Goal: Task Accomplishment & Management: Complete application form

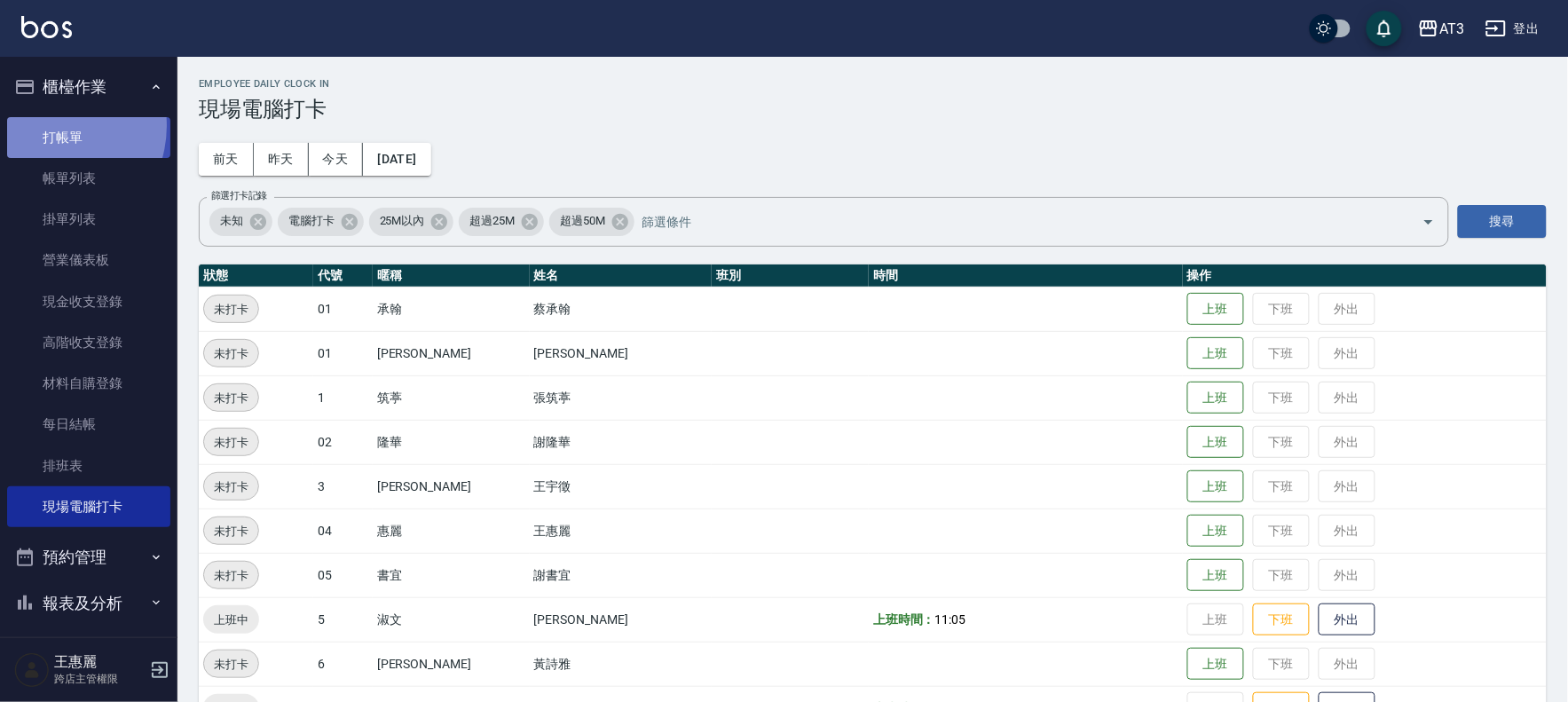
click at [51, 125] on link "打帳單" at bounding box center [88, 137] width 163 height 41
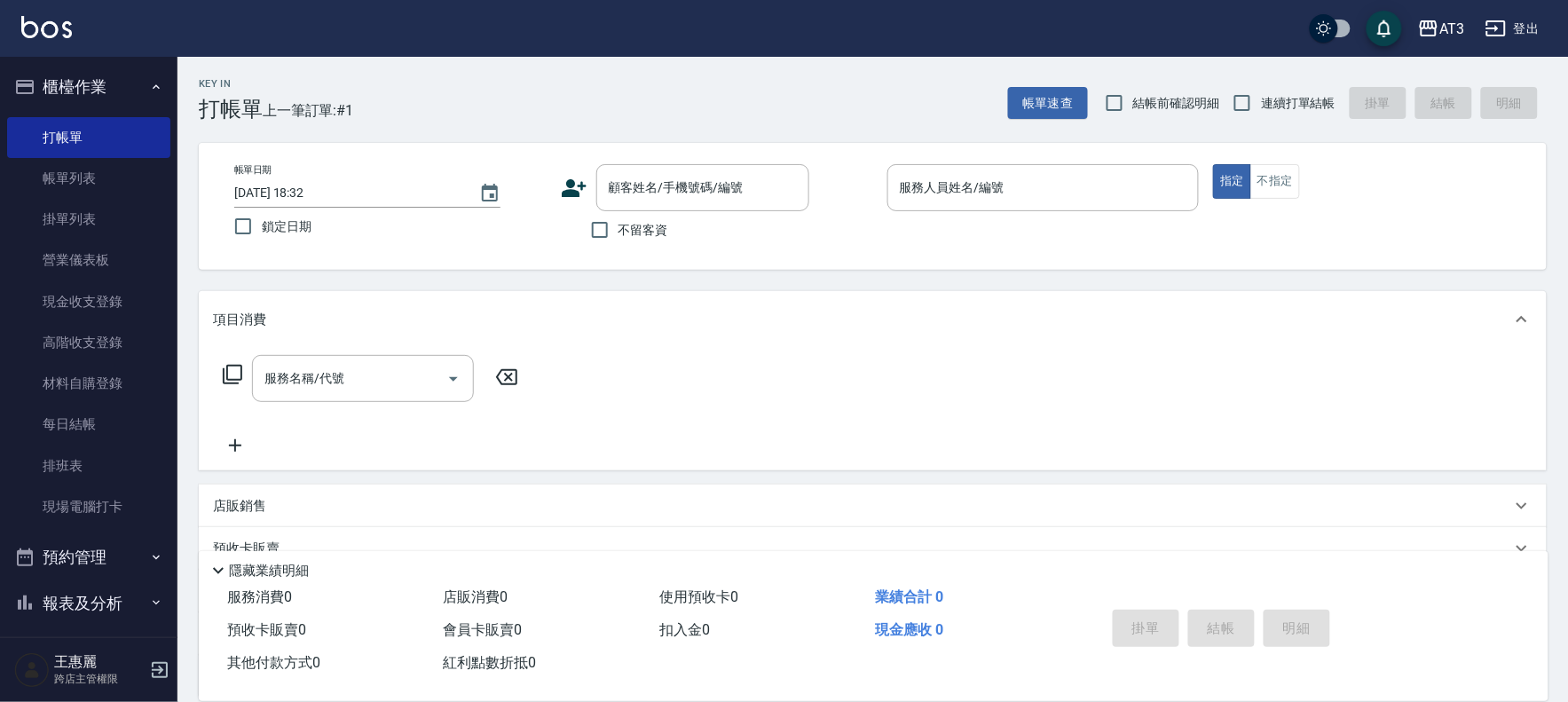
click at [572, 181] on icon at bounding box center [574, 189] width 25 height 18
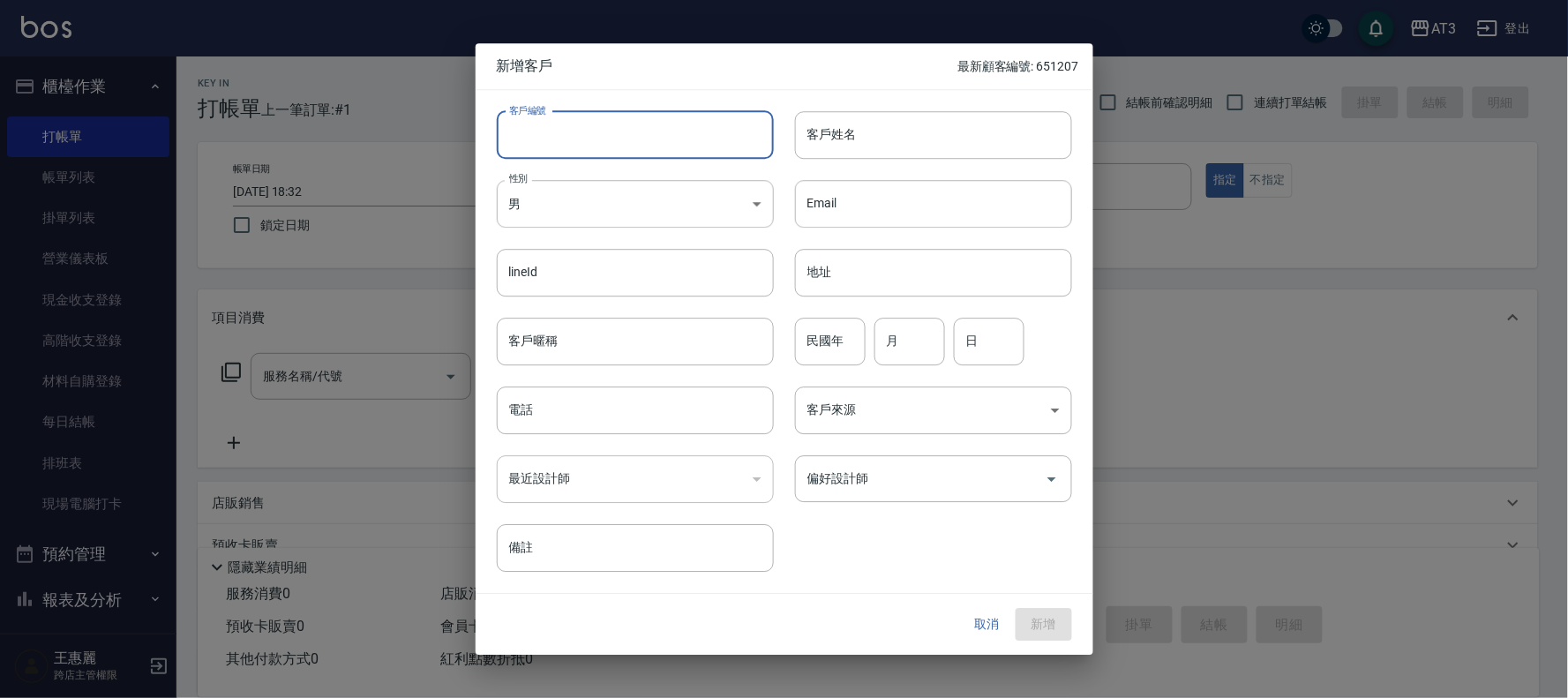
drag, startPoint x: 586, startPoint y: 125, endPoint x: 486, endPoint y: 110, distance: 101.1
click at [586, 127] on input "客戶編號" at bounding box center [635, 135] width 277 height 47
type input "961115"
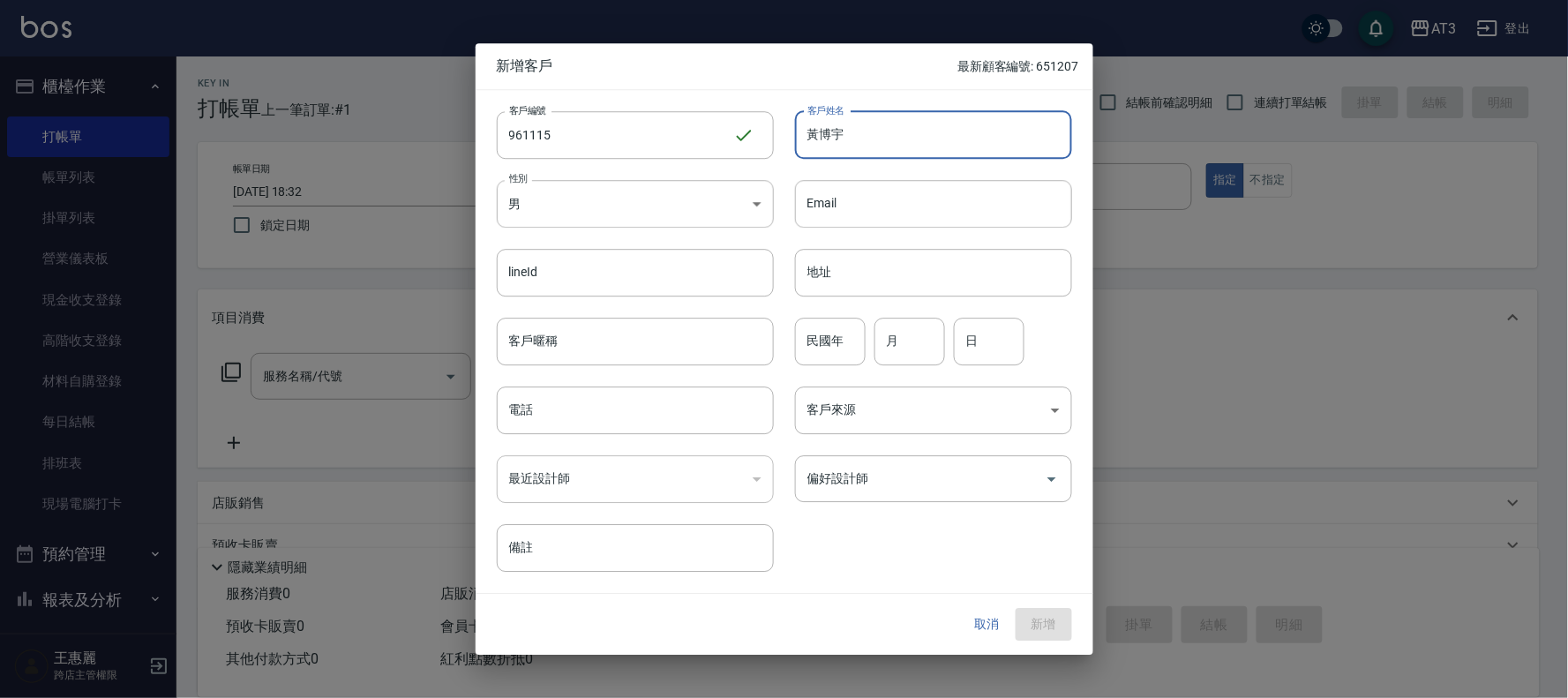
type input "黃博宇"
type input "96"
type input "11"
type input "15"
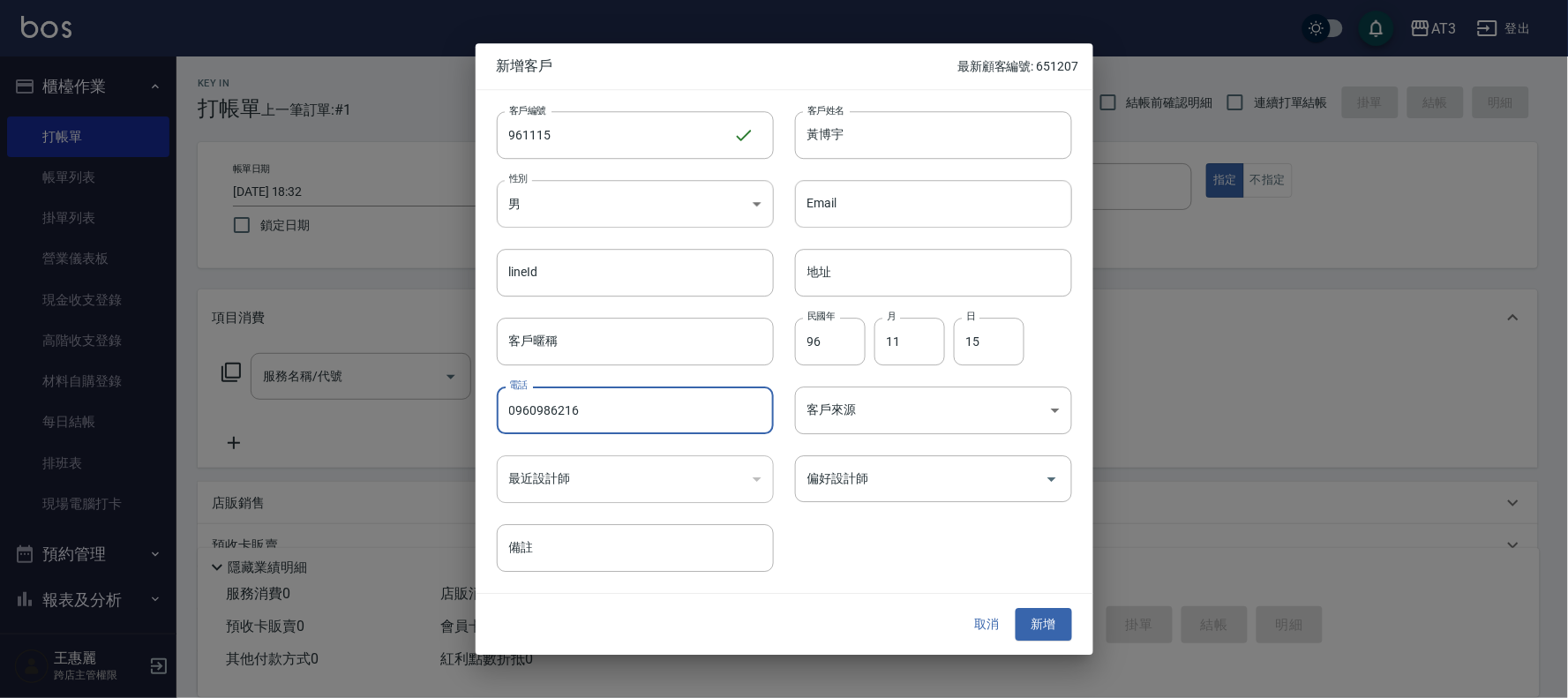
type input "0960986216"
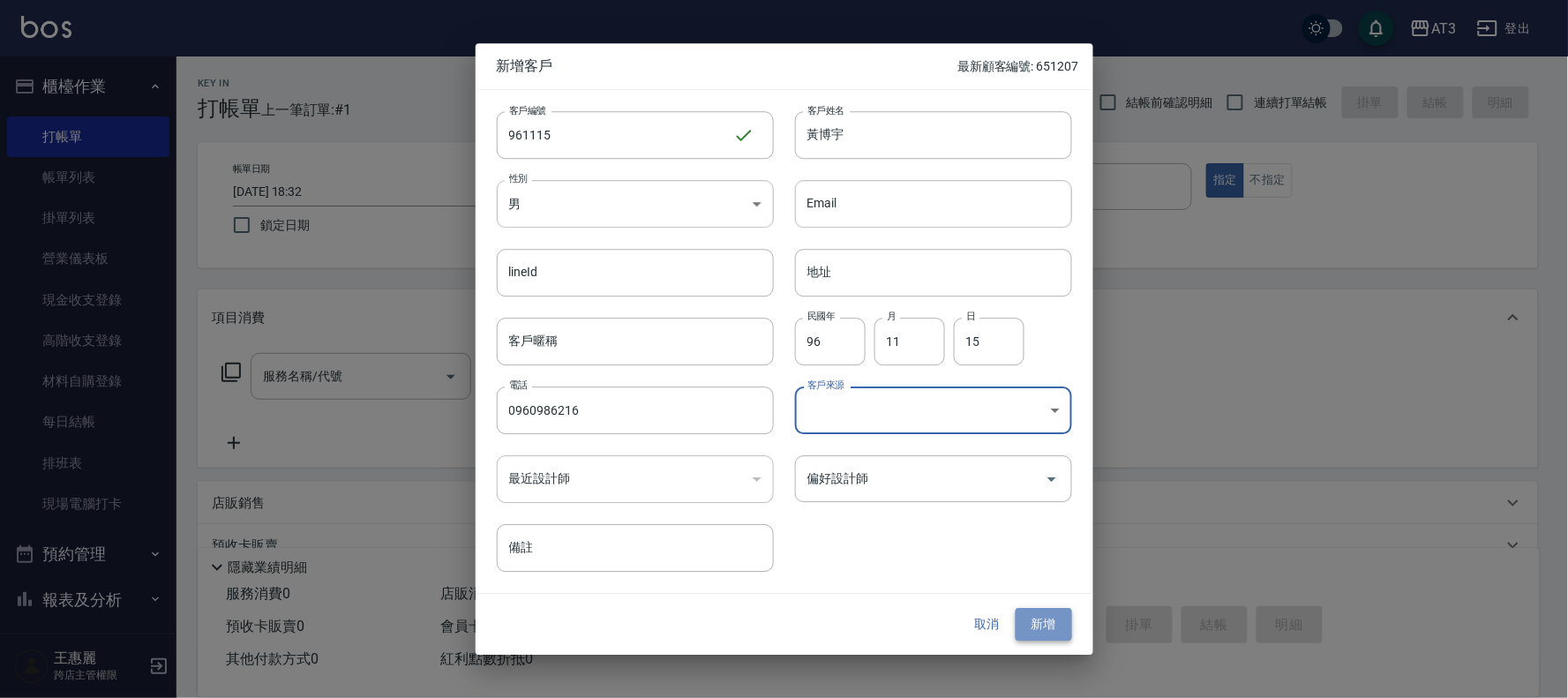
click at [1048, 622] on button "新增" at bounding box center [1043, 625] width 56 height 33
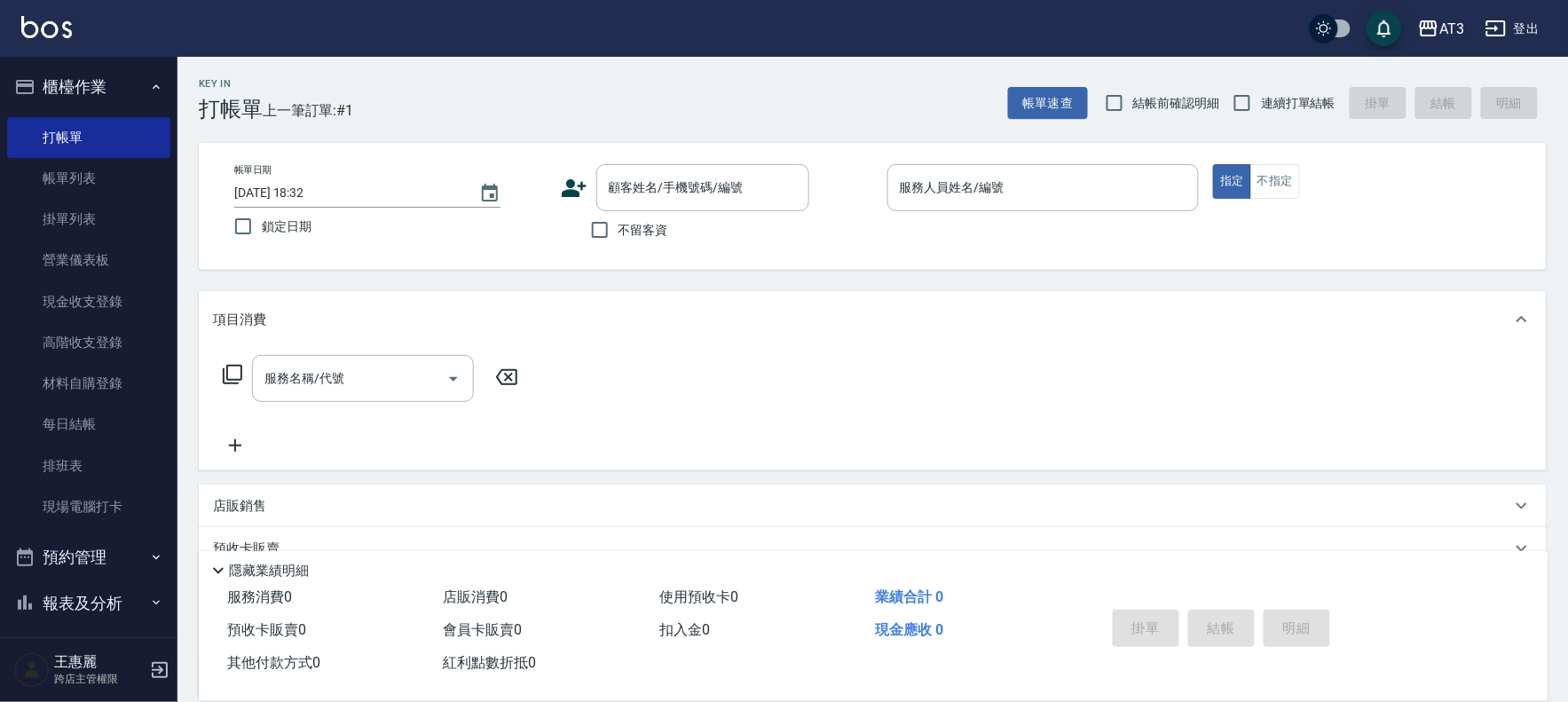
click at [571, 181] on icon at bounding box center [574, 189] width 25 height 18
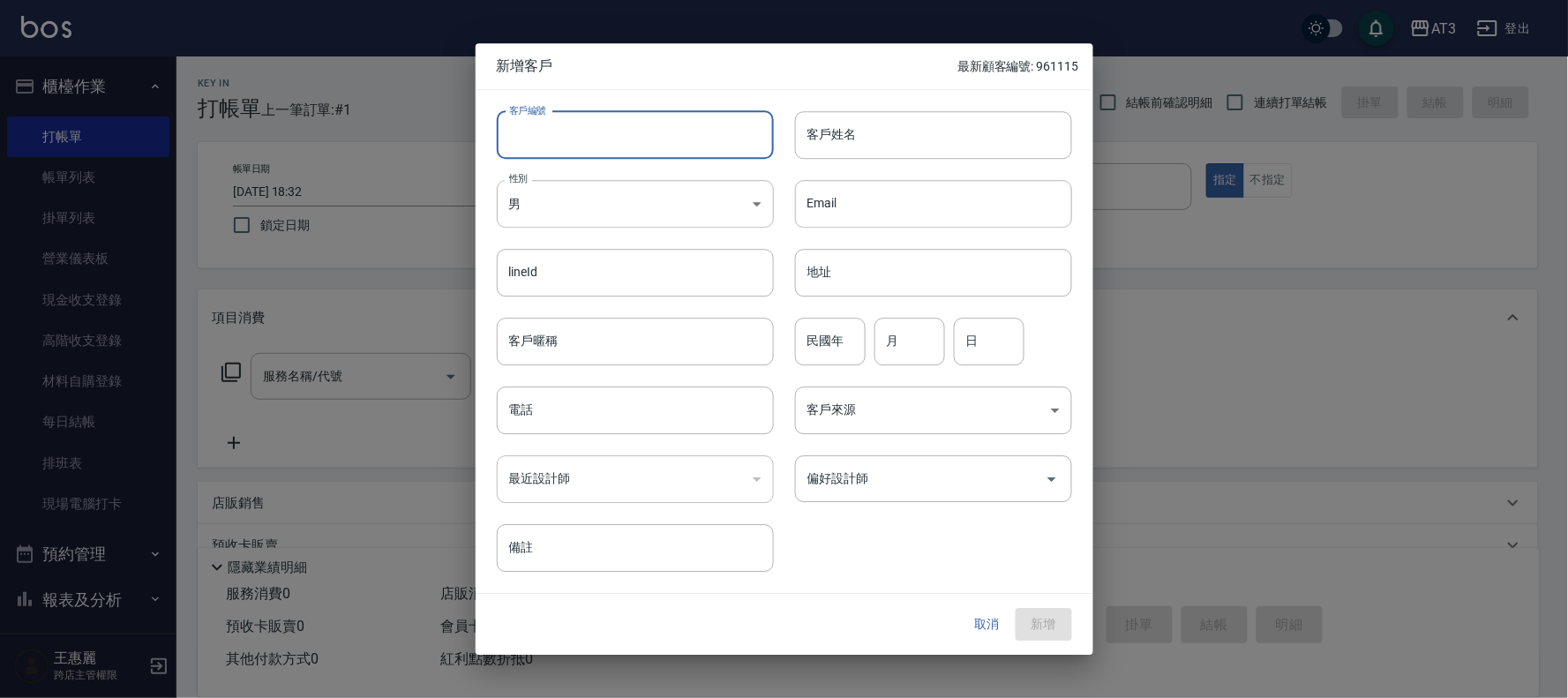
click at [536, 135] on input "客戶編號" at bounding box center [635, 135] width 277 height 47
type input "710103"
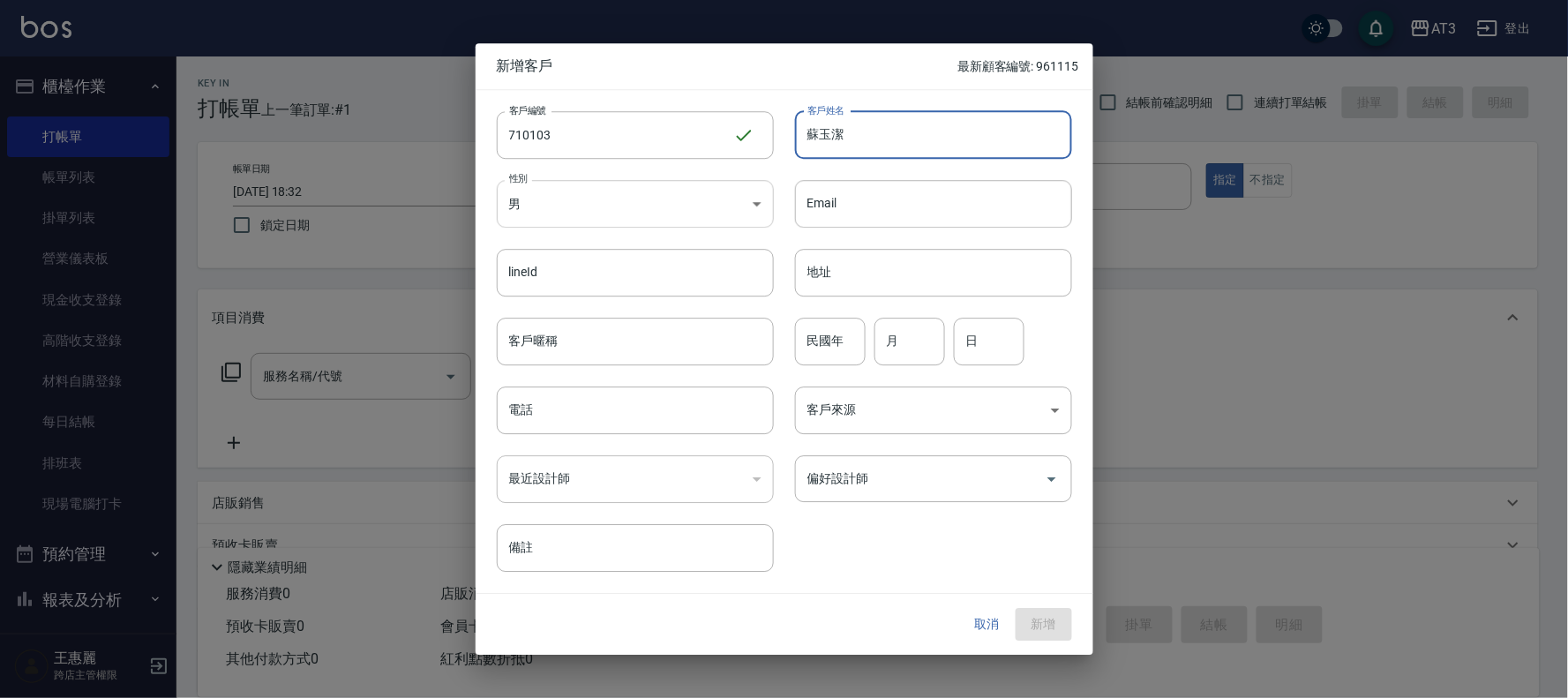
type input "蘇玉潔"
click at [556, 210] on body "AT3 登出 櫃檯作業 打帳單 帳單列表 掛單列表 營業儀表板 現金收支登錄 高階收支登錄 材料自購登錄 每日結帳 排班表 現場電腦打卡 預約管理 預約管理 …" at bounding box center [784, 430] width 1568 height 862
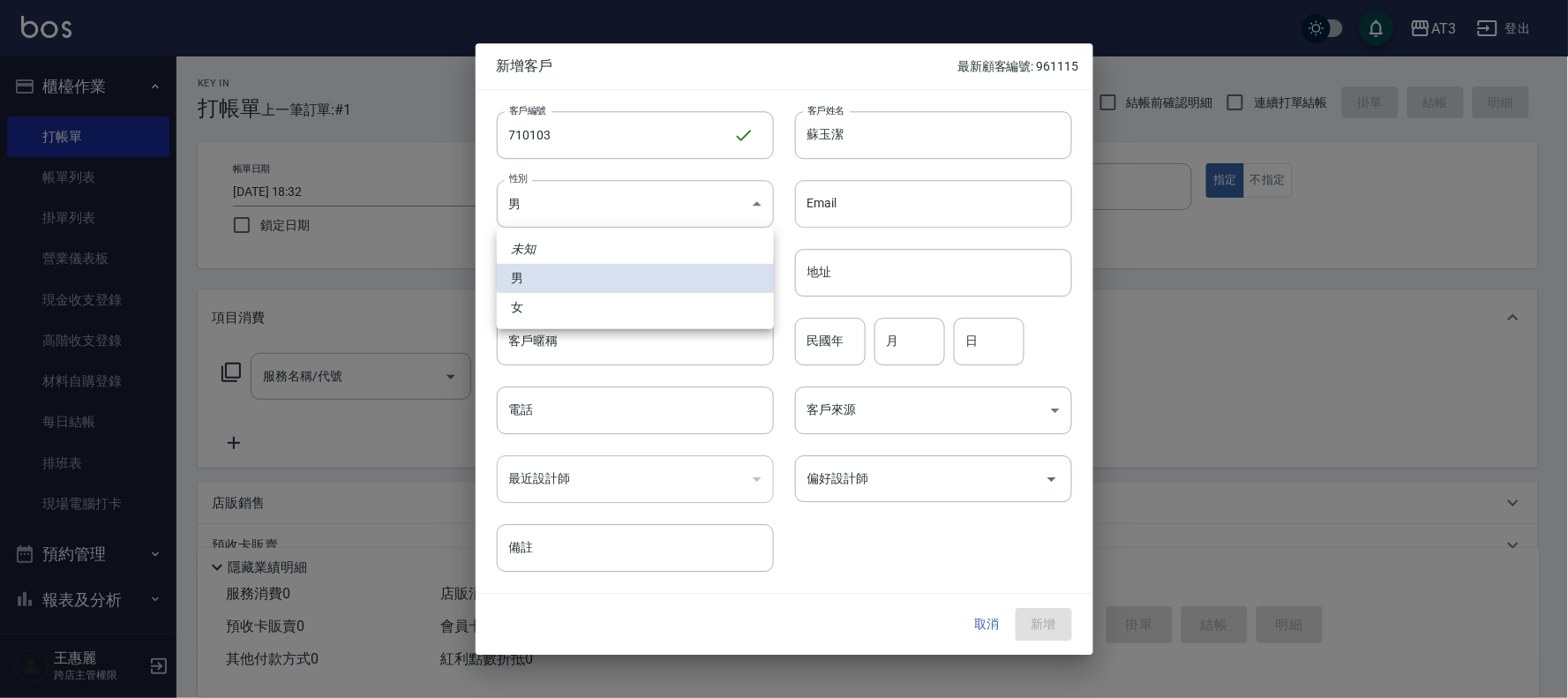
click at [545, 309] on li "女" at bounding box center [635, 308] width 277 height 30
type input "[DEMOGRAPHIC_DATA]"
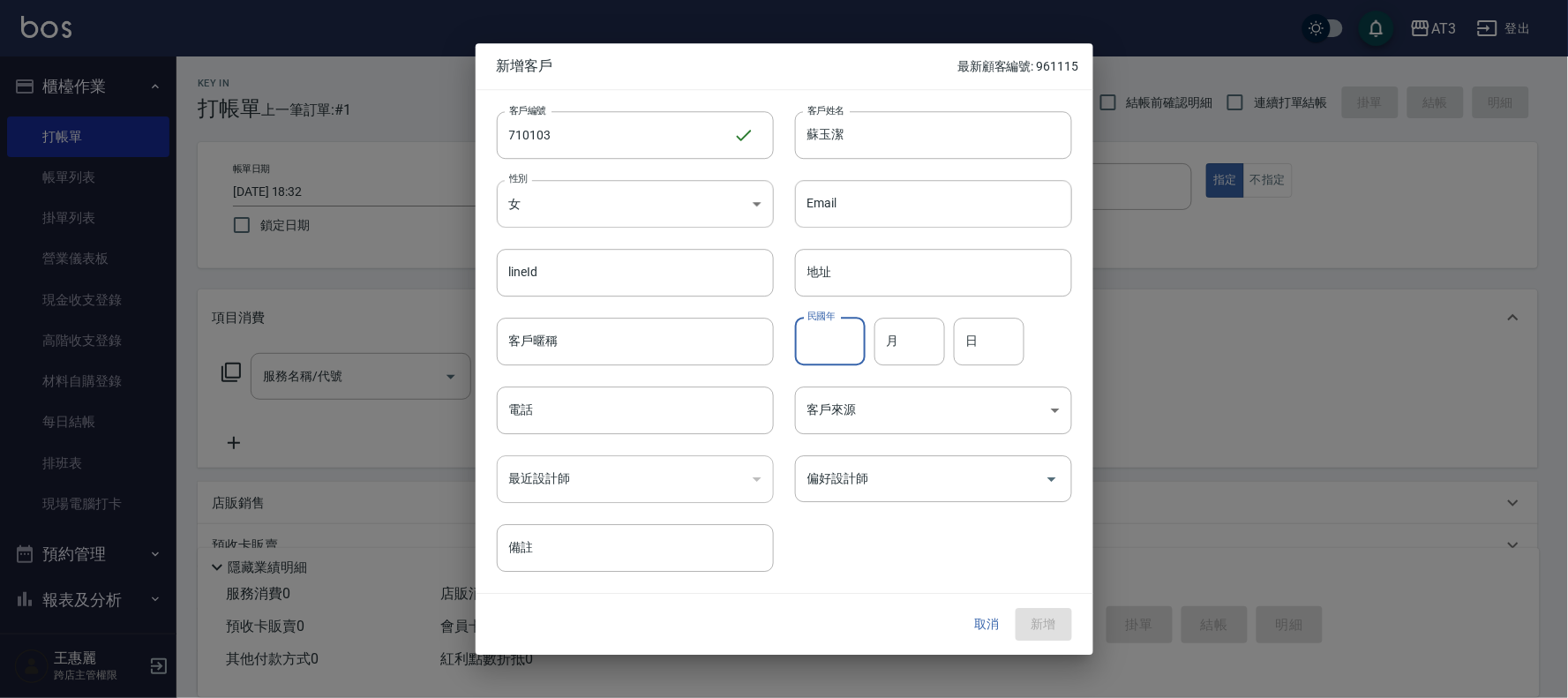
click at [847, 351] on input "民國年" at bounding box center [830, 342] width 71 height 47
type input "71"
type input "01"
type input "03"
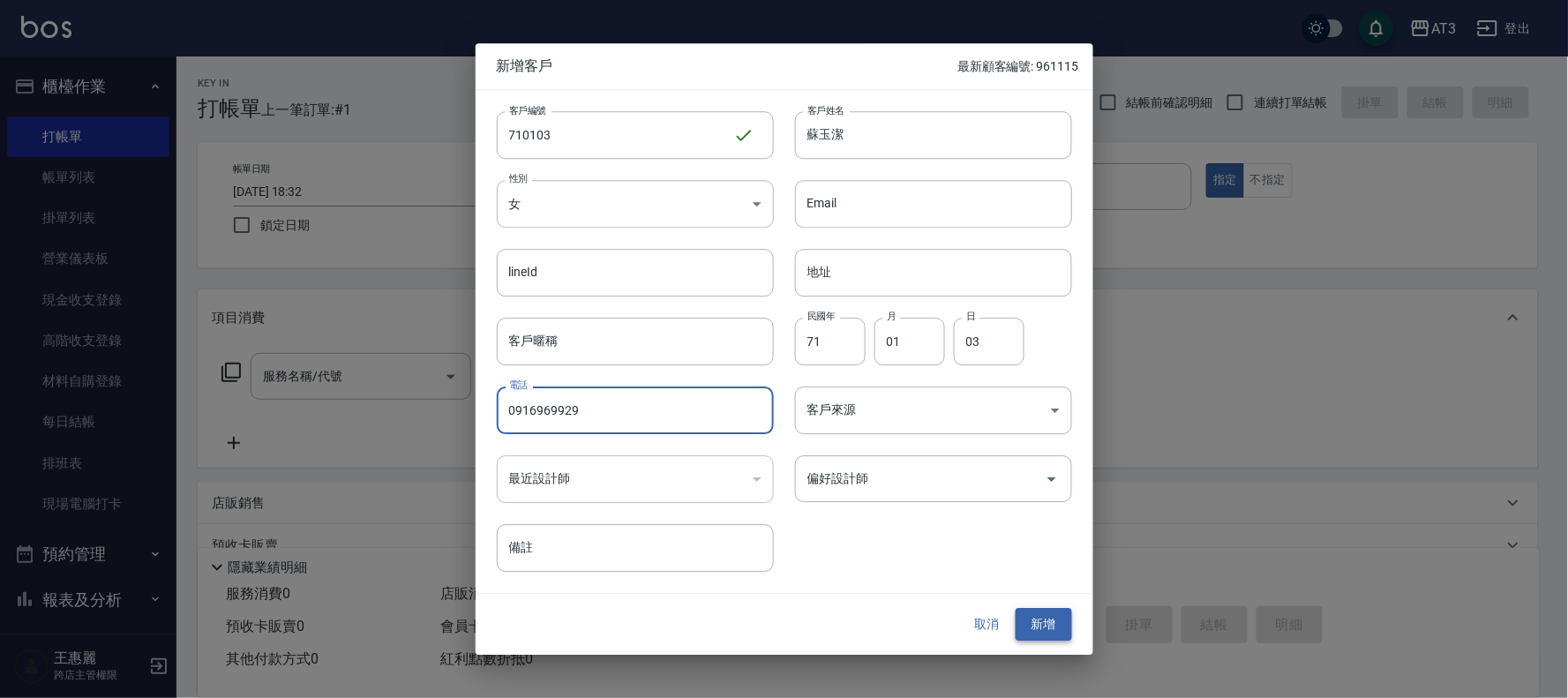
type input "0916969929"
click at [1050, 614] on button "新增" at bounding box center [1043, 625] width 56 height 33
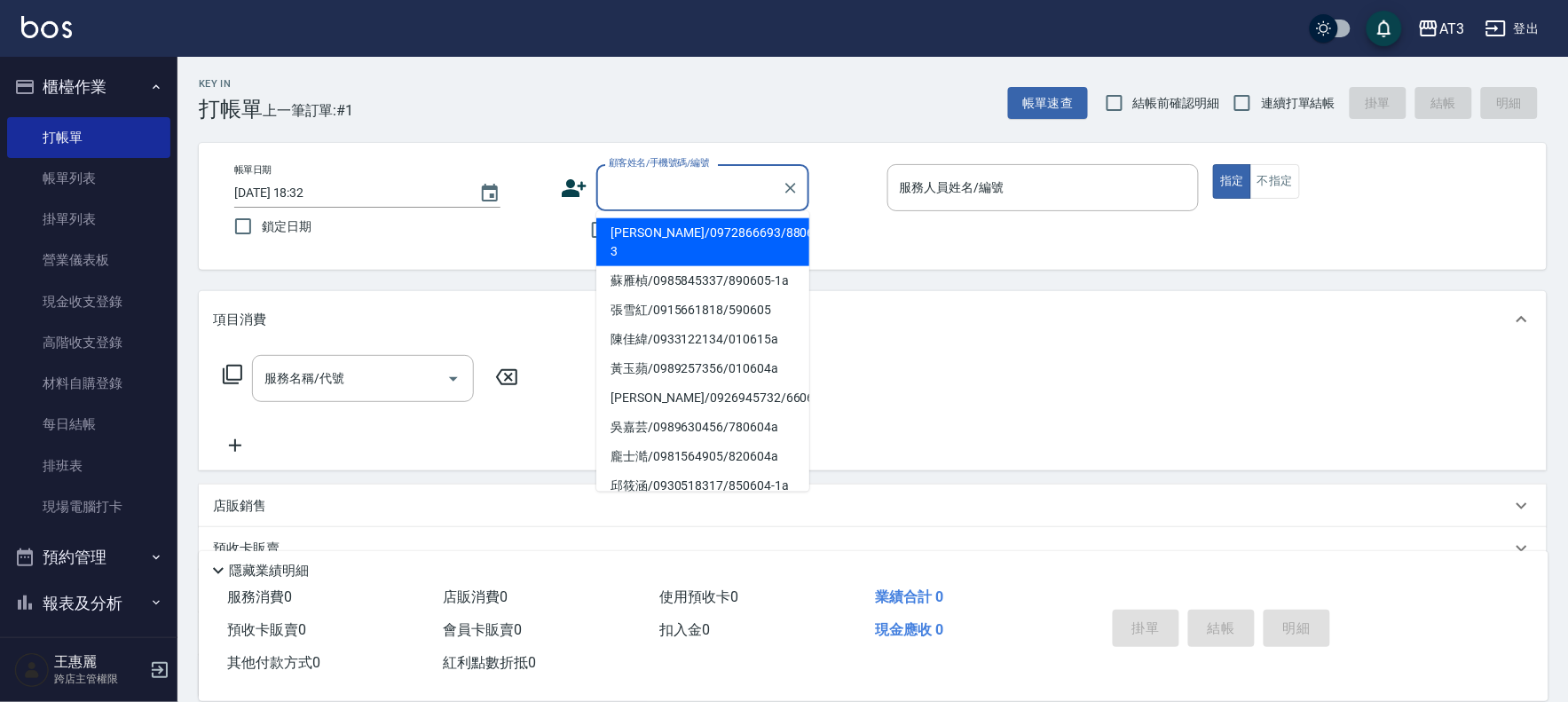
click at [713, 189] on div "顧客姓名/手機號碼/編號 顧客姓名/手機號碼/編號" at bounding box center [703, 187] width 213 height 47
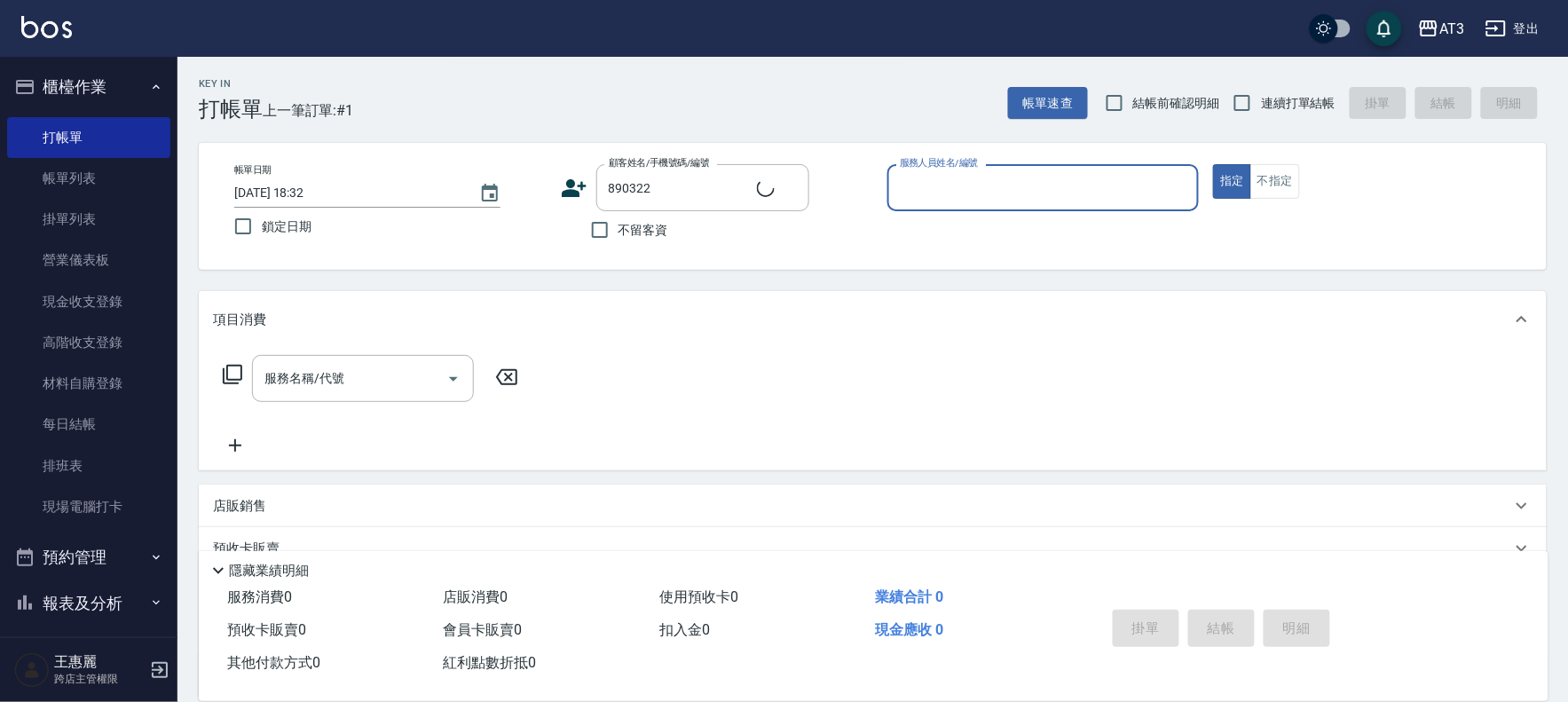
type input "蘇怡瑄/0977420543/890322"
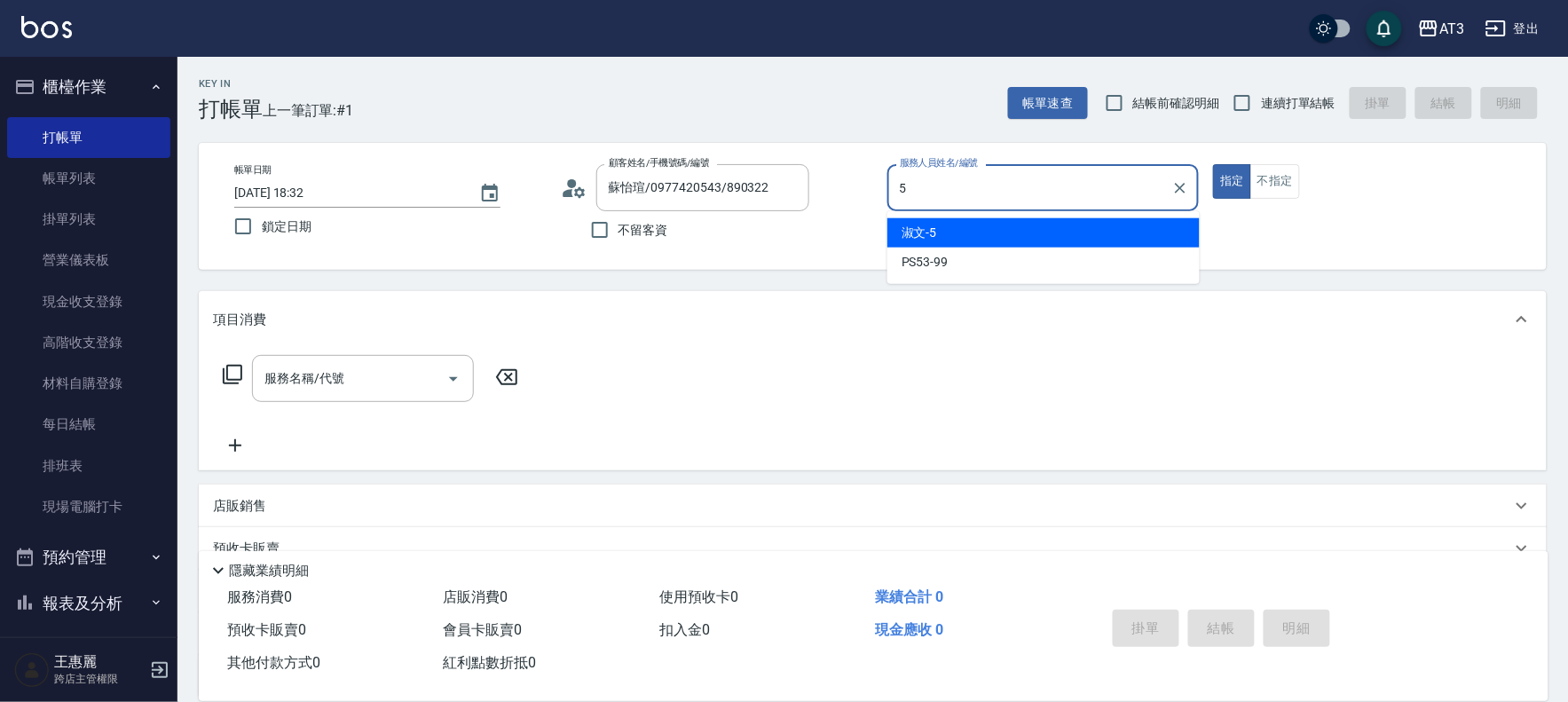
type input "5"
type button "true"
type input "淑文-5"
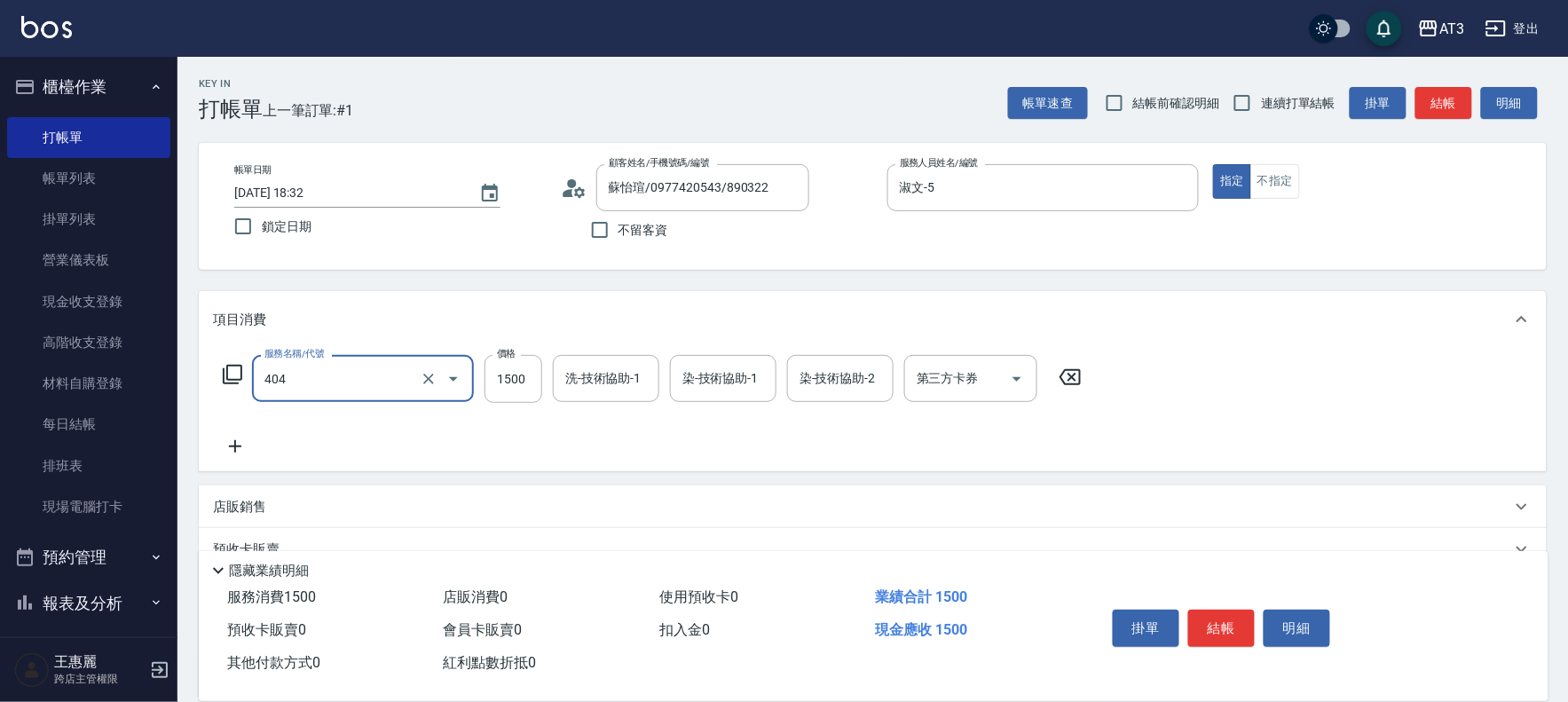
type input "設計染髮(404)"
type input "800"
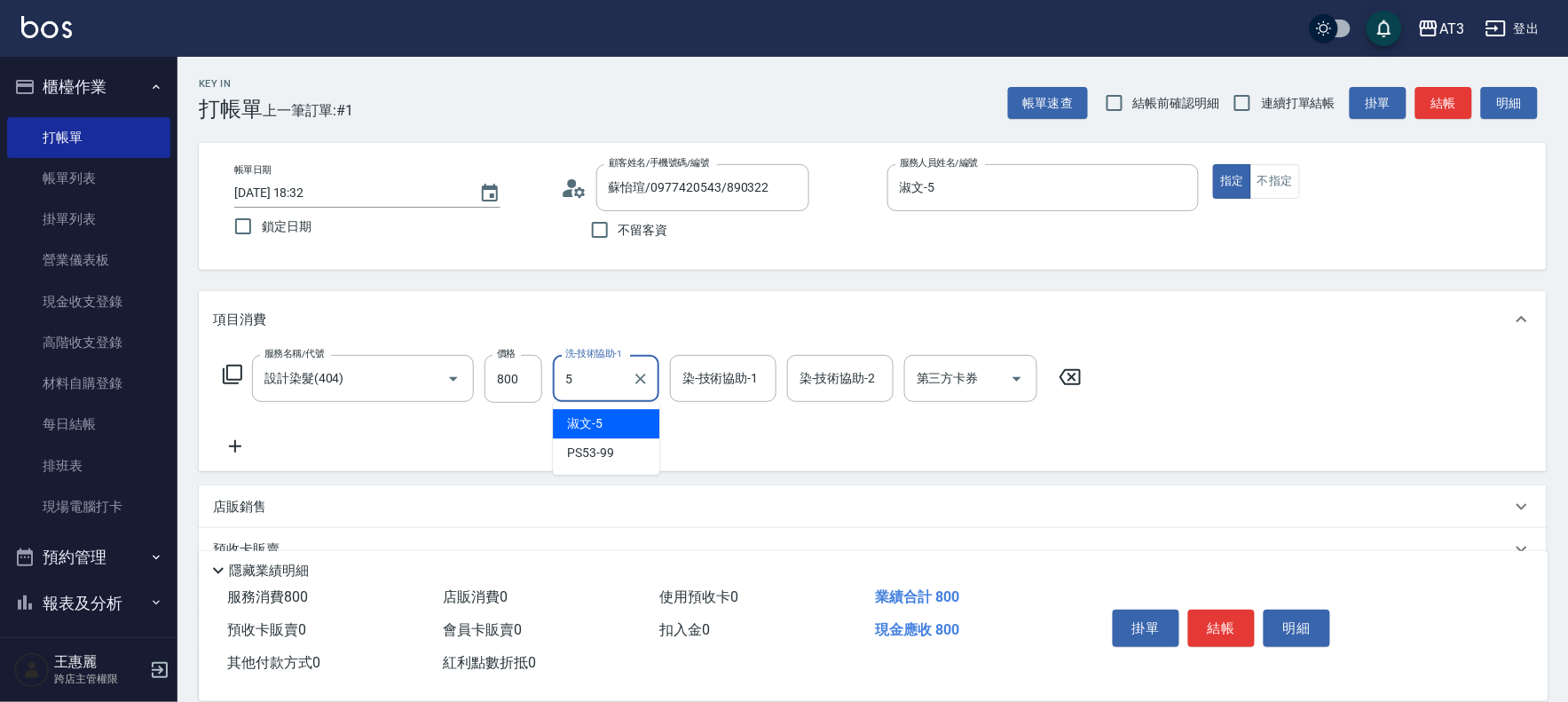
type input "淑文-5"
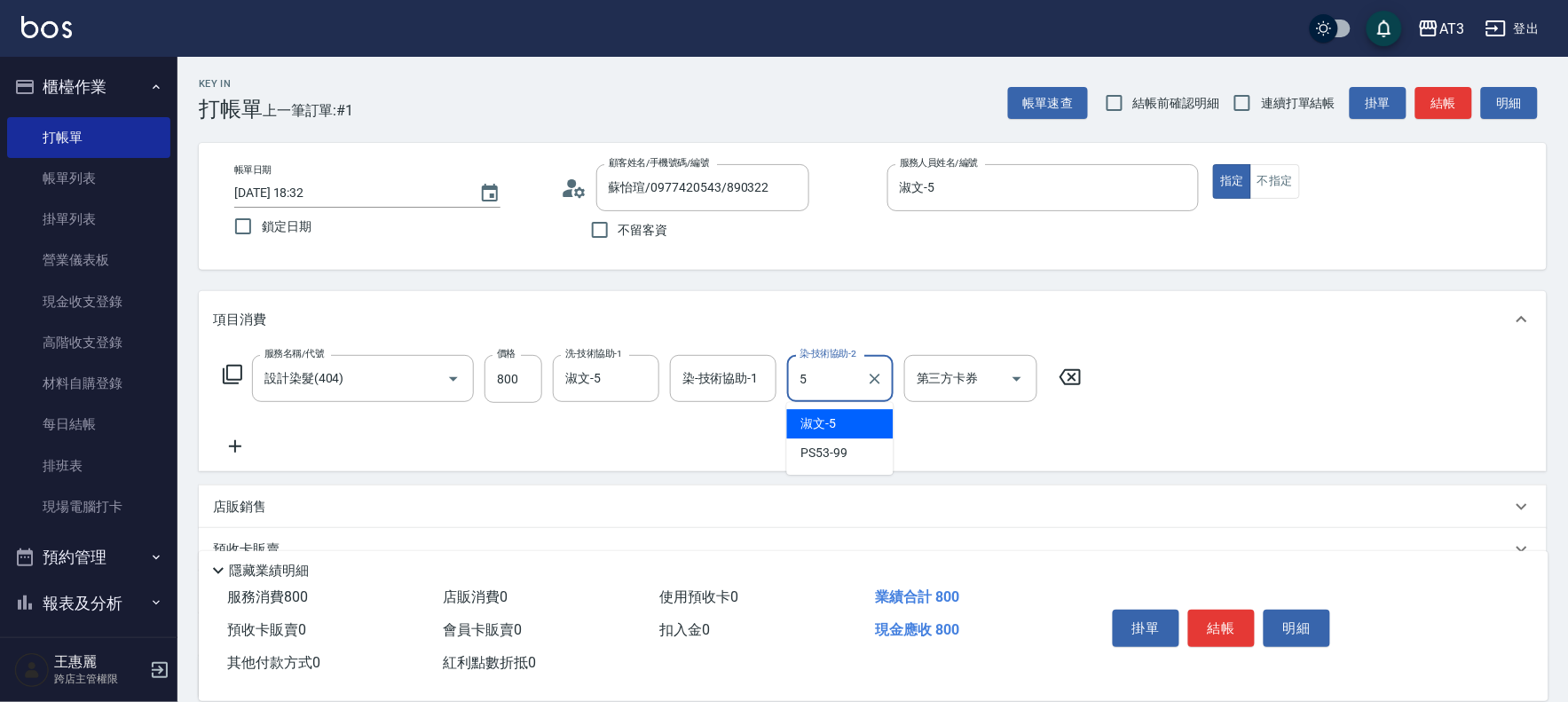
type input "淑文-5"
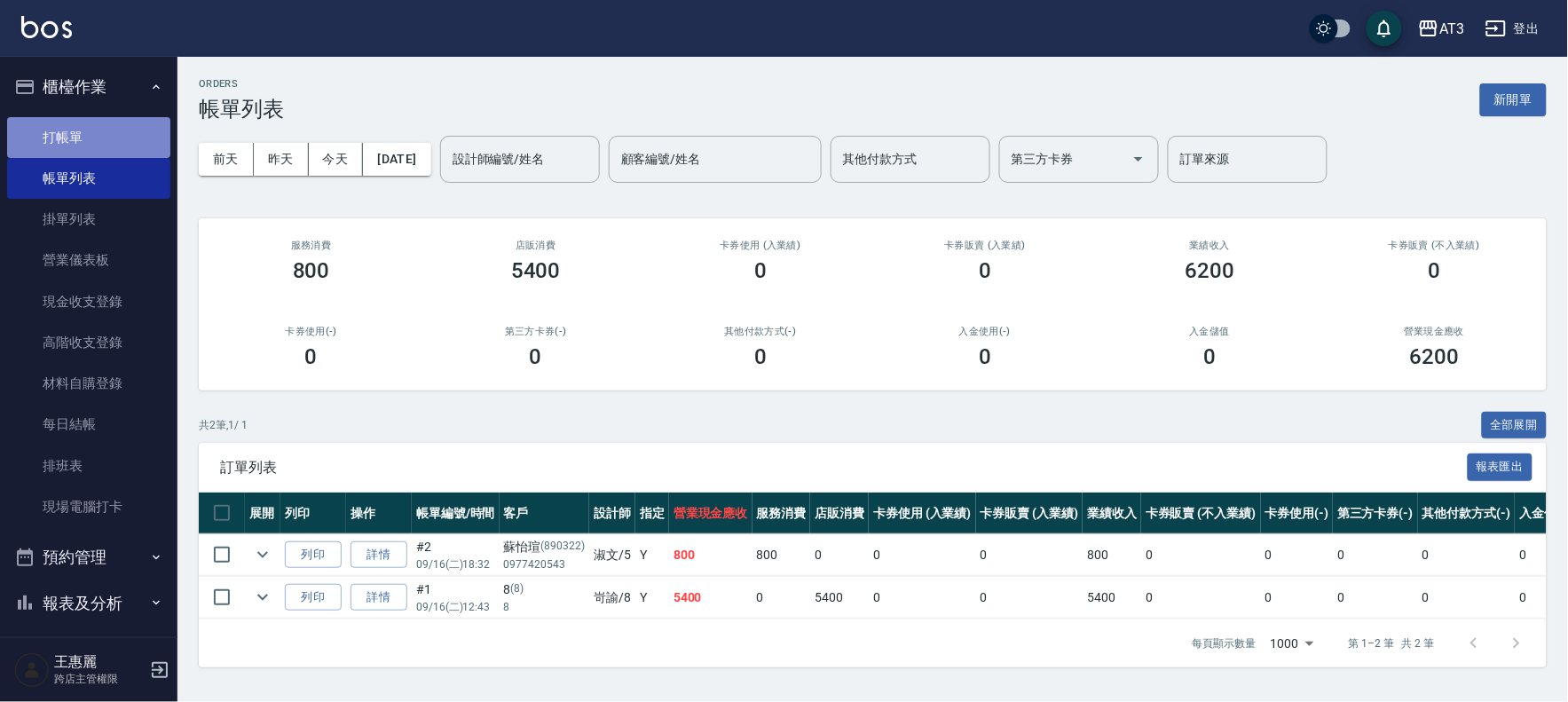
click at [97, 146] on link "打帳單" at bounding box center [88, 137] width 163 height 41
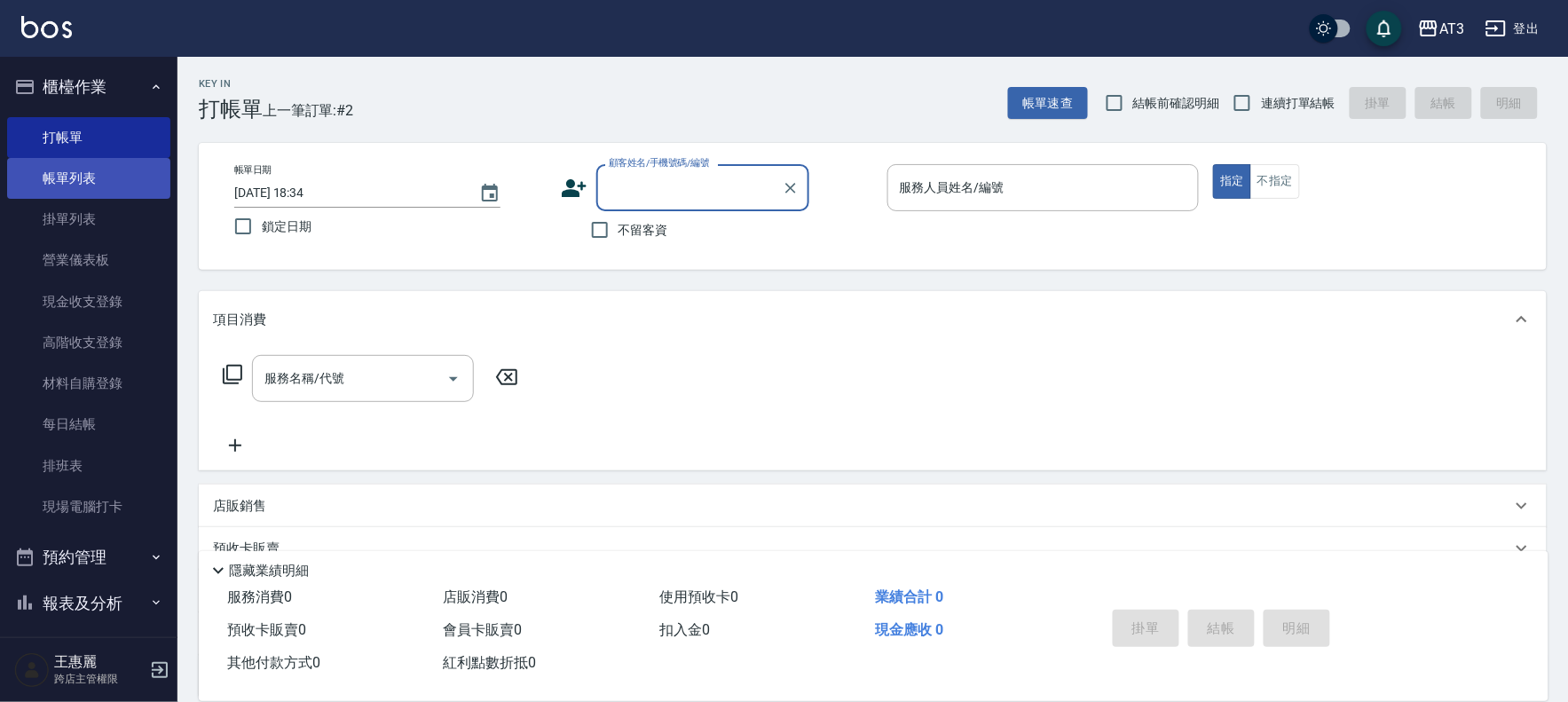
click at [50, 173] on link "帳單列表" at bounding box center [88, 178] width 163 height 41
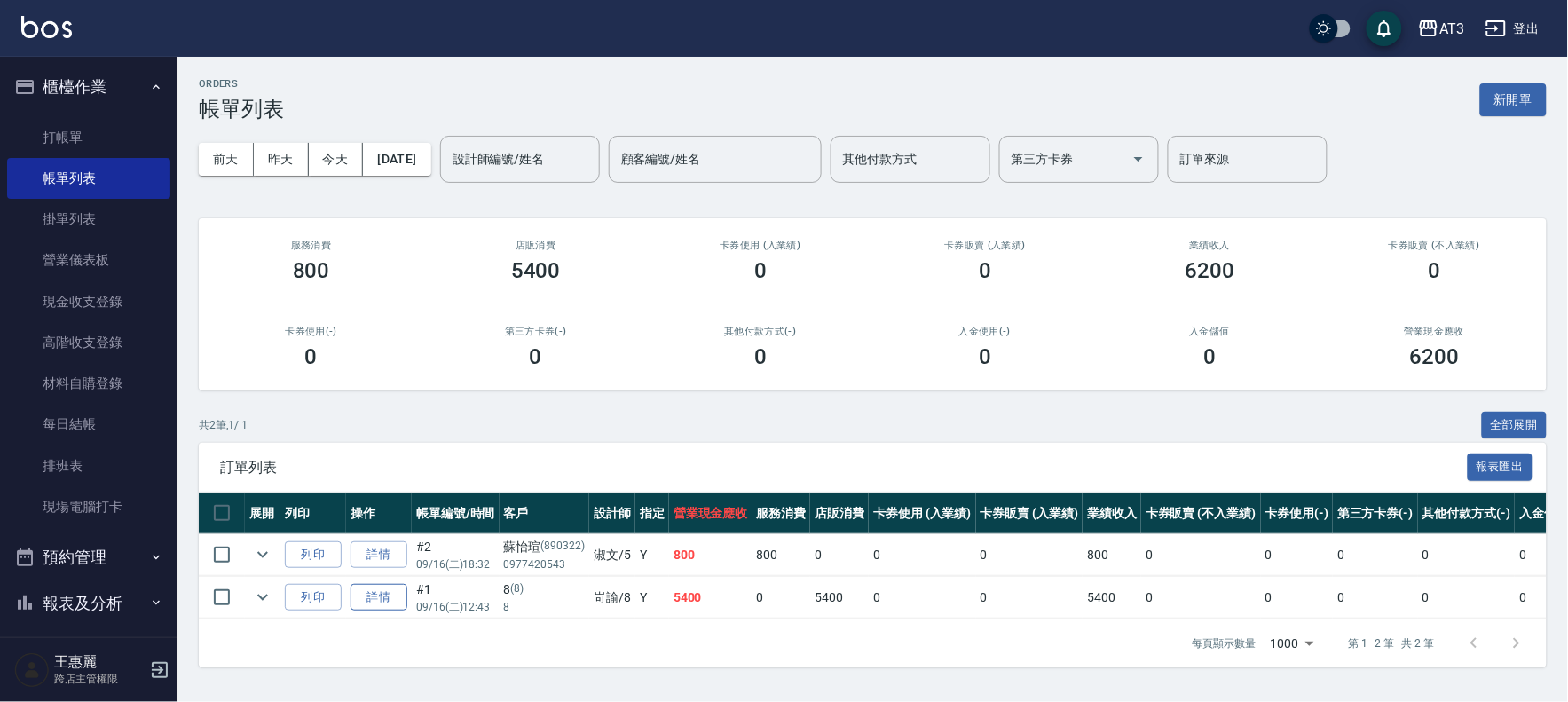
click at [372, 600] on link "詳情" at bounding box center [378, 598] width 57 height 28
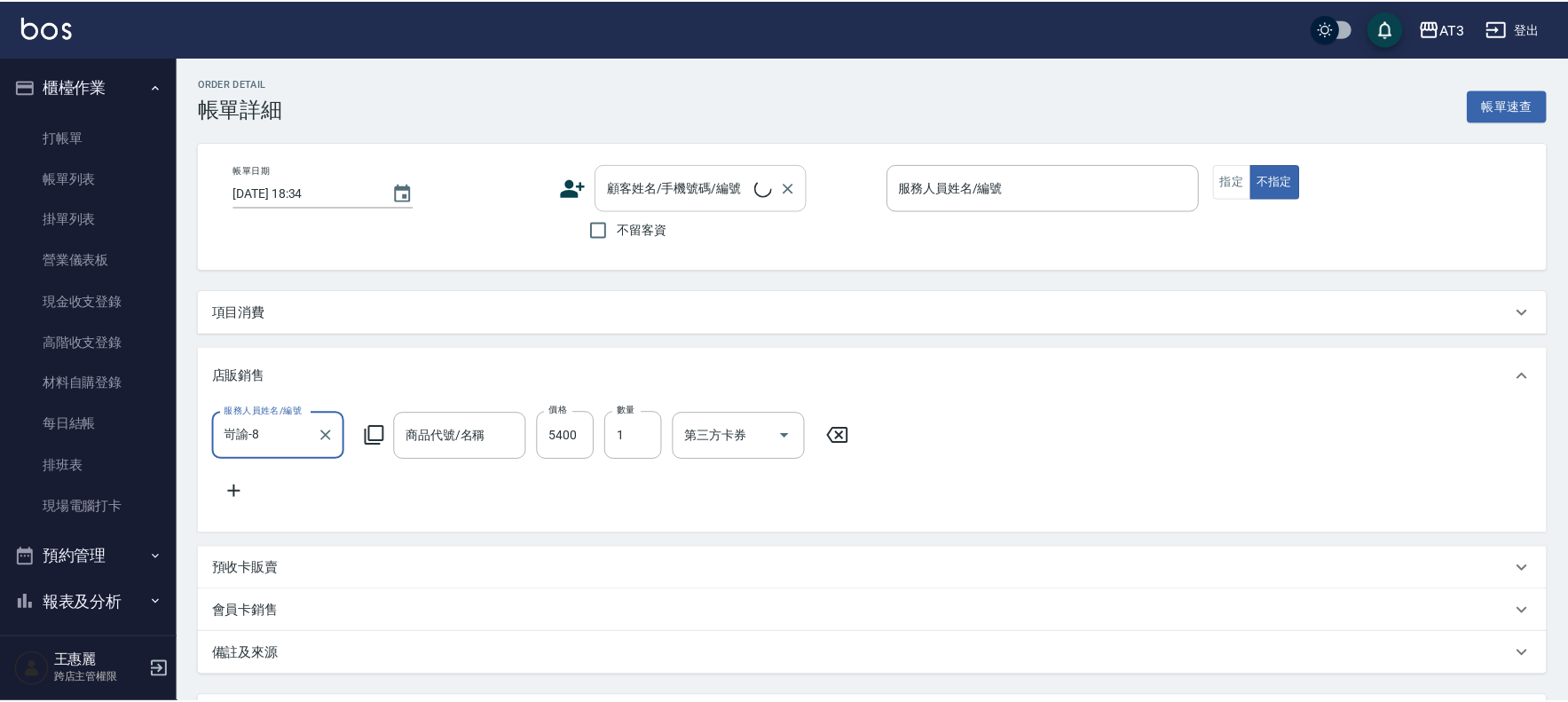
scroll to position [31, 0]
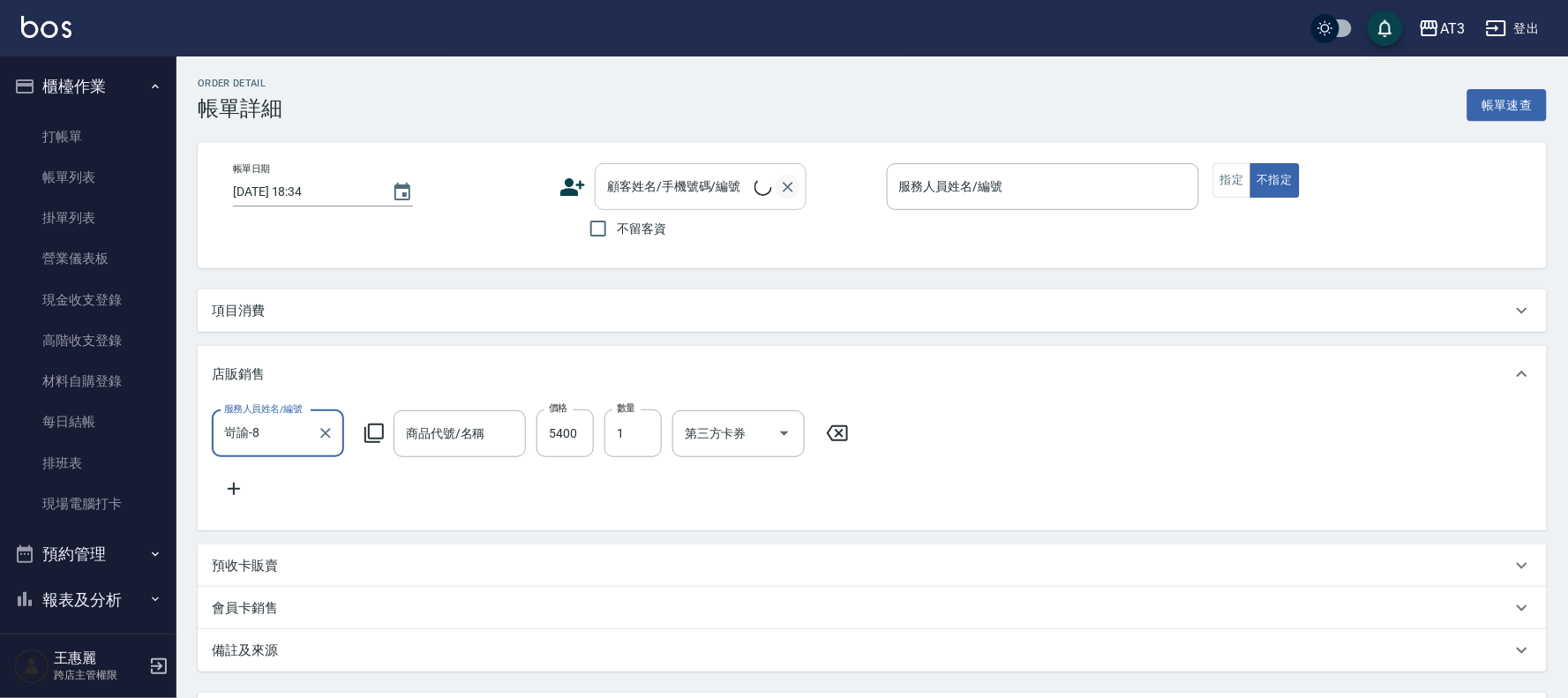
type input "[DATE] 12:43"
type input "岢諭-8"
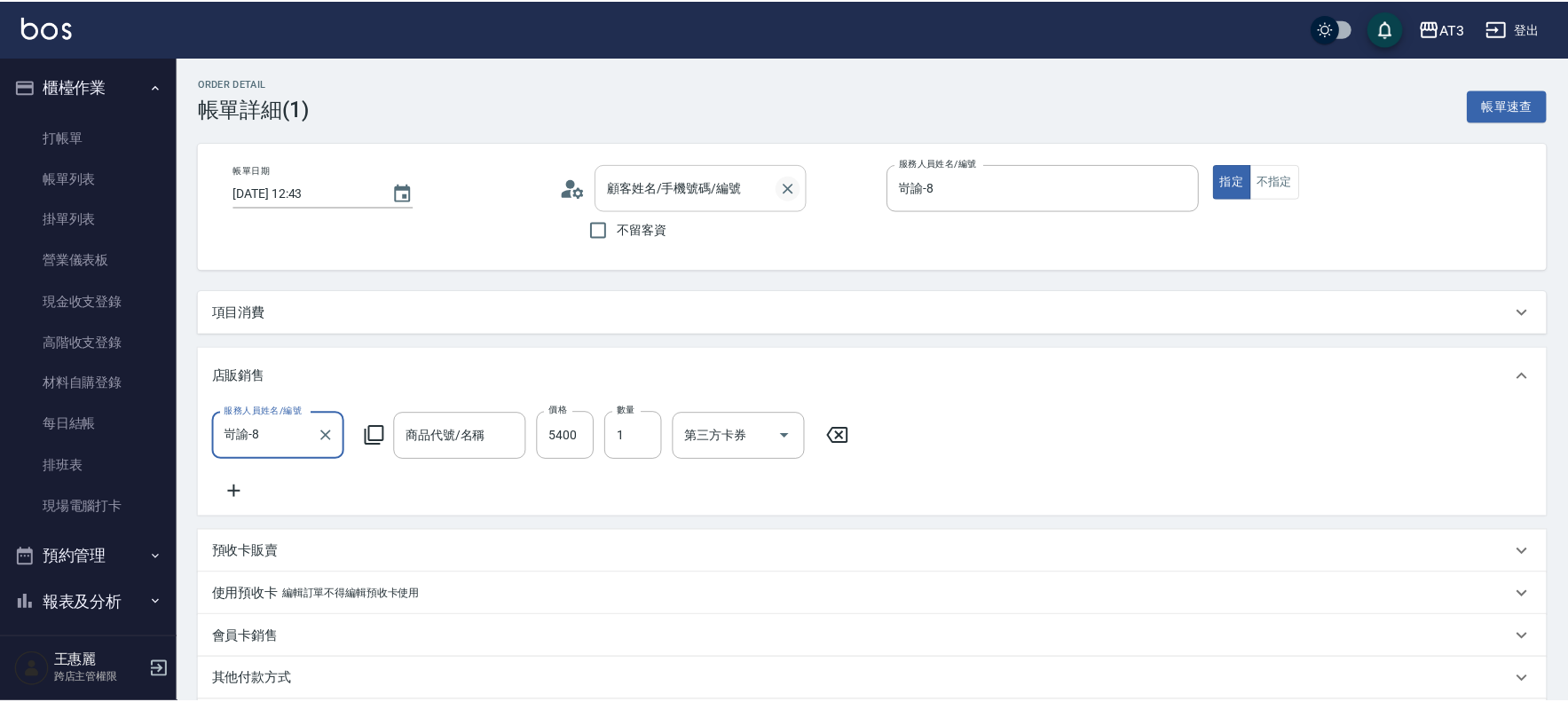
scroll to position [0, 0]
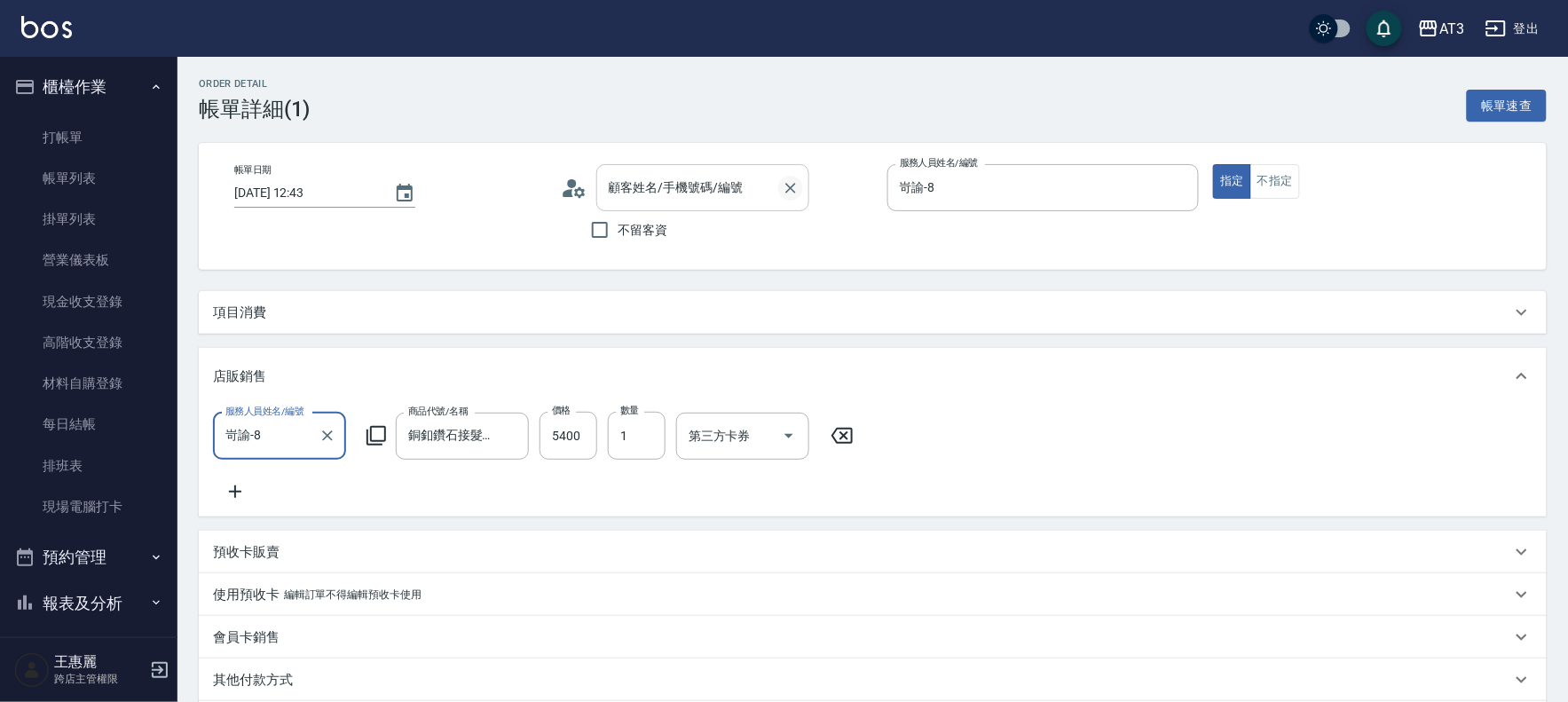
type input "銅釦鑽石接髮22吋/55CM/32g銅"
type input "8/8/8"
click at [787, 189] on icon "Clear" at bounding box center [791, 189] width 18 height 18
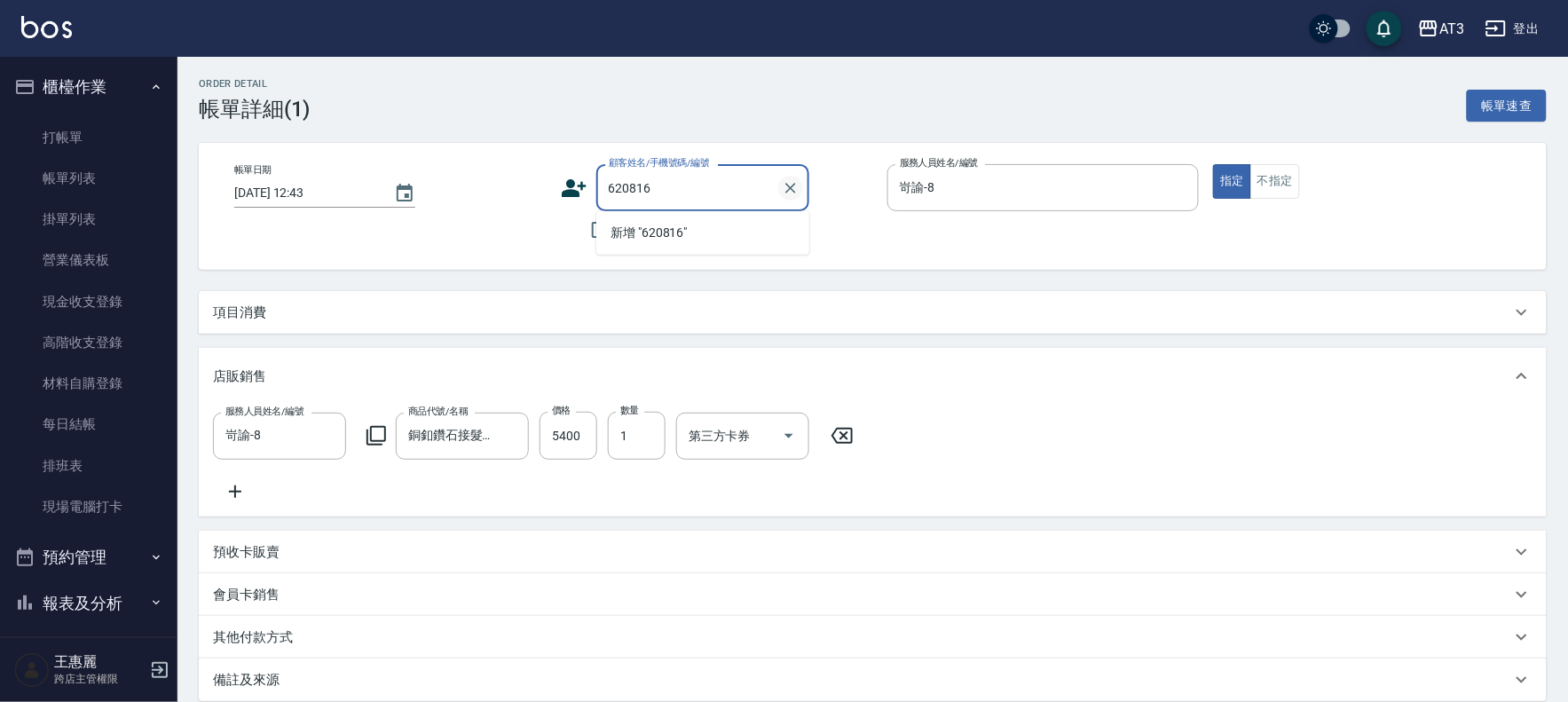
type input "620816"
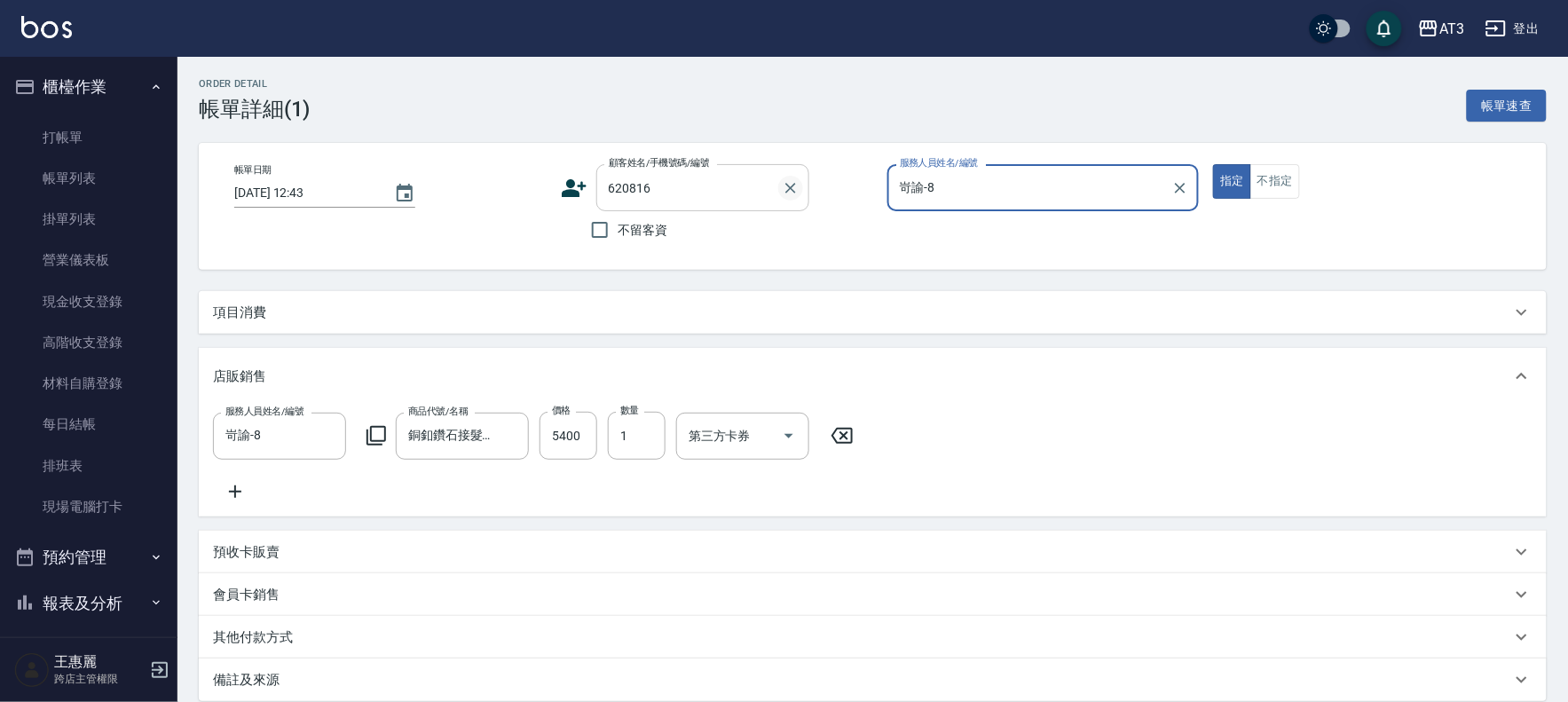
click at [1213, 164] on button "指定" at bounding box center [1232, 181] width 38 height 35
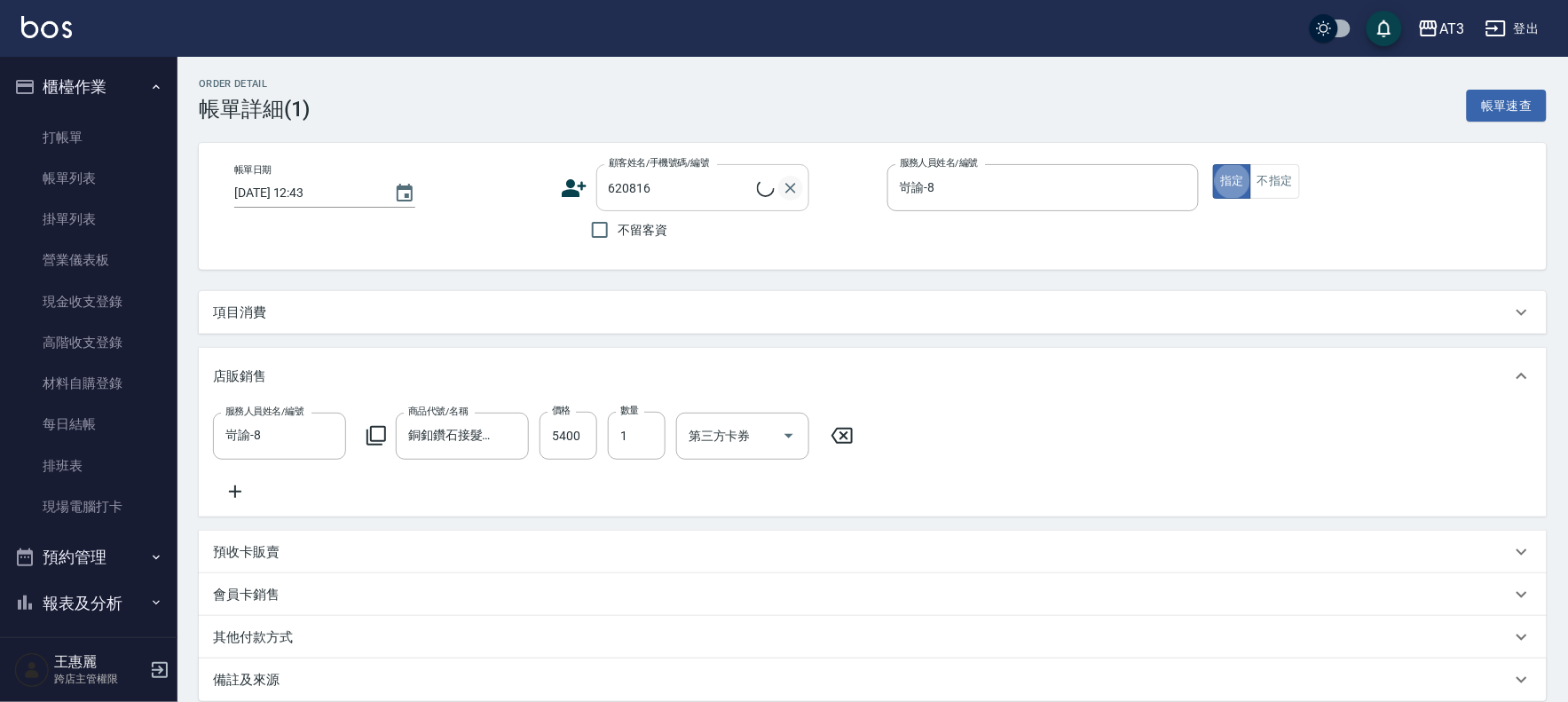
type button "true"
type input "[PERSON_NAME]/0929825547/620816"
click at [239, 309] on p "項目消費" at bounding box center [240, 313] width 54 height 19
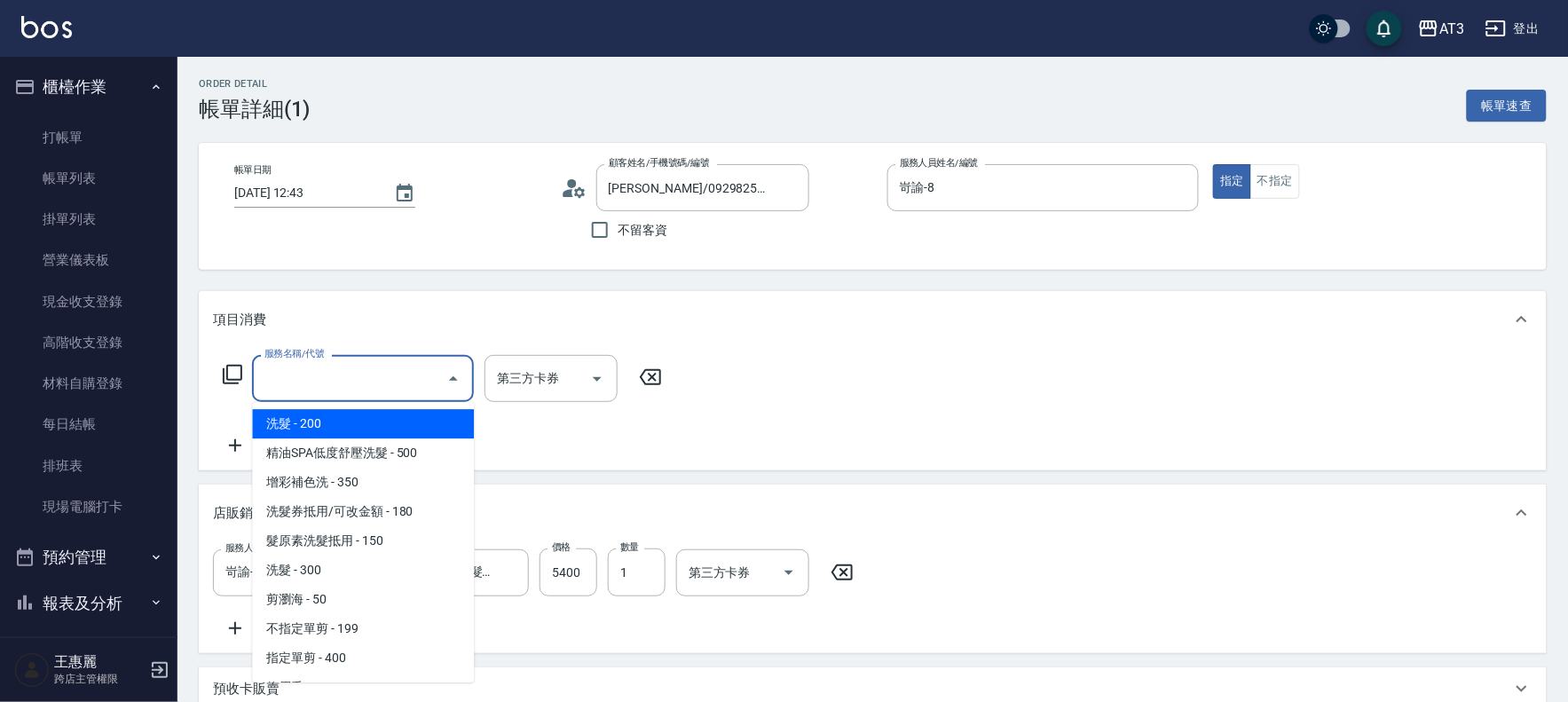
click at [333, 363] on input "服務名稱/代號" at bounding box center [349, 378] width 180 height 31
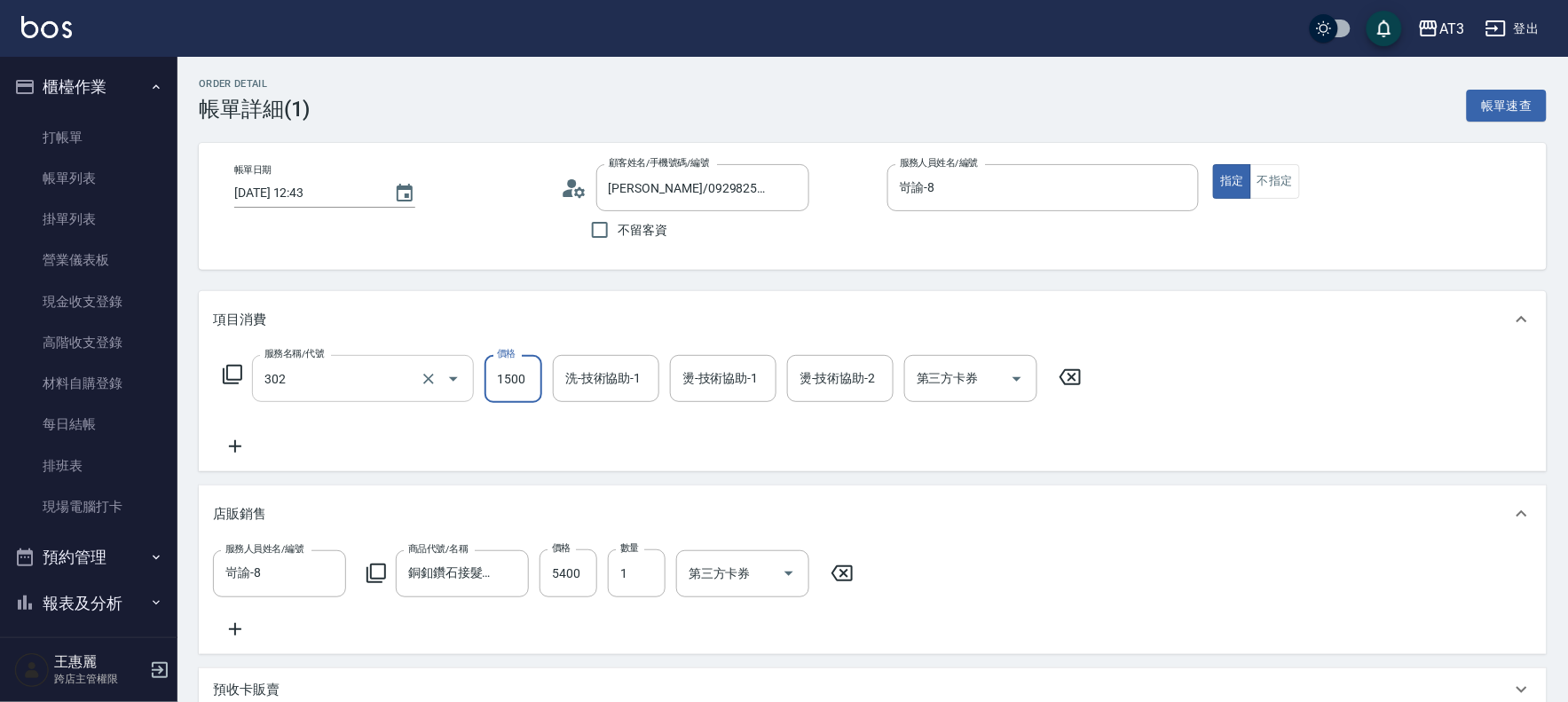
type input "設計燙髮(302)"
type input "1200"
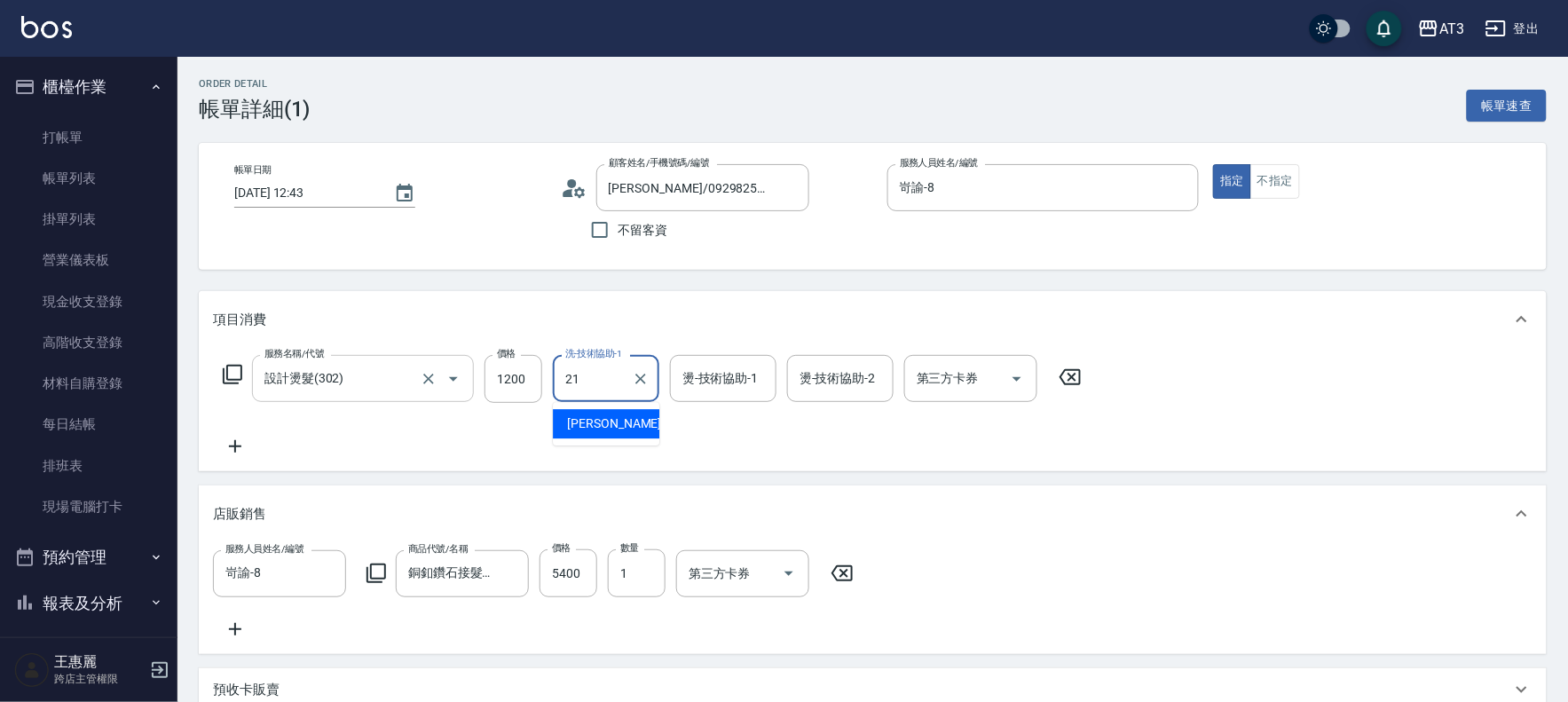
type input "[PERSON_NAME]-21"
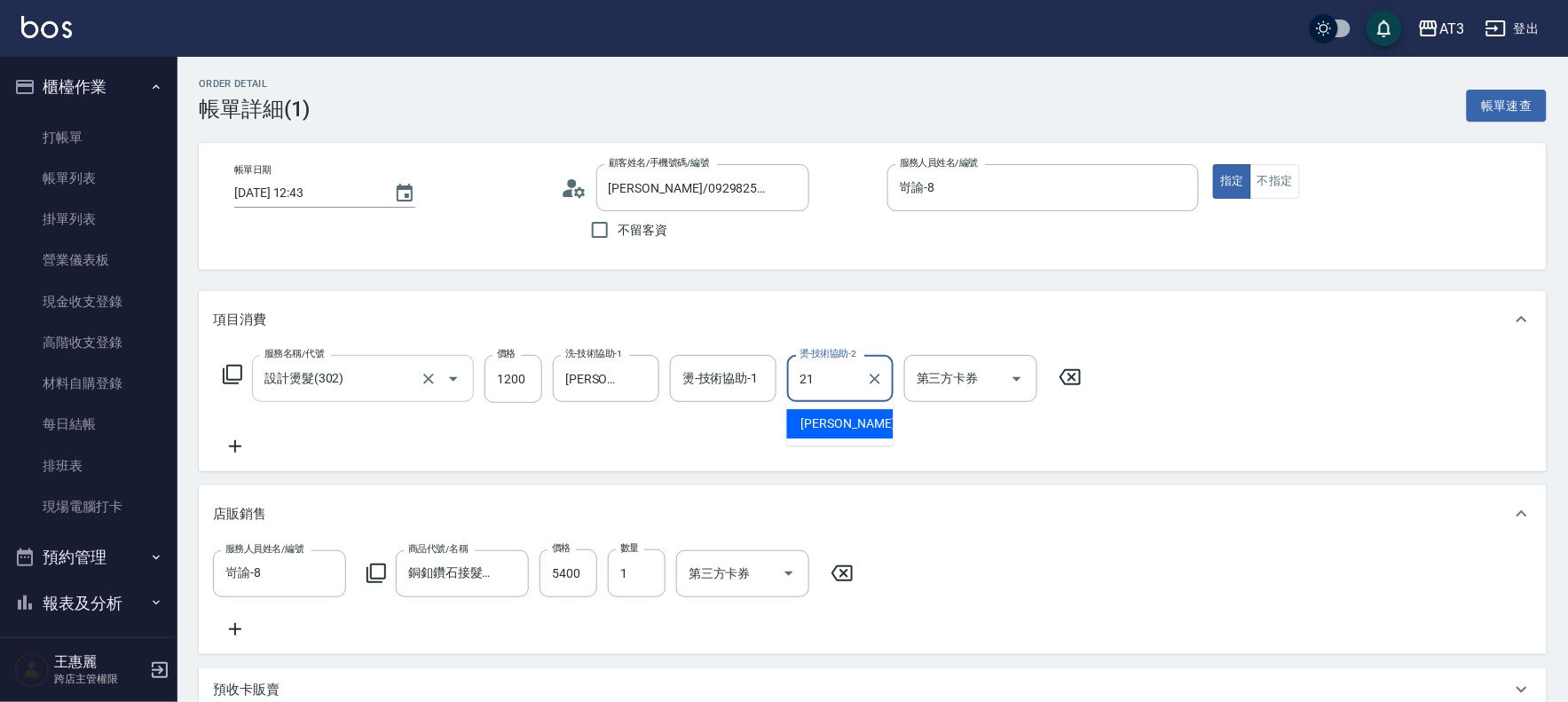
type input "[PERSON_NAME]-21"
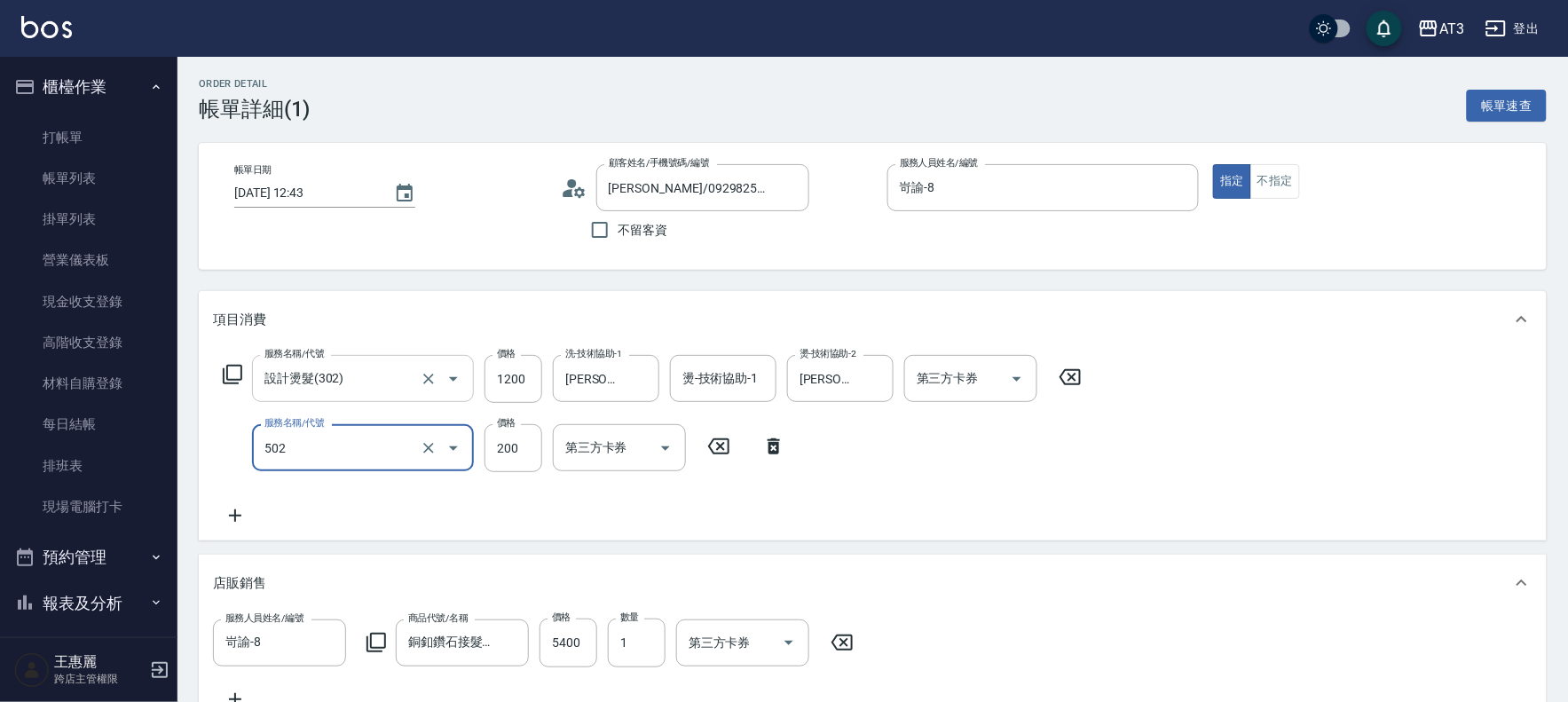
type input "自備護髮(502)"
type input "300"
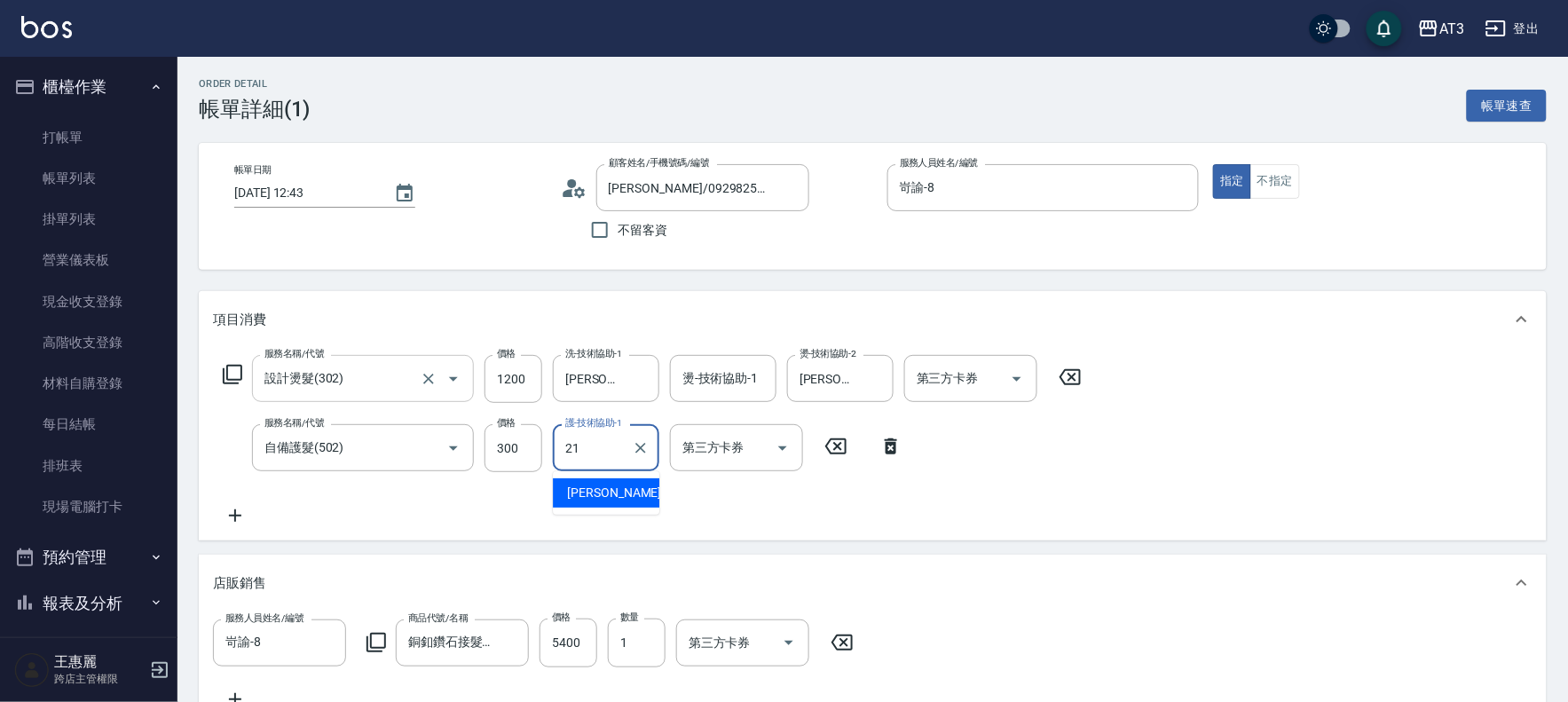
type input "[PERSON_NAME]-21"
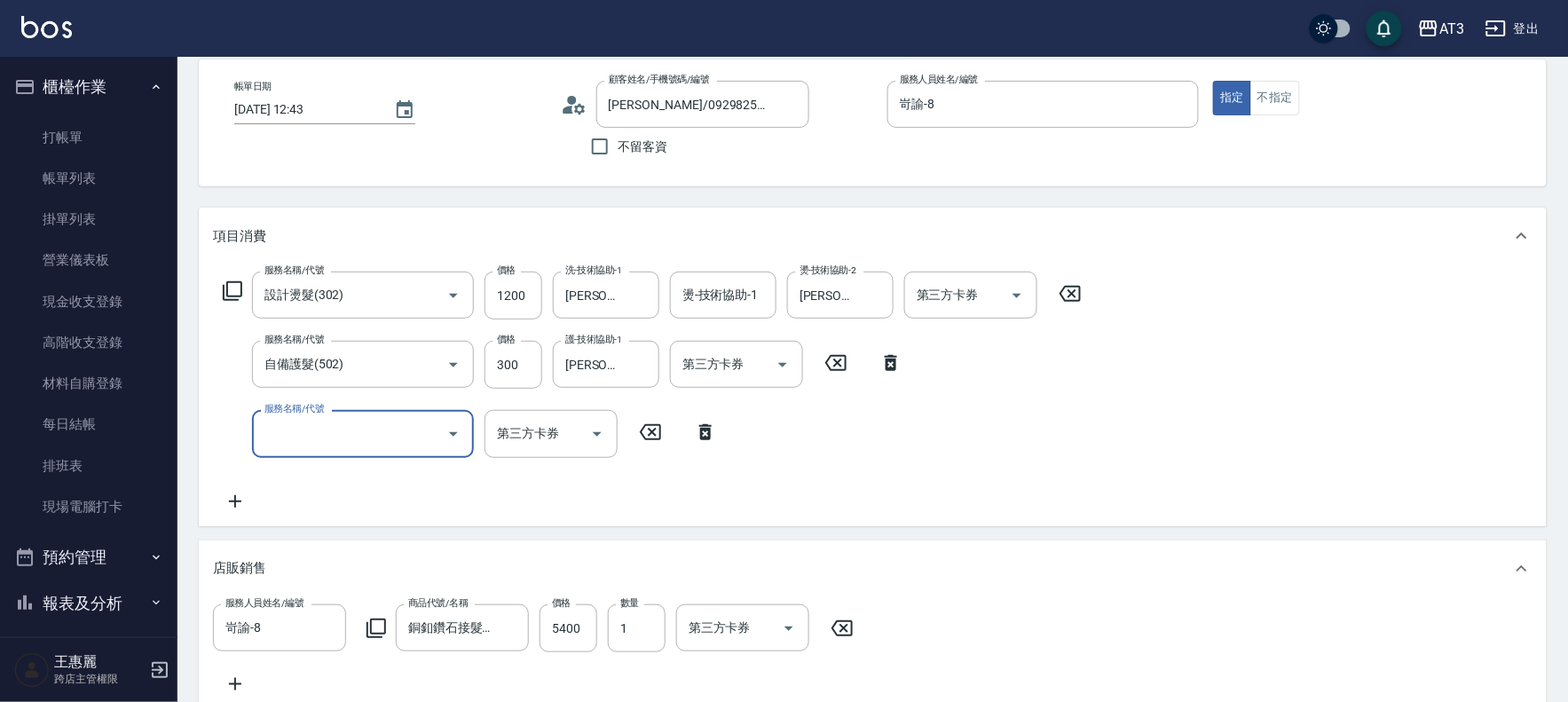
scroll to position [197, 0]
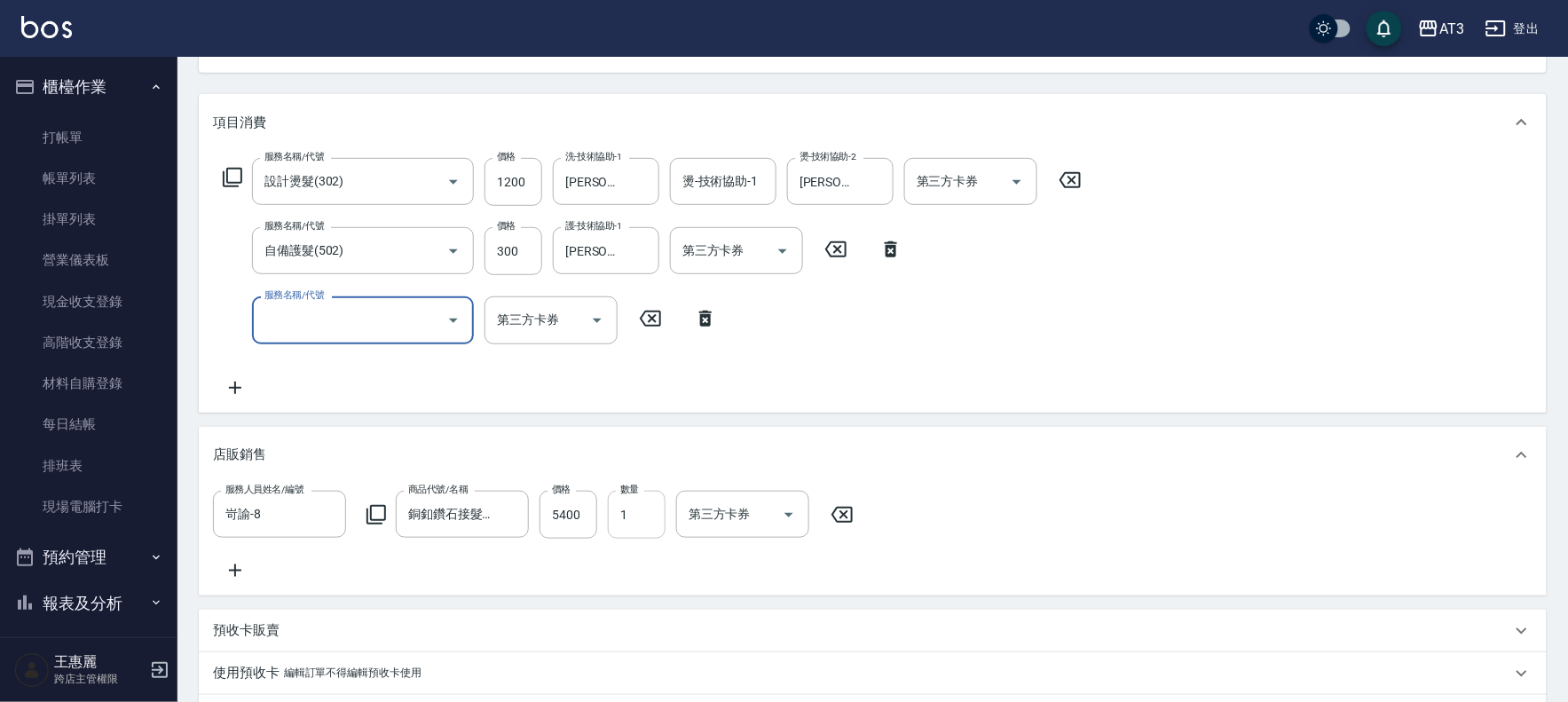
click at [642, 513] on input "1" at bounding box center [636, 514] width 58 height 48
type input "2"
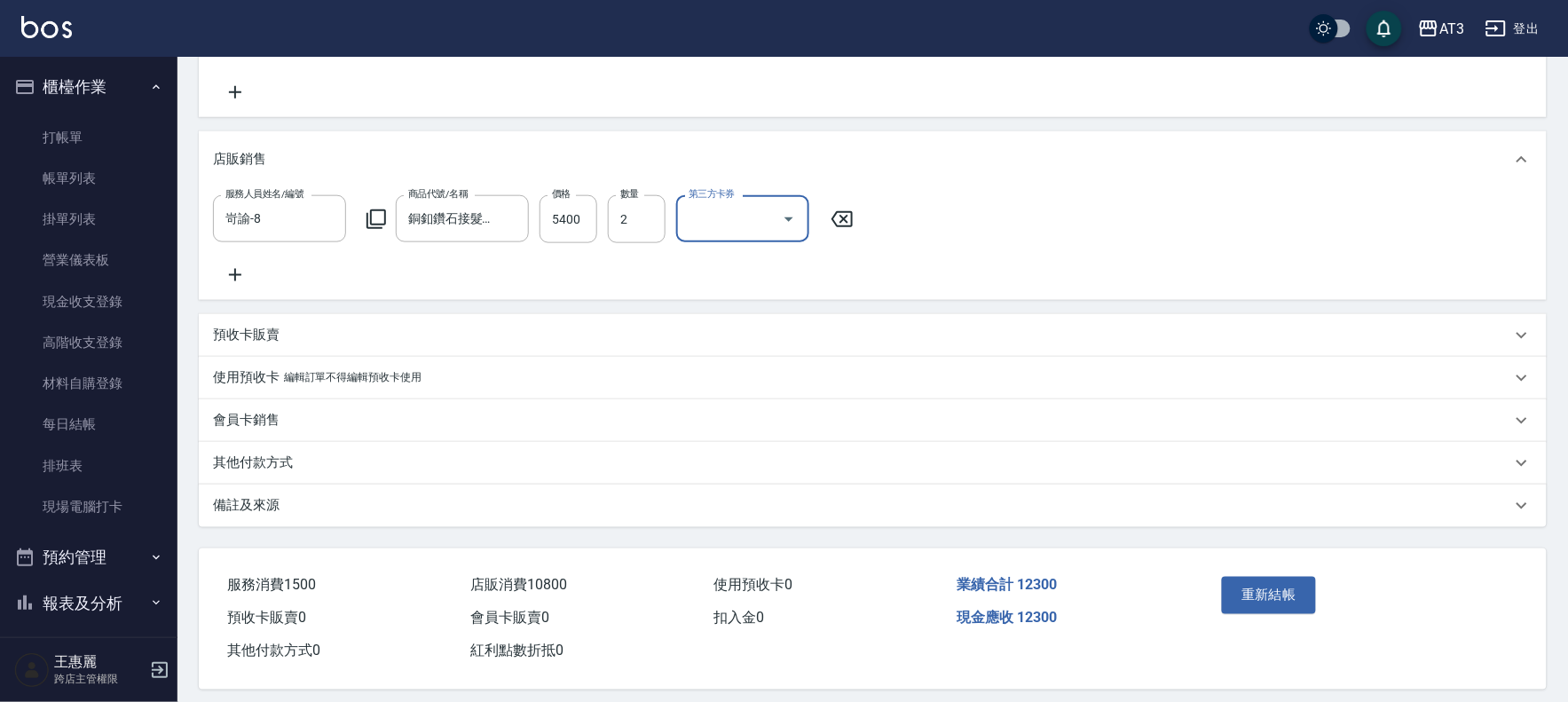
scroll to position [394, 0]
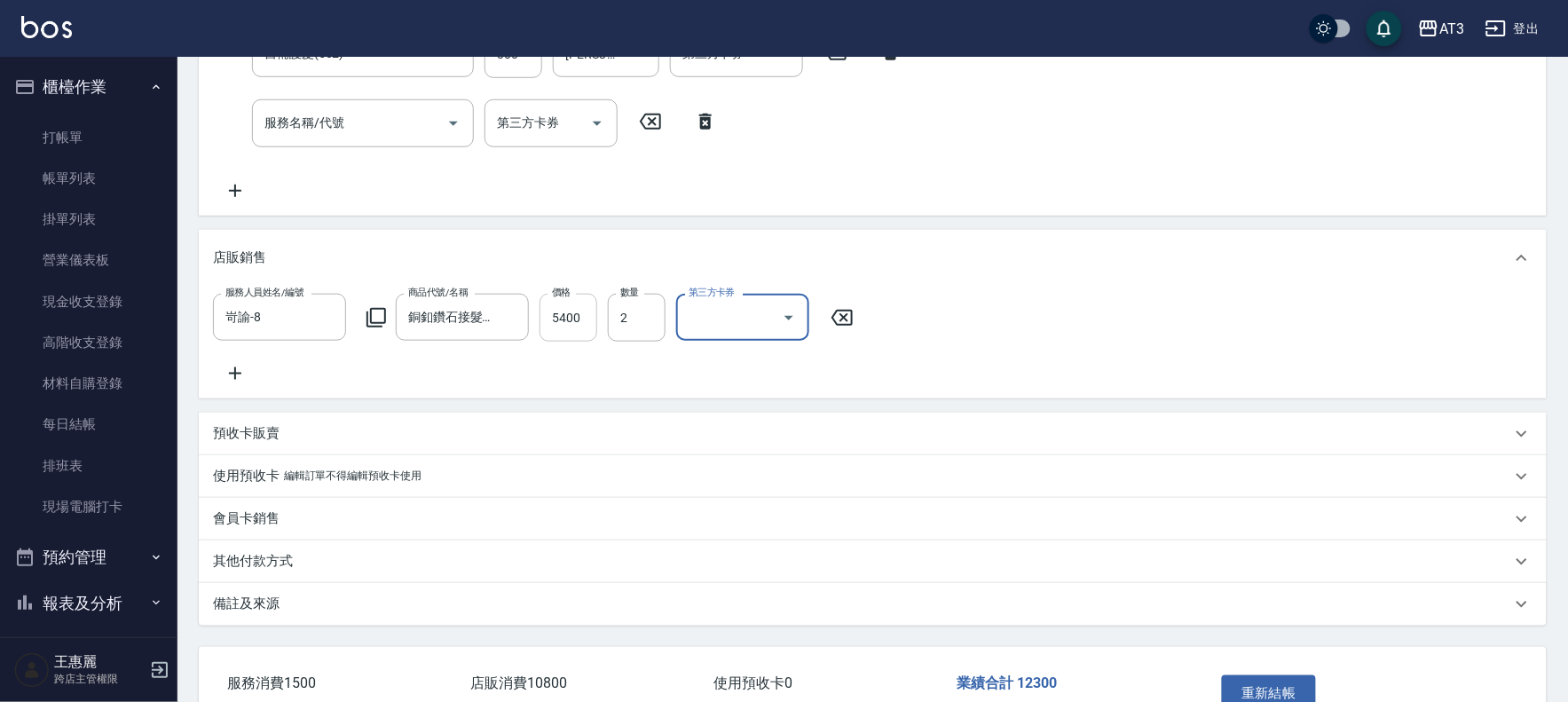
click at [544, 303] on input "5400" at bounding box center [569, 318] width 58 height 48
type input "4750"
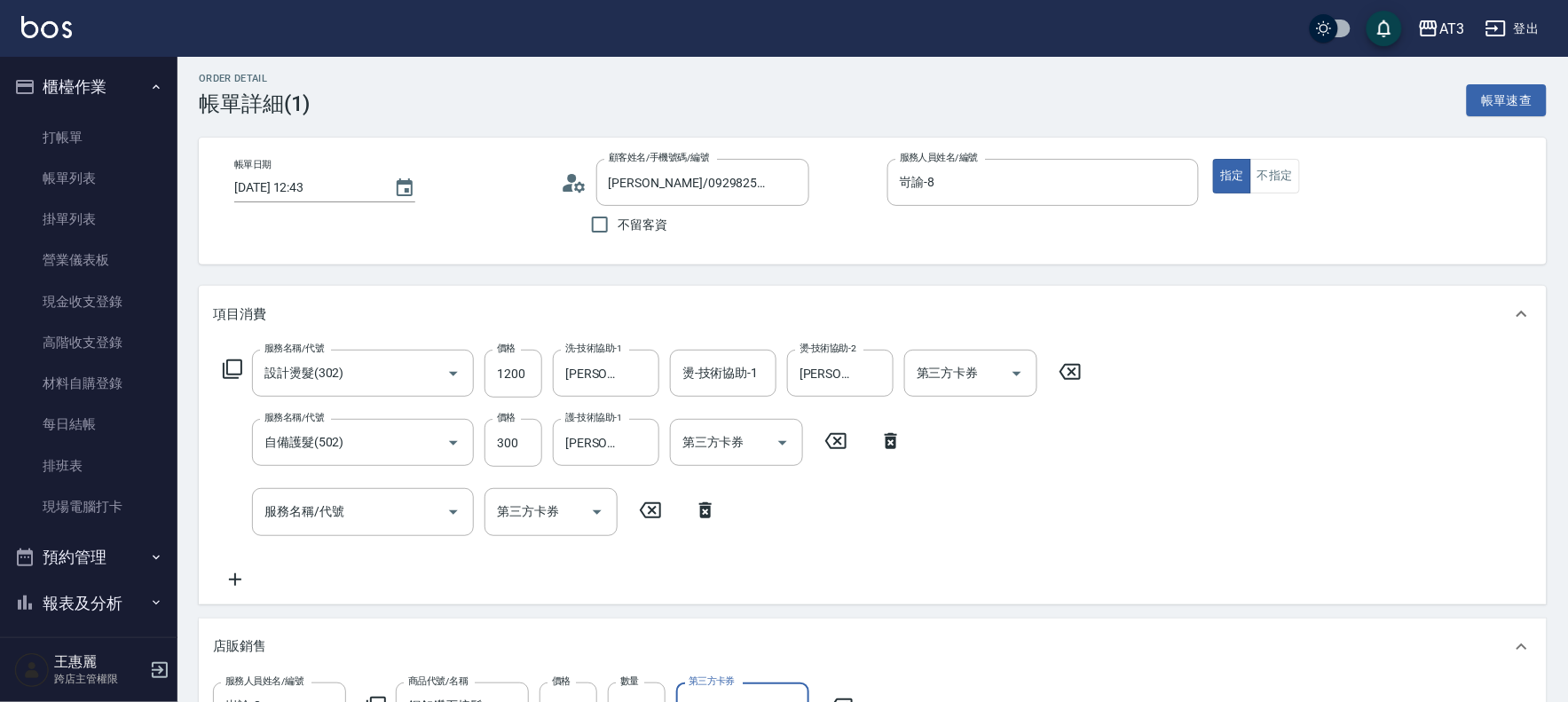
scroll to position [492, 0]
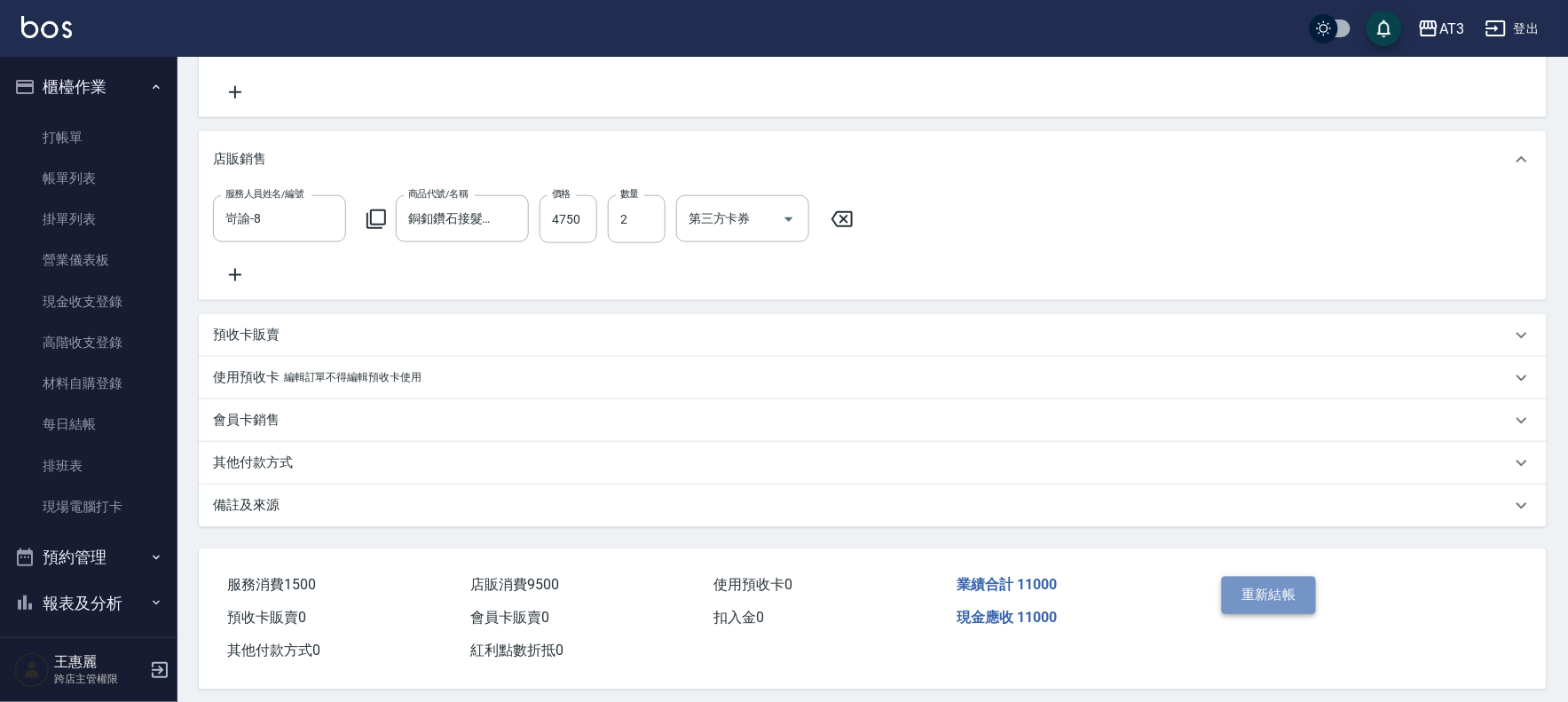
click at [1263, 610] on button "重新結帳" at bounding box center [1268, 596] width 94 height 38
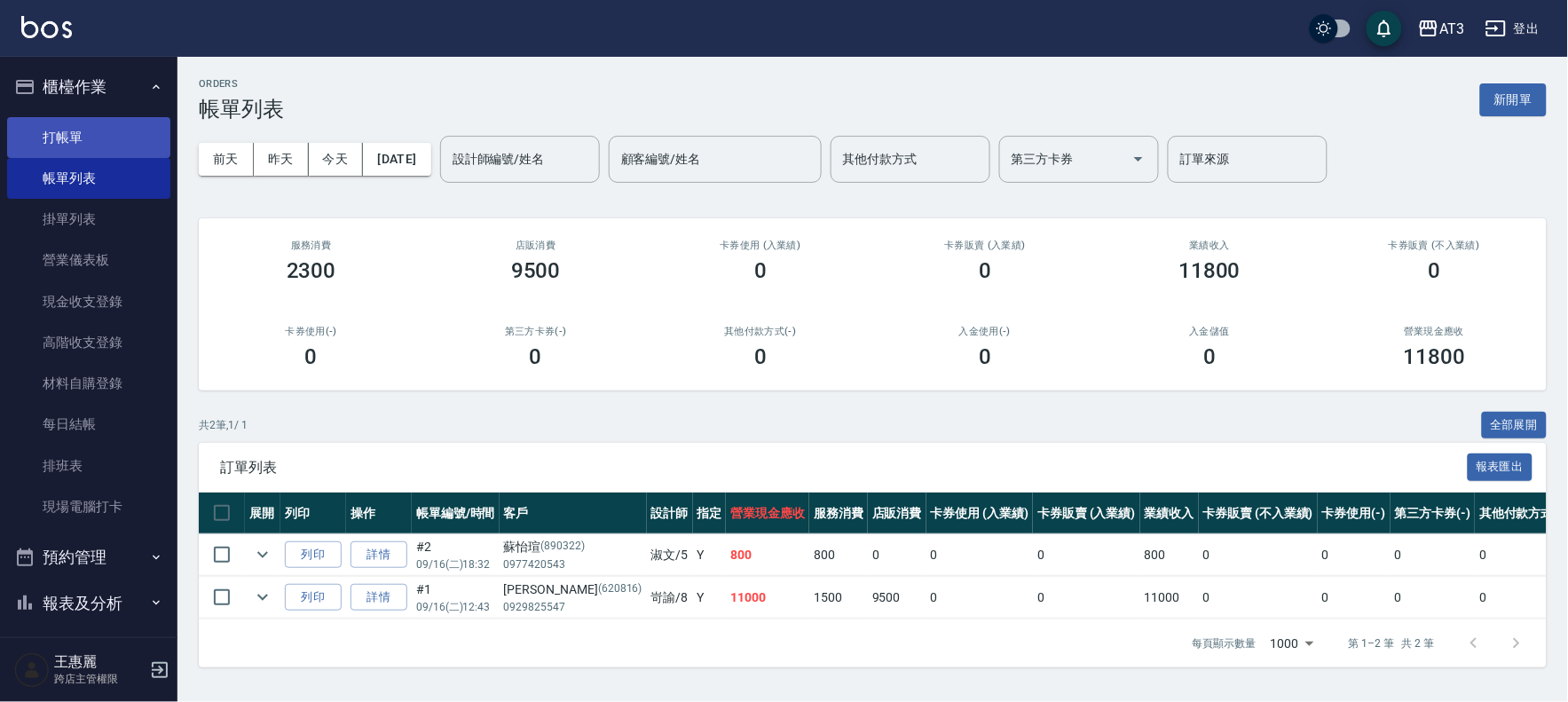
click at [80, 127] on link "打帳單" at bounding box center [88, 137] width 163 height 41
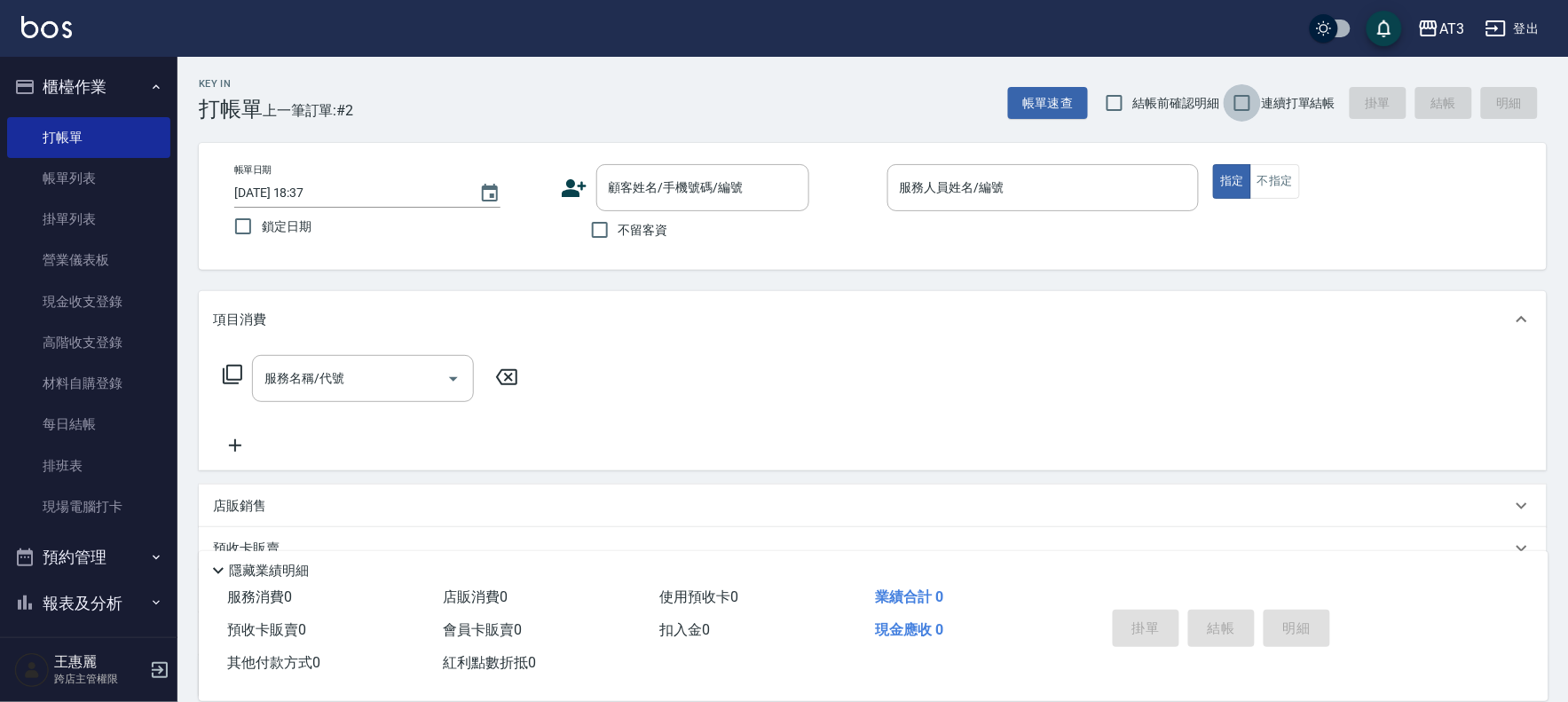
click at [1245, 102] on input "連續打單結帳" at bounding box center [1242, 103] width 38 height 38
checkbox input "true"
click at [662, 209] on div "顧客姓名/手機號碼/編號" at bounding box center [703, 187] width 213 height 47
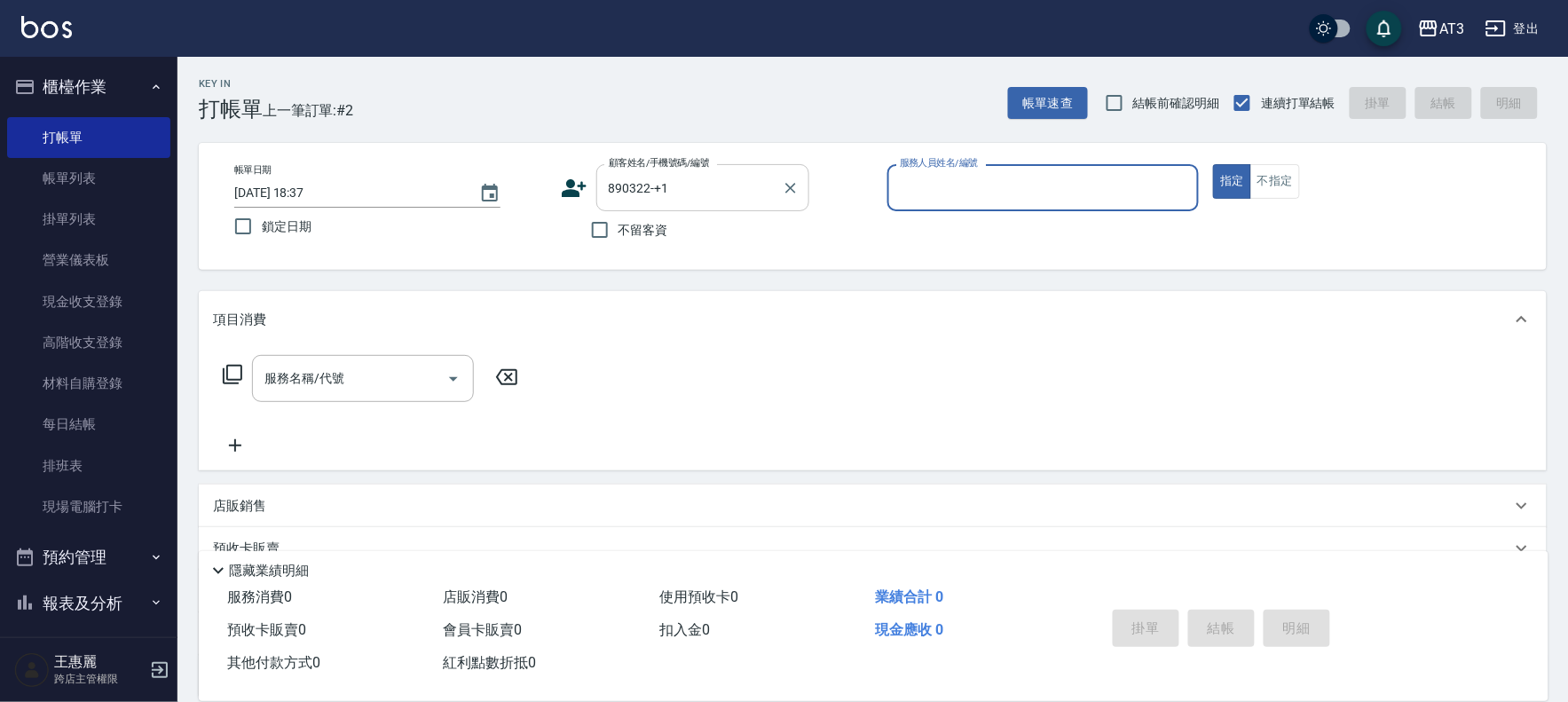
click at [712, 199] on input "890322-+1" at bounding box center [690, 187] width 171 height 31
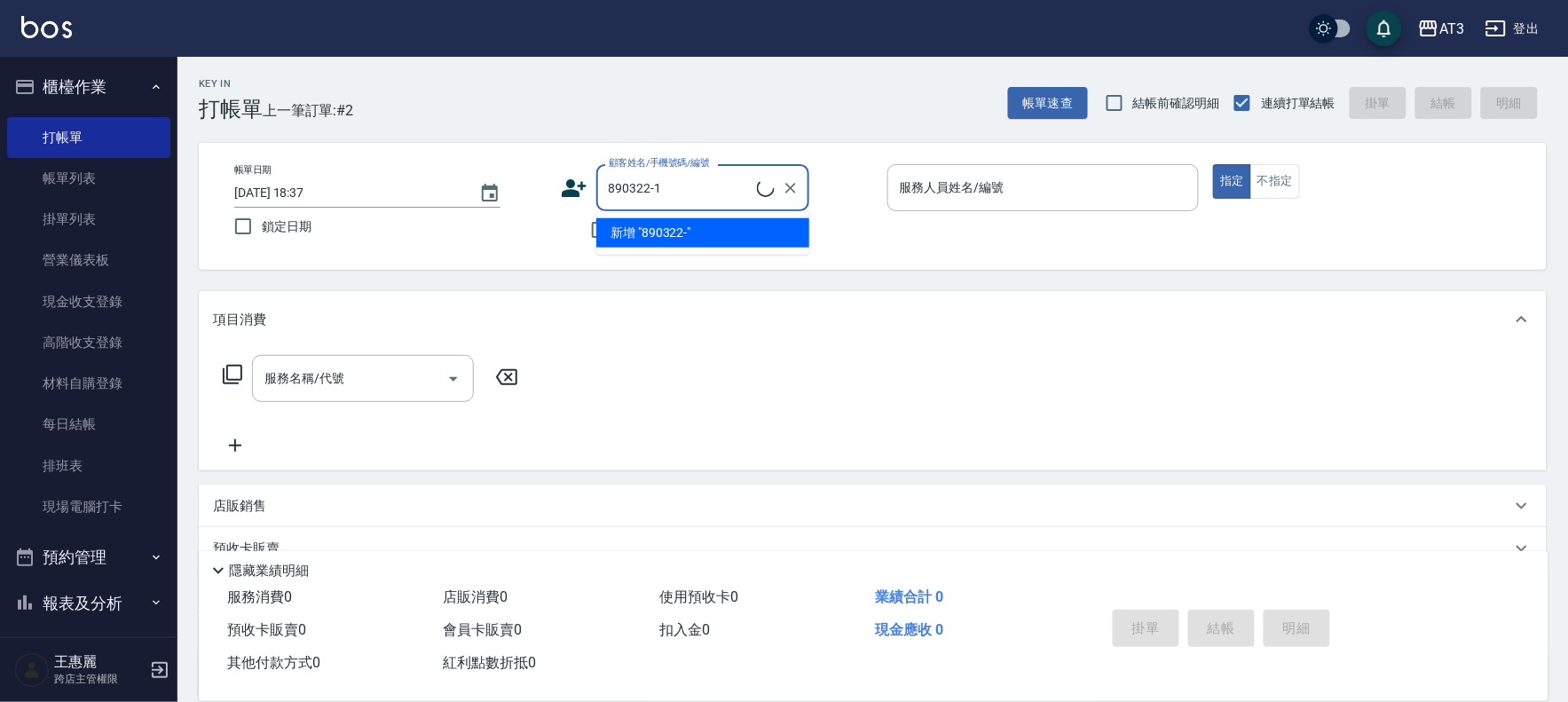
type input "[PERSON_NAME]/0986577005/890322-1"
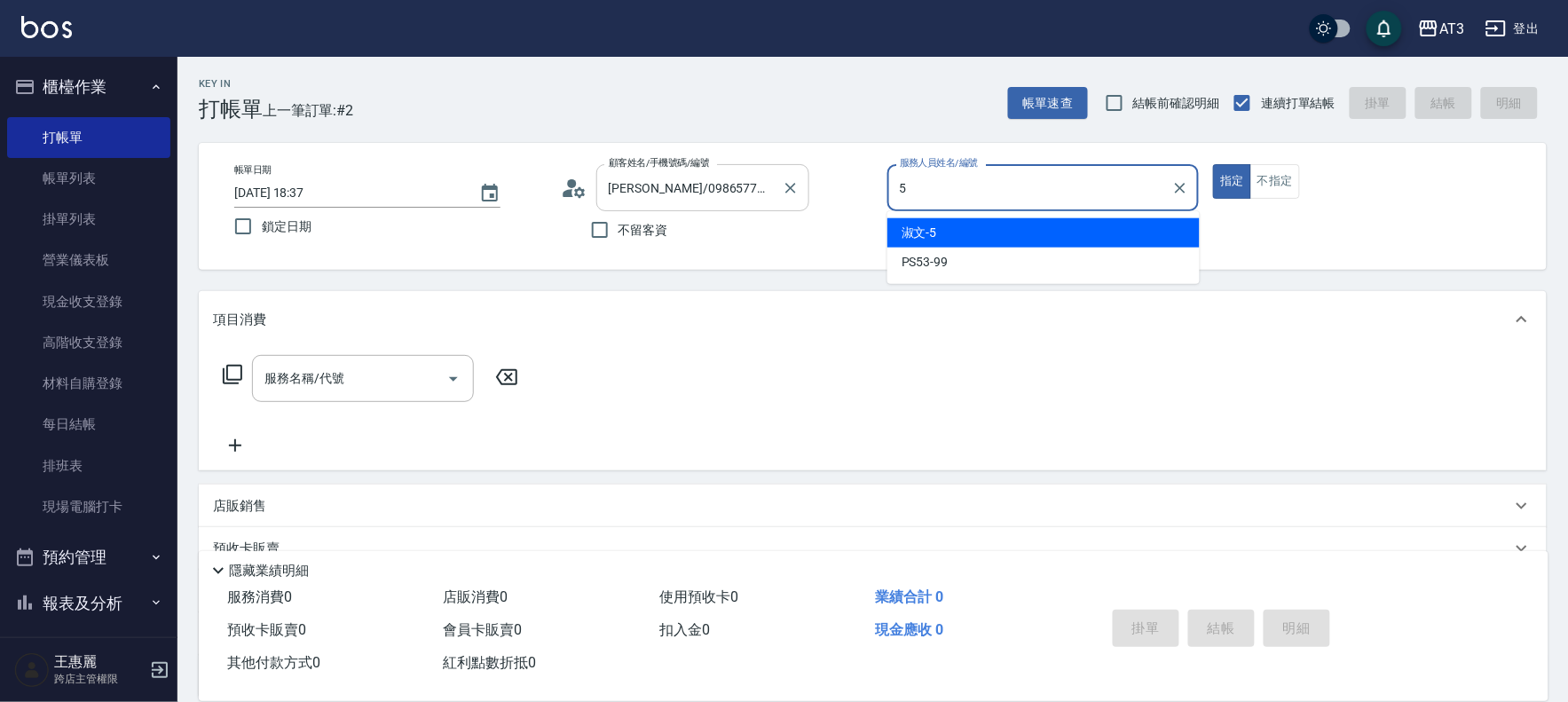
type input "5"
type button "true"
type input "淑文-5"
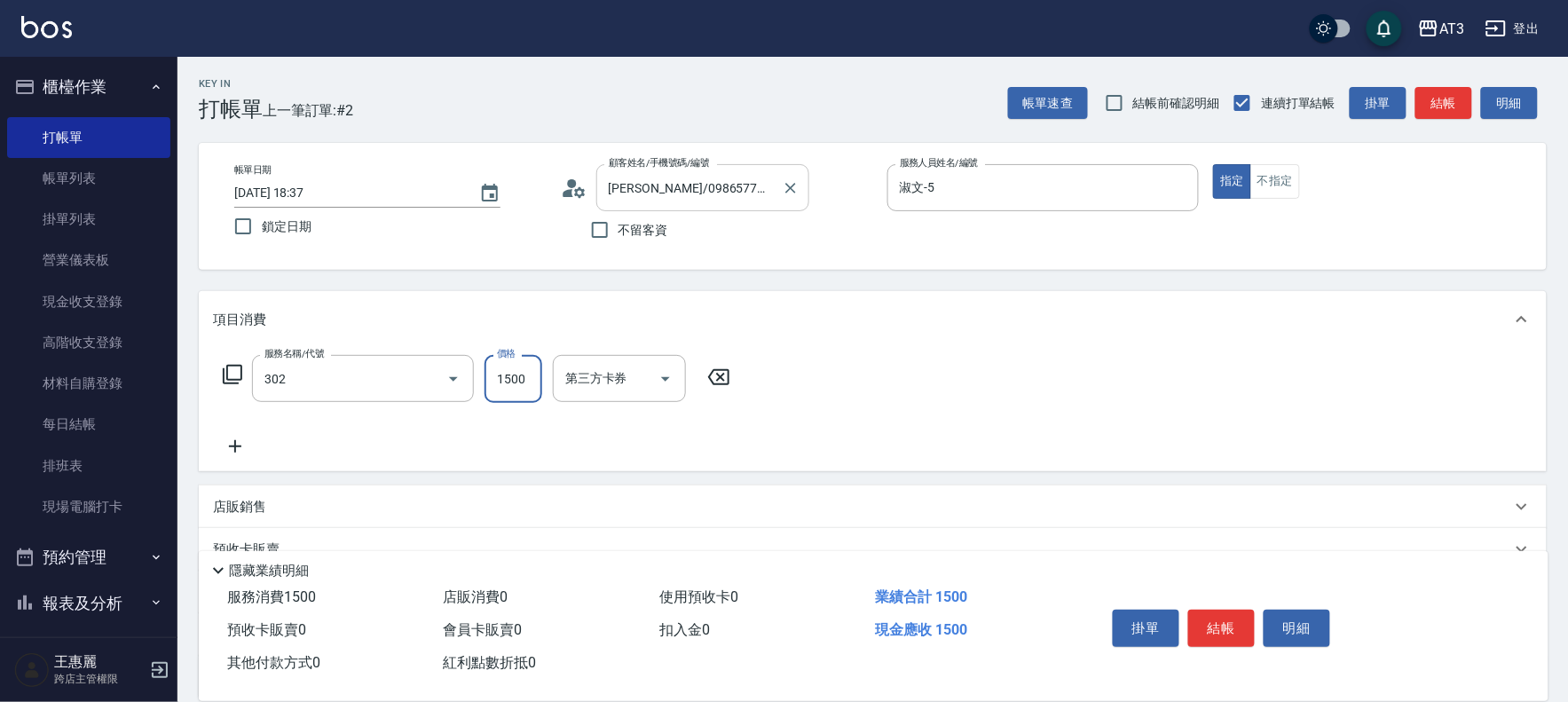
type input "設計燙髮(302)"
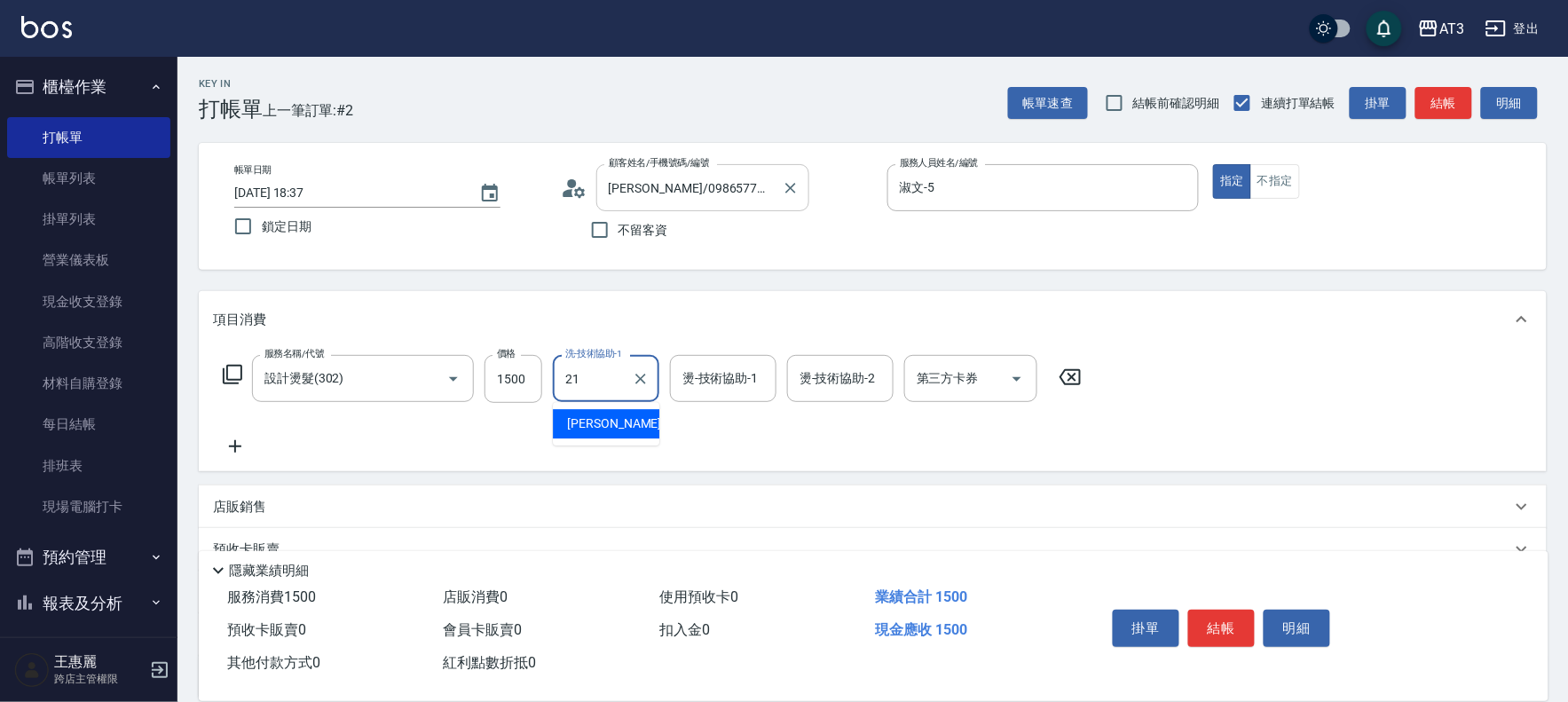
type input "[PERSON_NAME]-21"
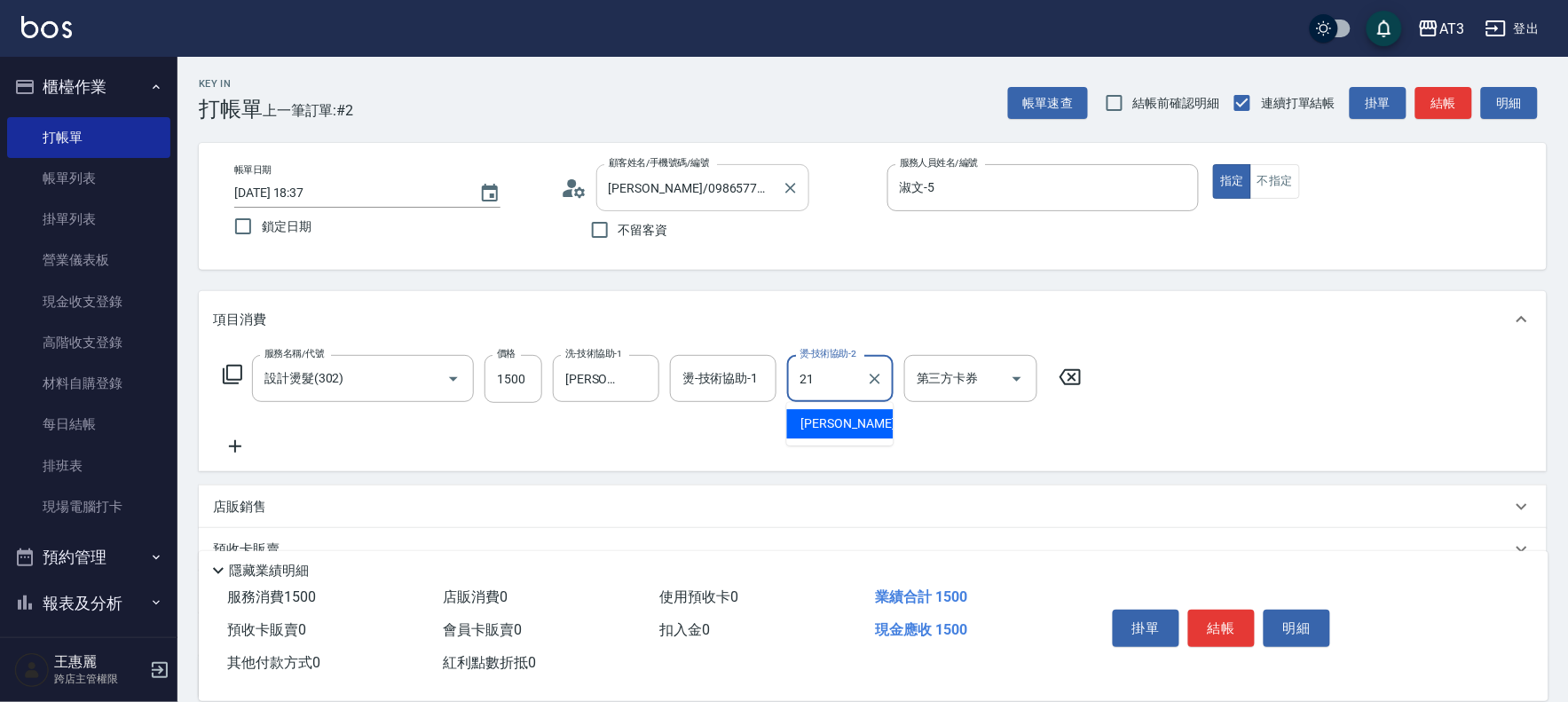
type input "[PERSON_NAME]-21"
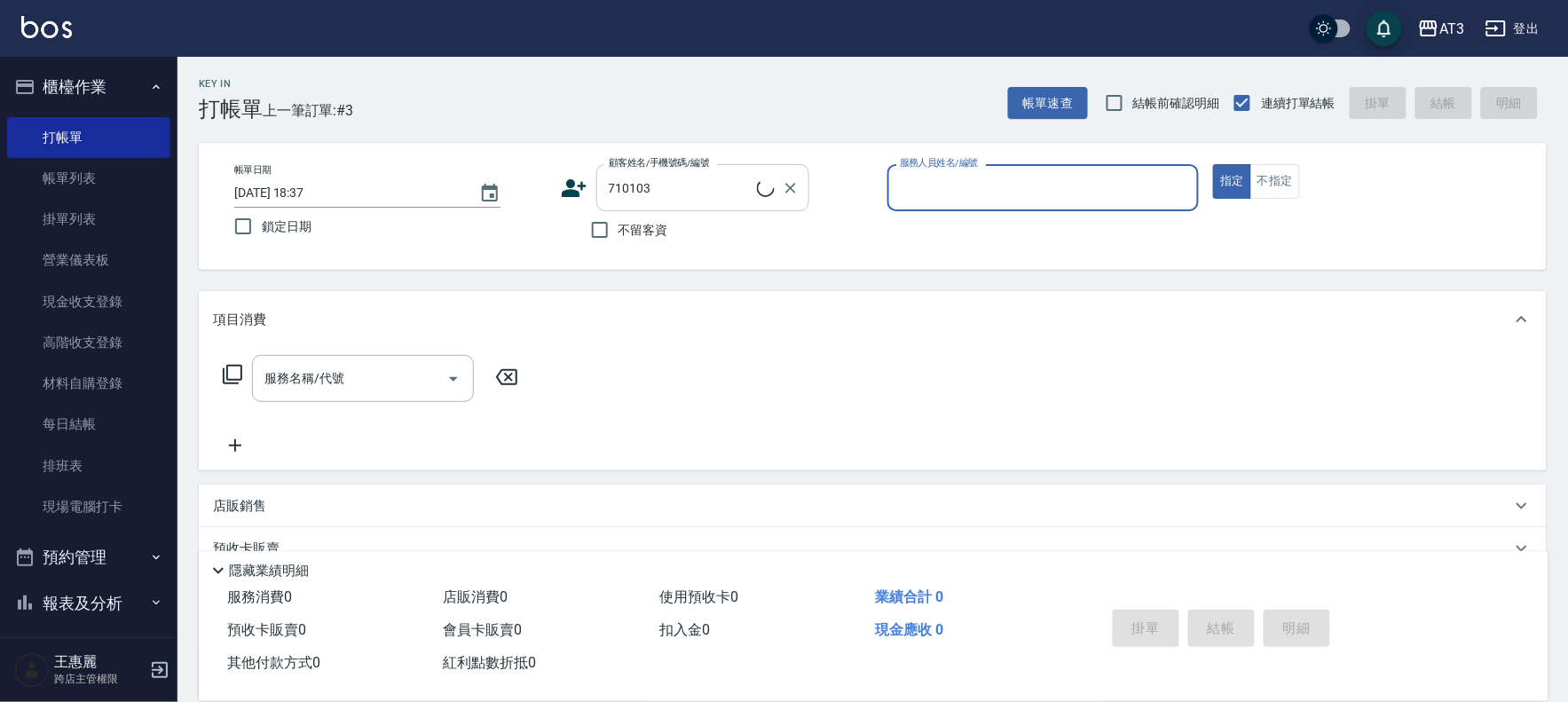
type input "蘇玉潔/0916969929/710103"
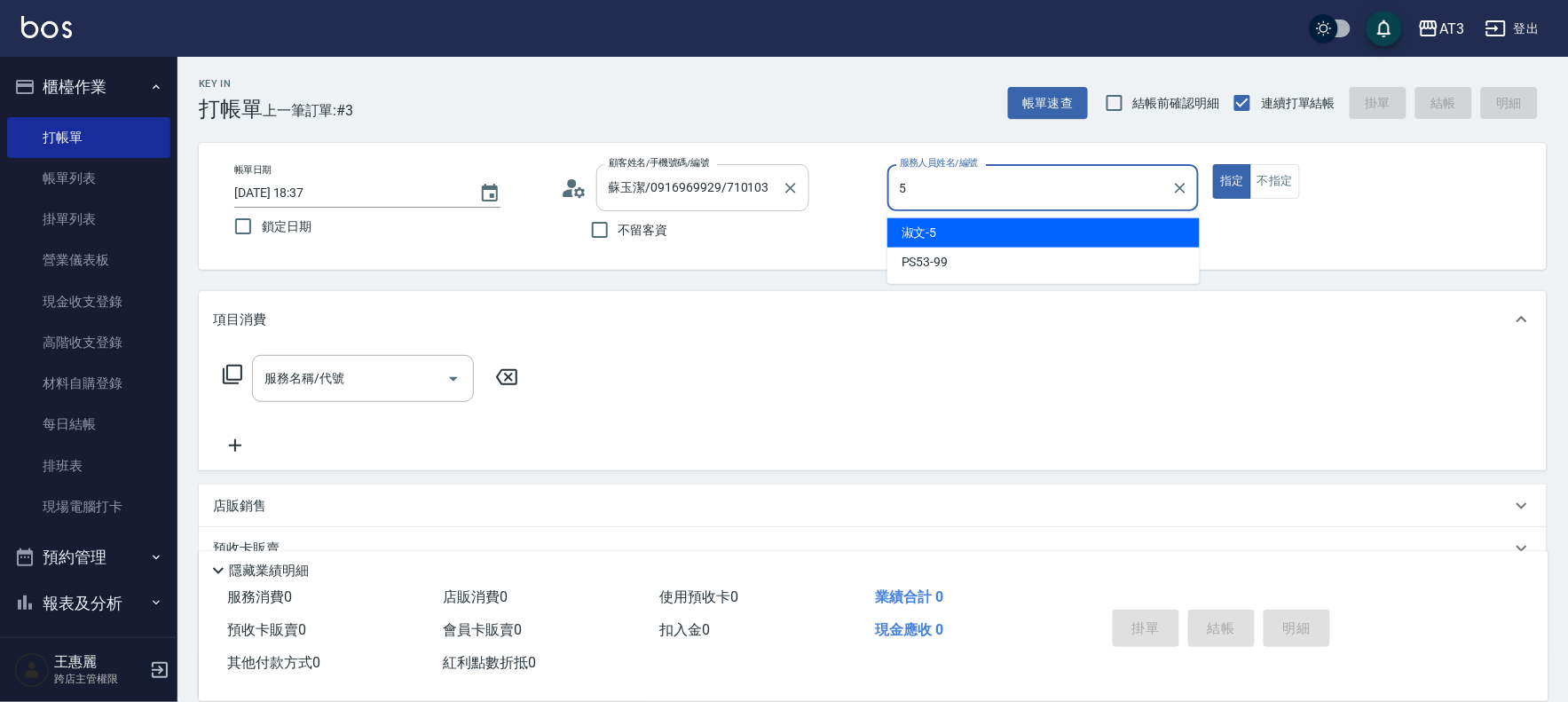
type input "淑文-5"
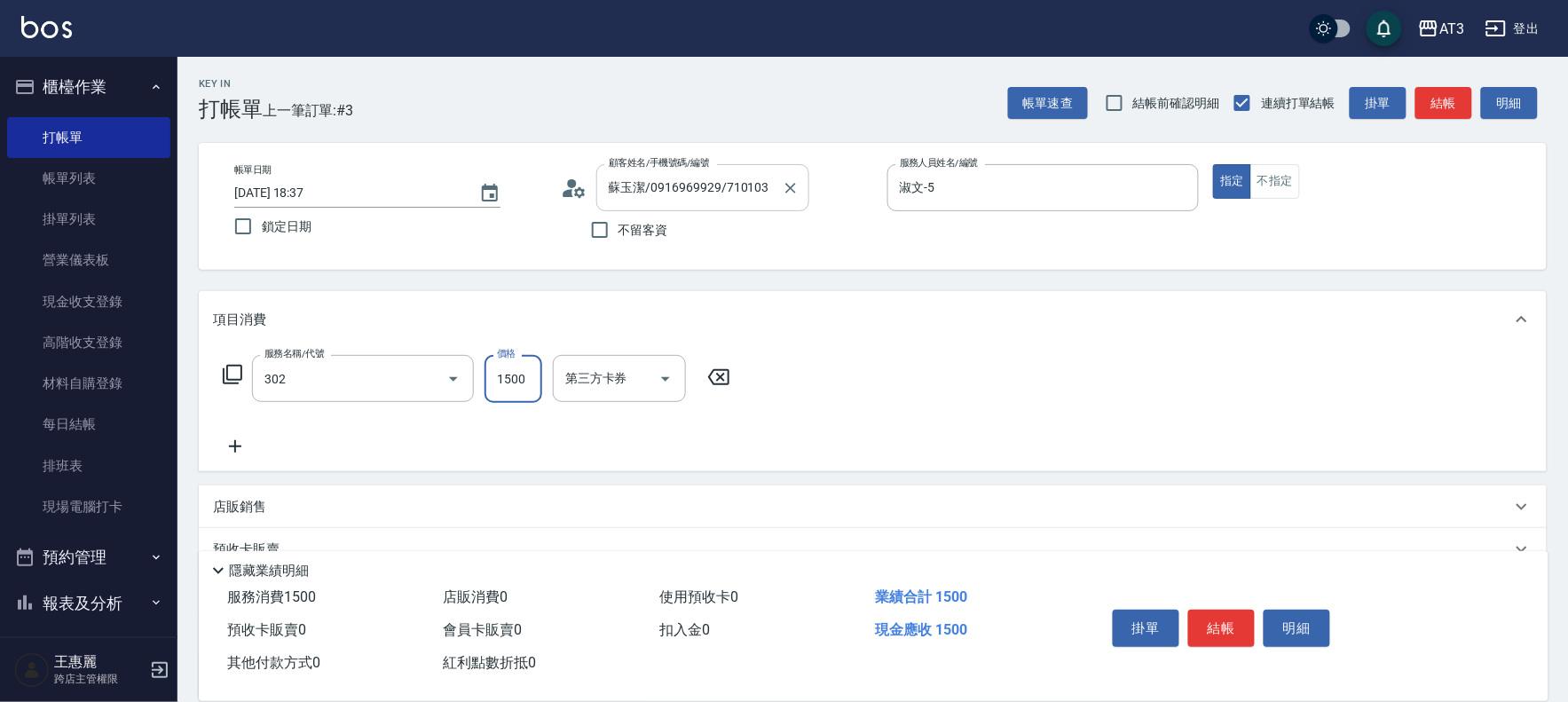
type input "設計燙髮(302)"
type input "1080"
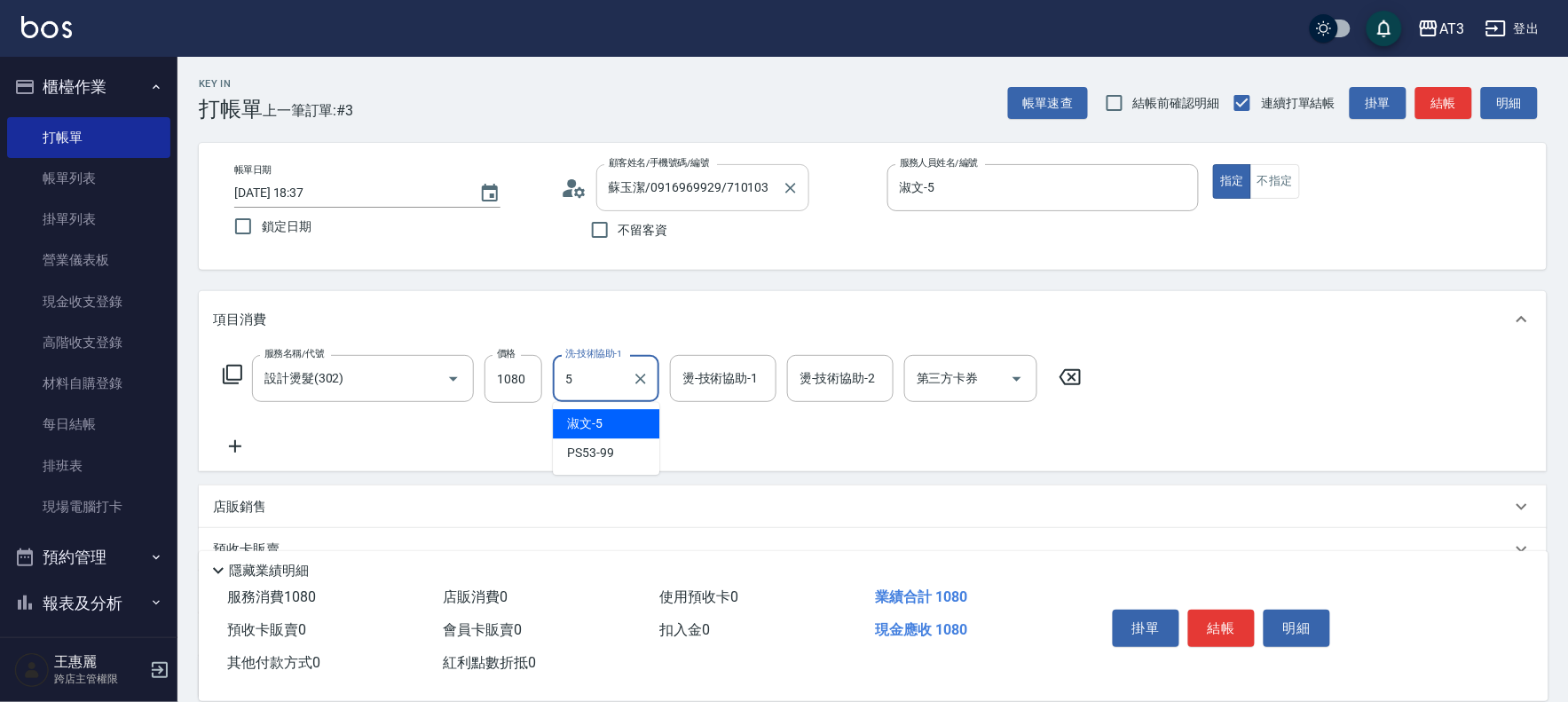
type input "淑文-5"
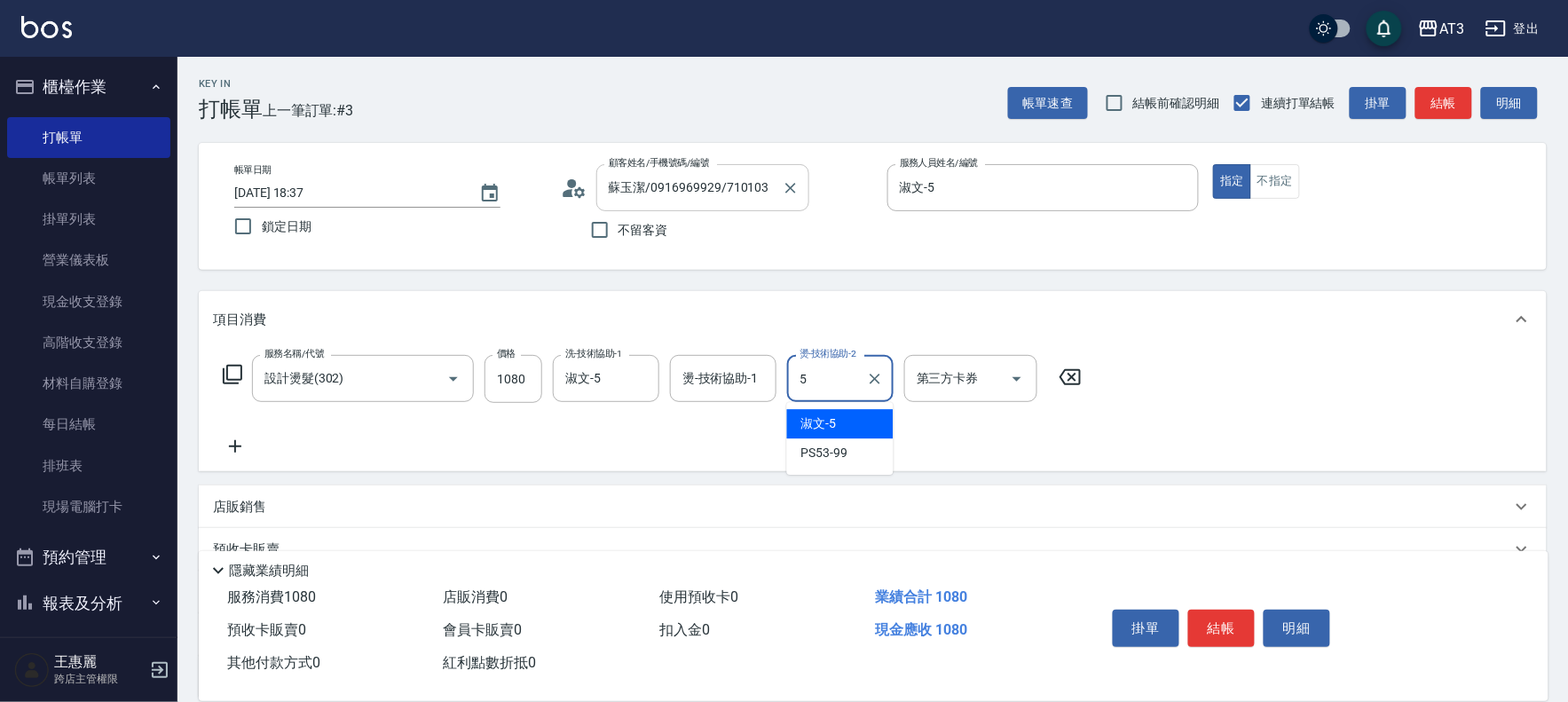
type input "淑文-5"
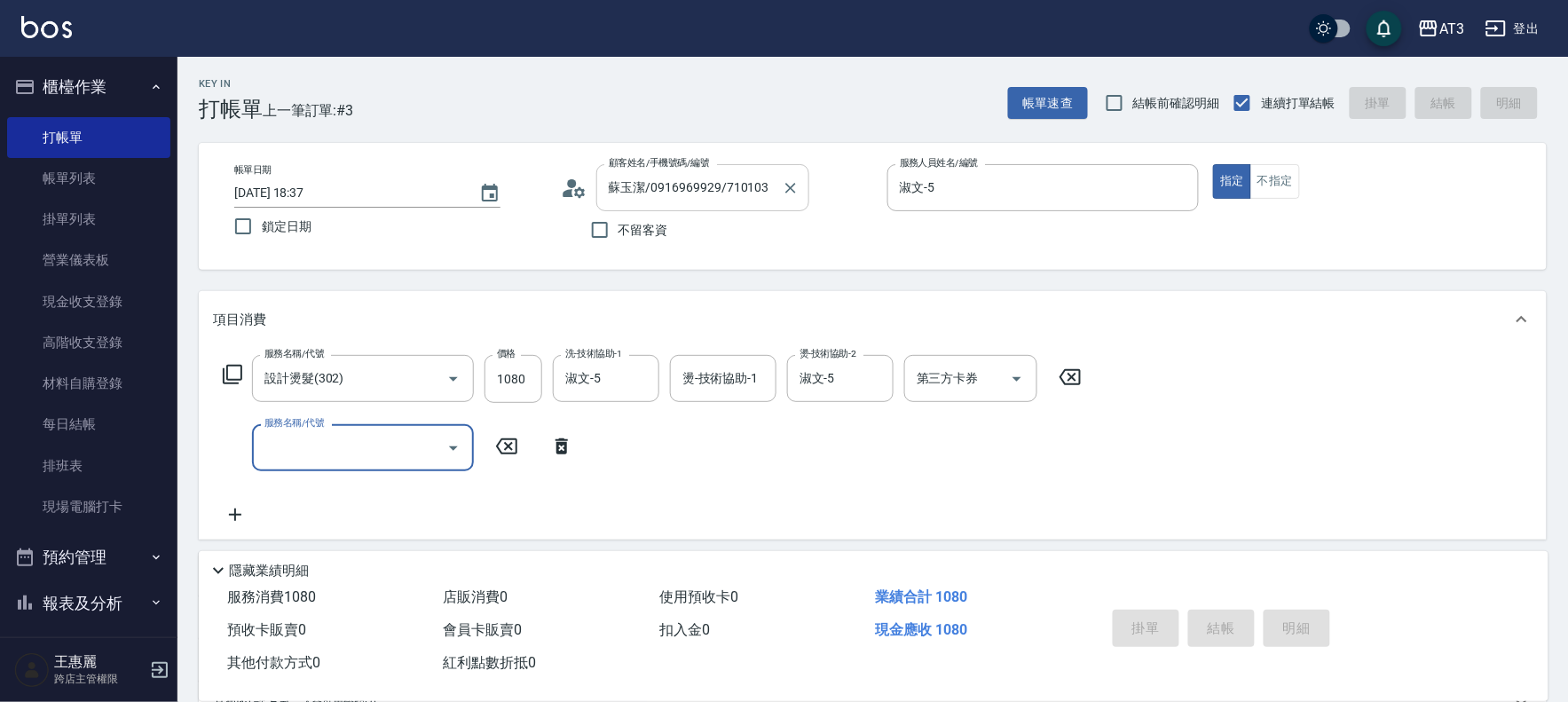
type input "[DATE] 18:38"
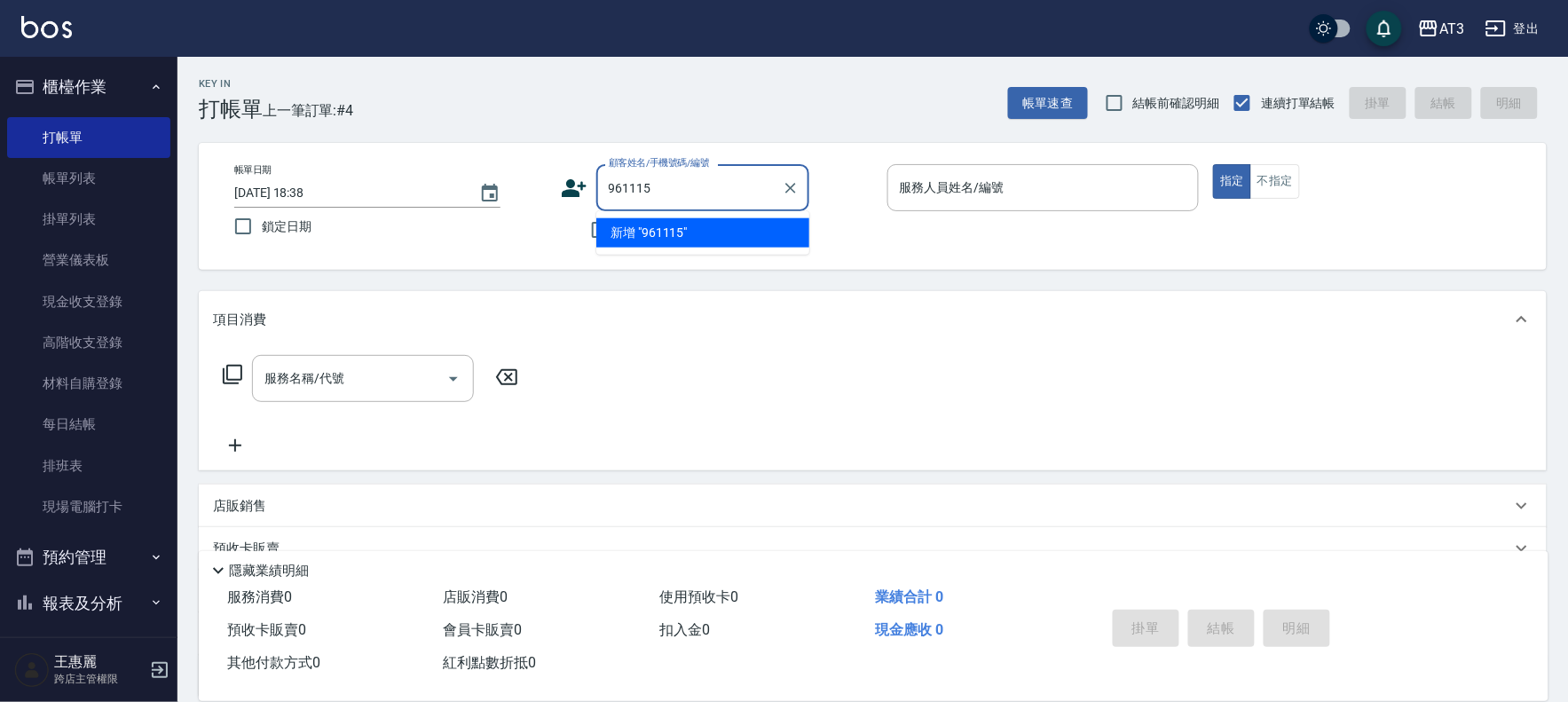
type input "961115"
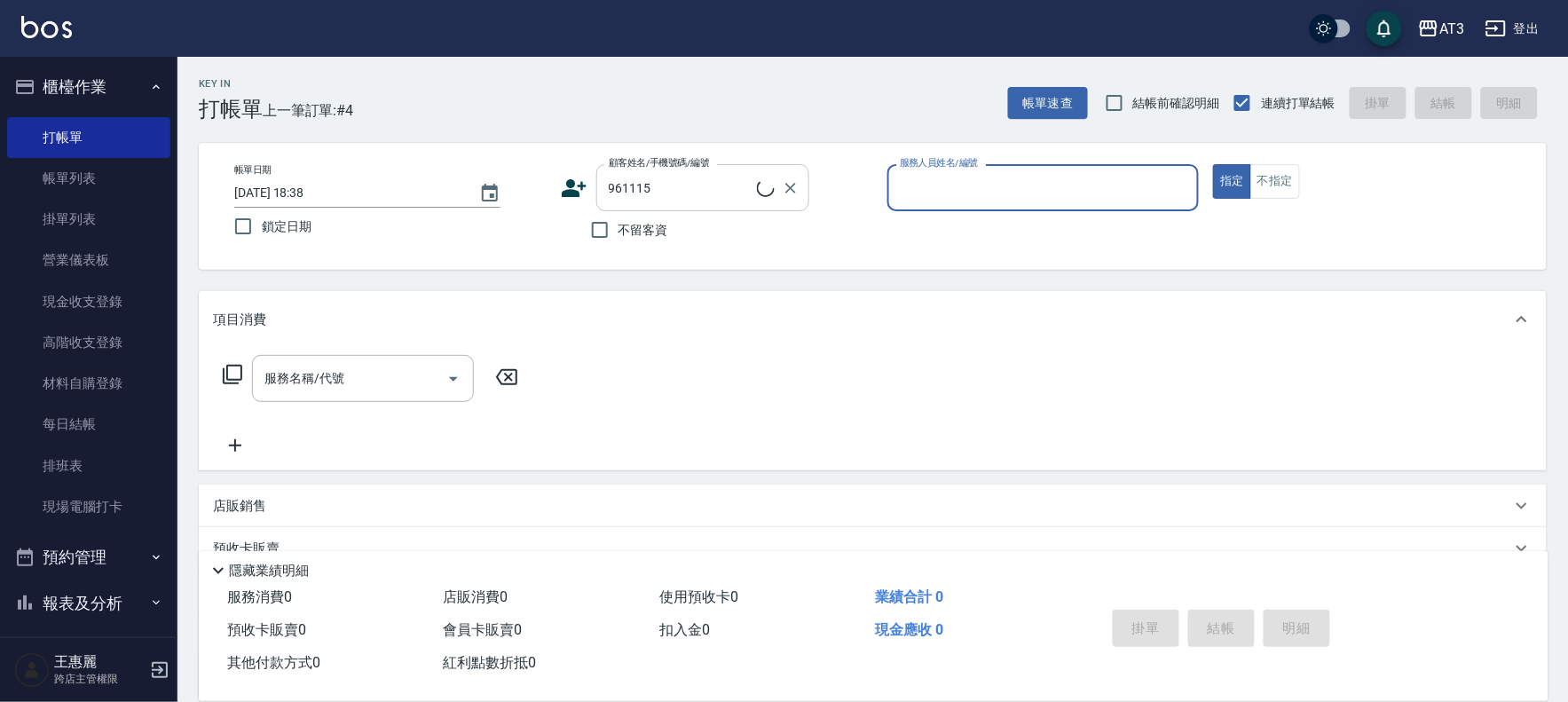
type input "8"
type input "黃博宇/0960986216/961115"
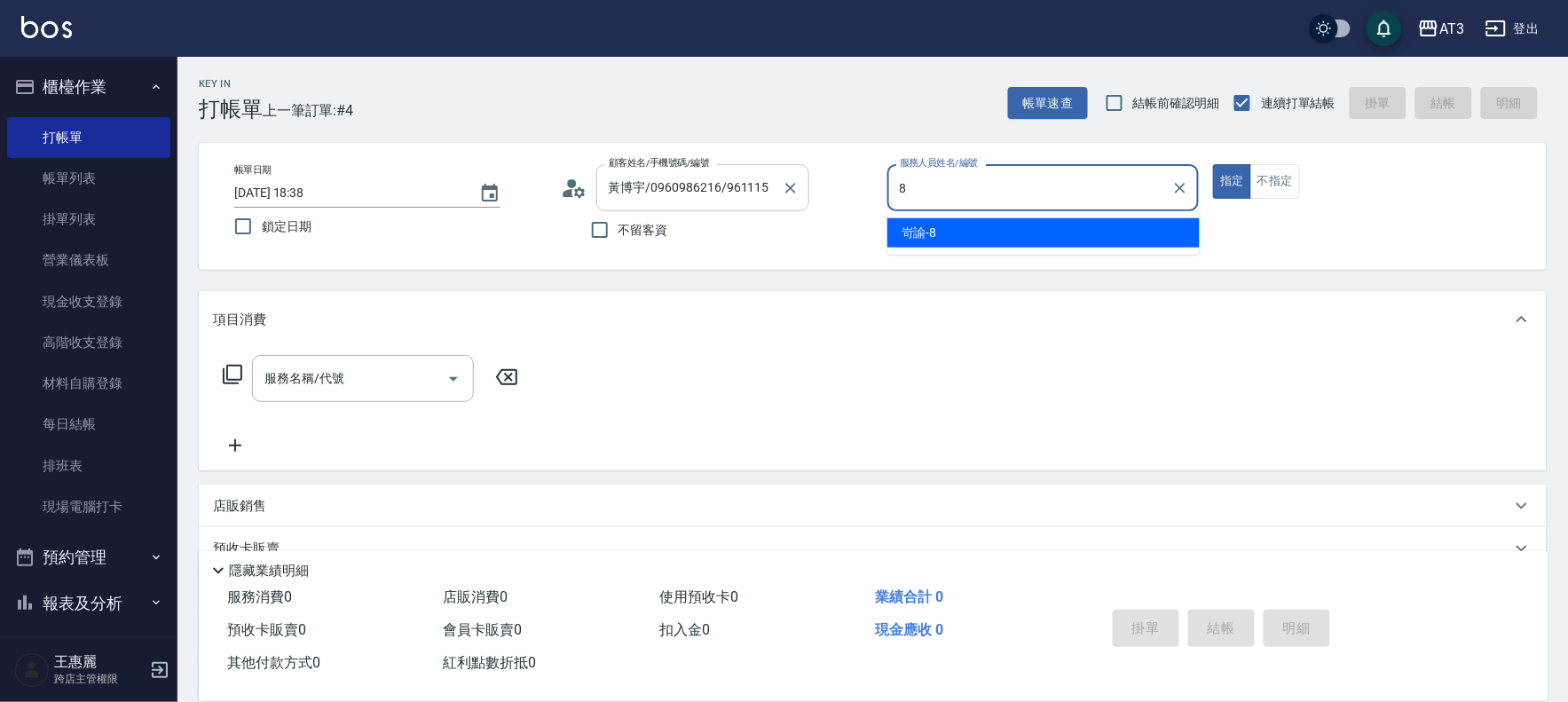
type input "岢諭-8"
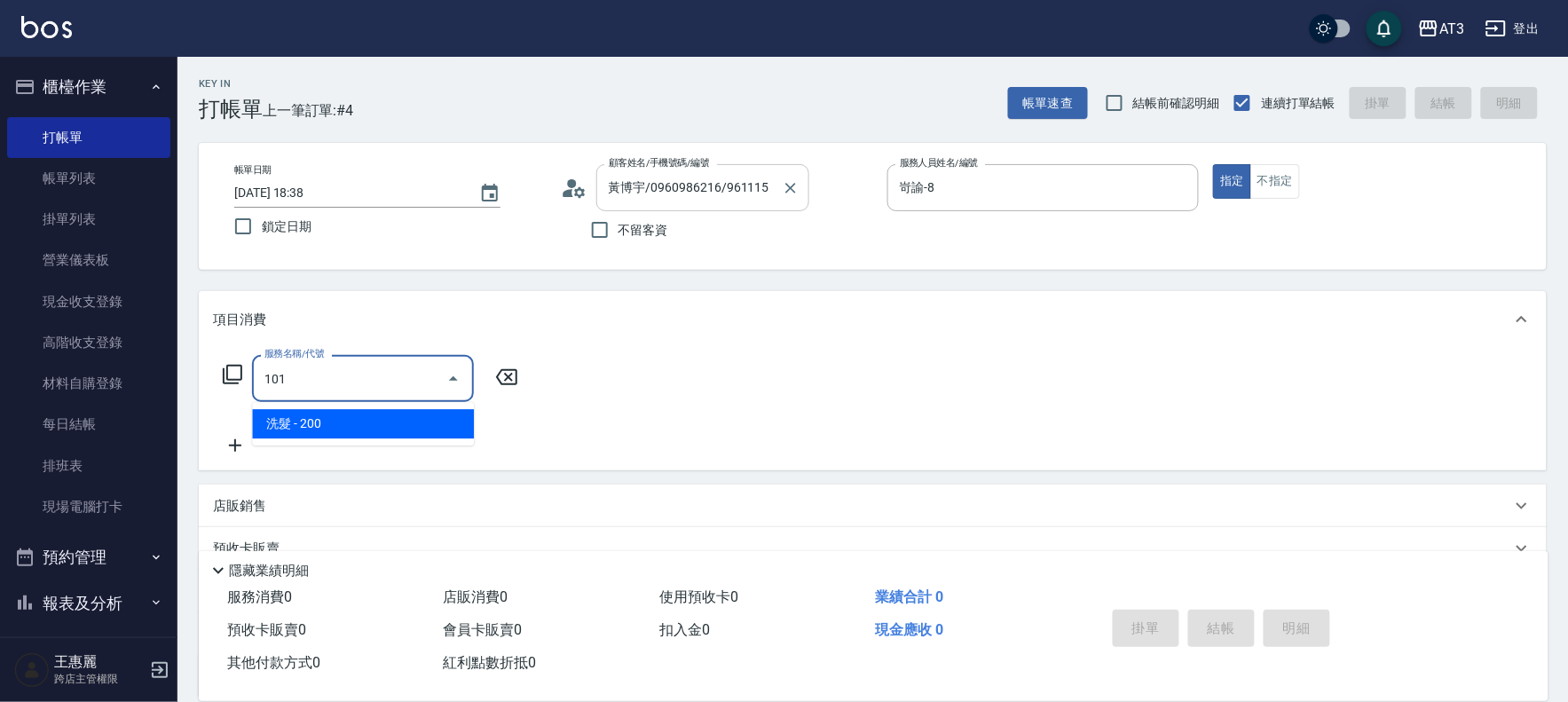
type input "洗髮(101)"
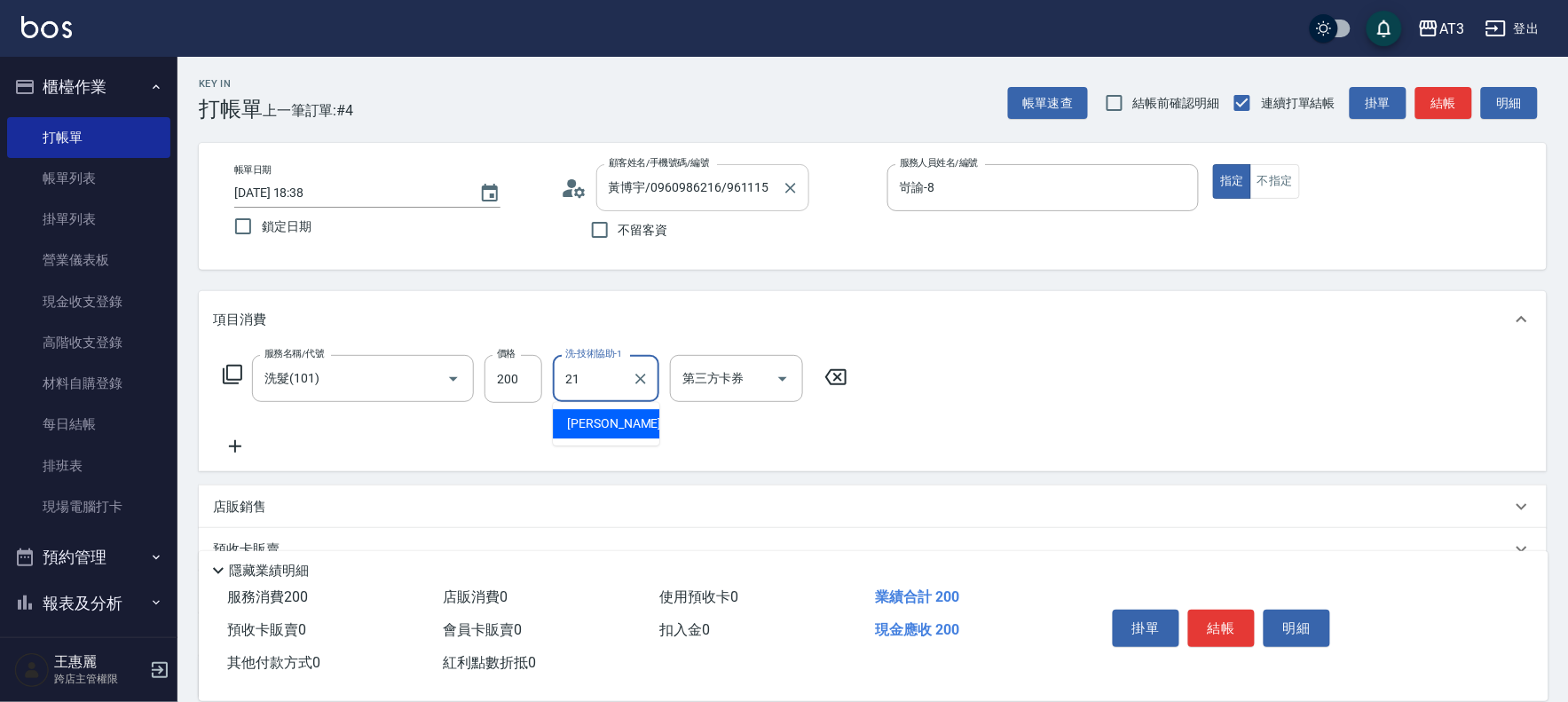
type input "[PERSON_NAME]-21"
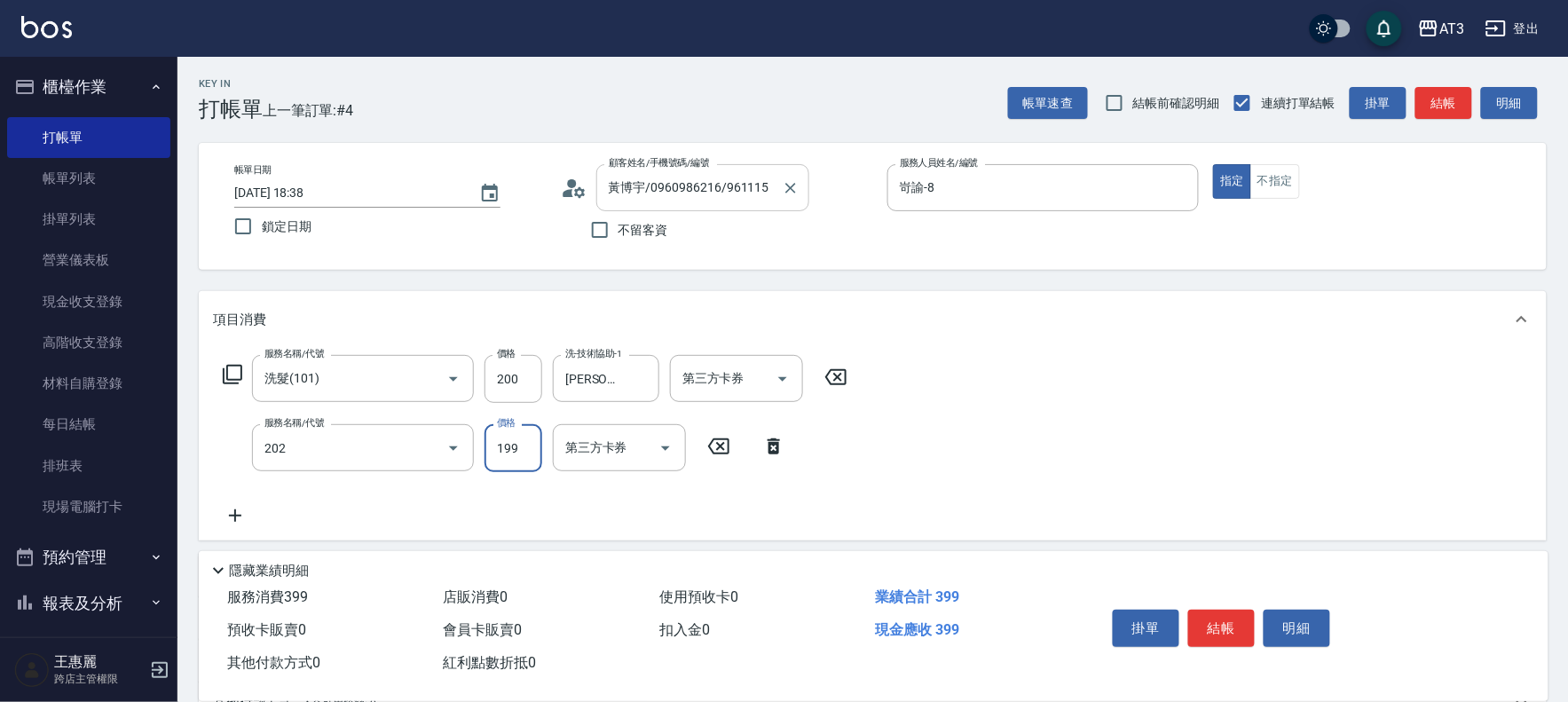
type input "不指定單剪(202)"
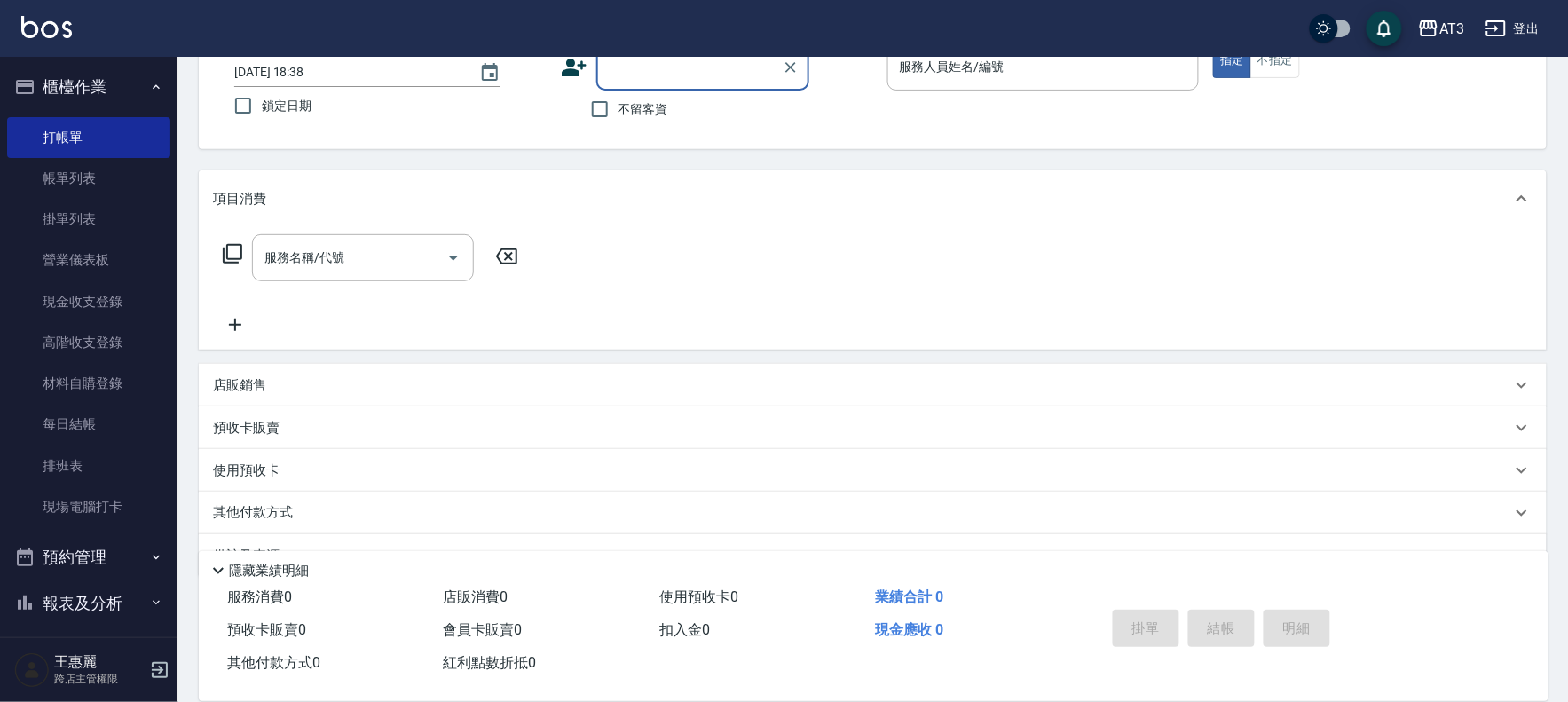
scroll to position [65, 0]
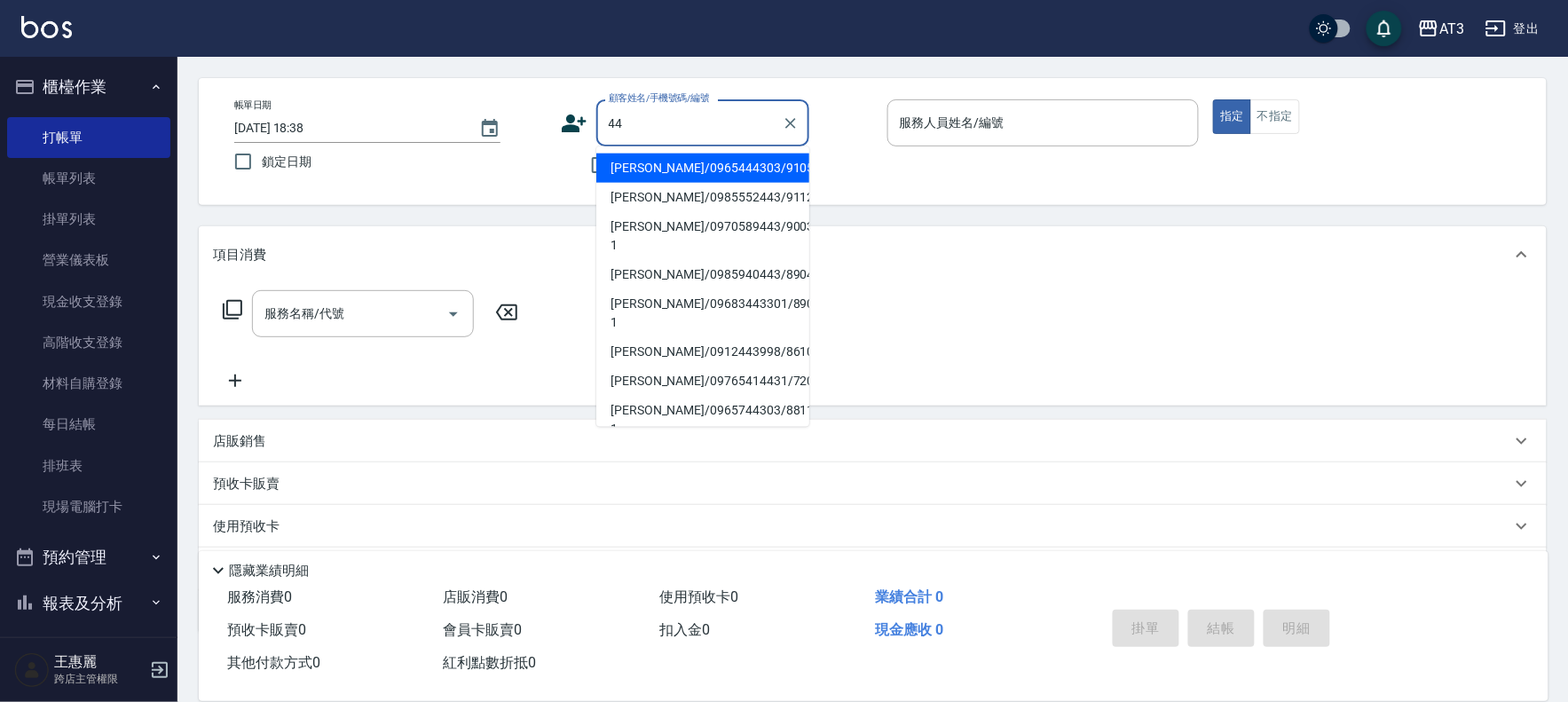
type input "4"
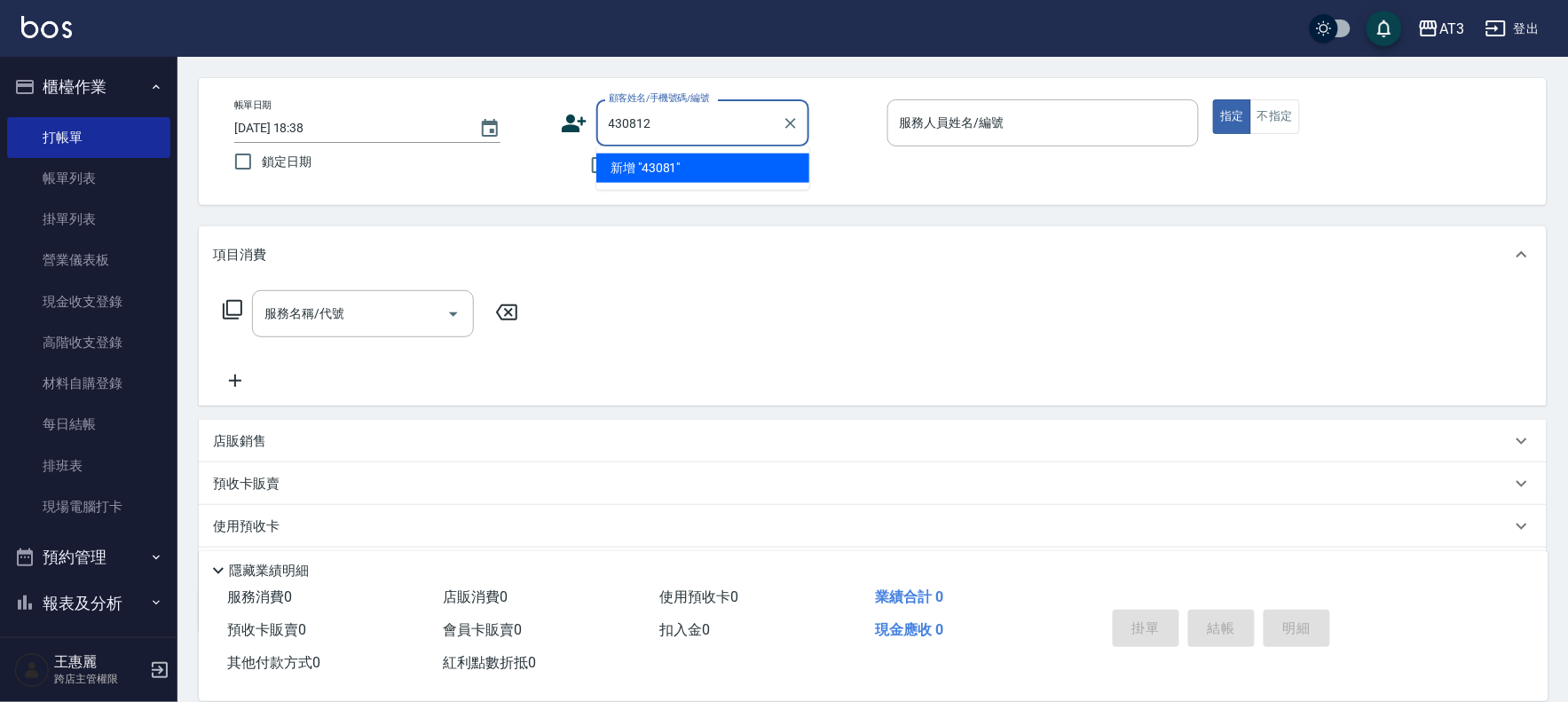
type input "430812"
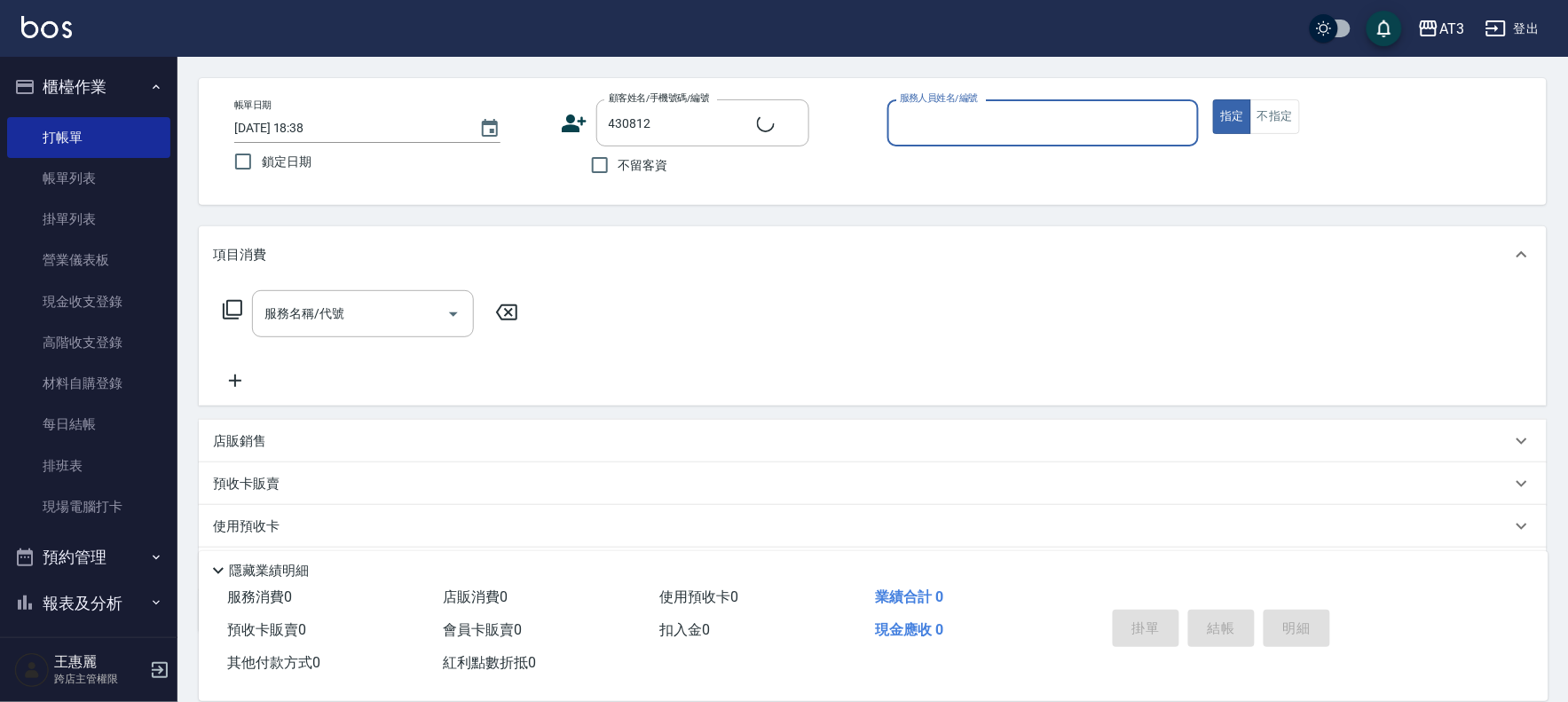
type input "7"
type input "宋佩蓁/0965800327/430812"
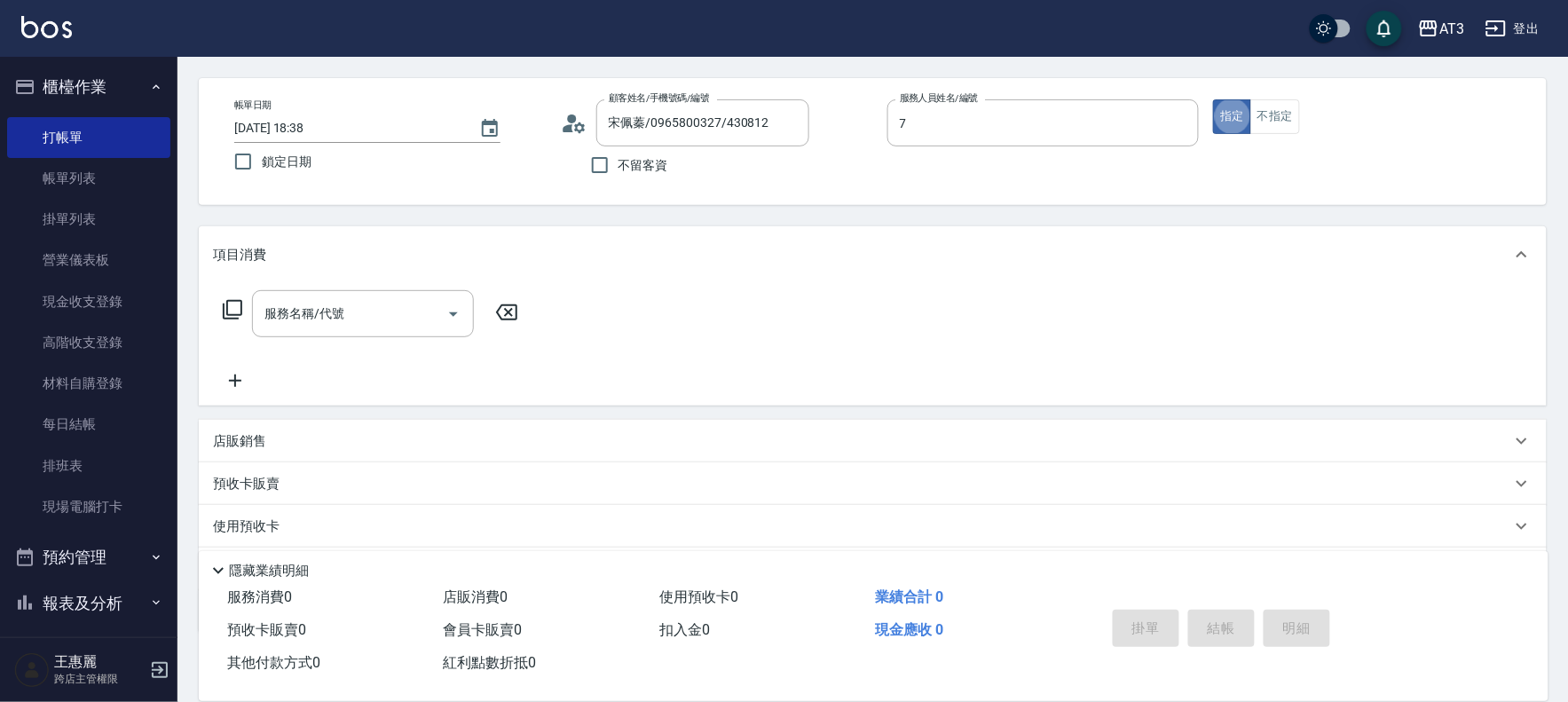
type input "子晴-7"
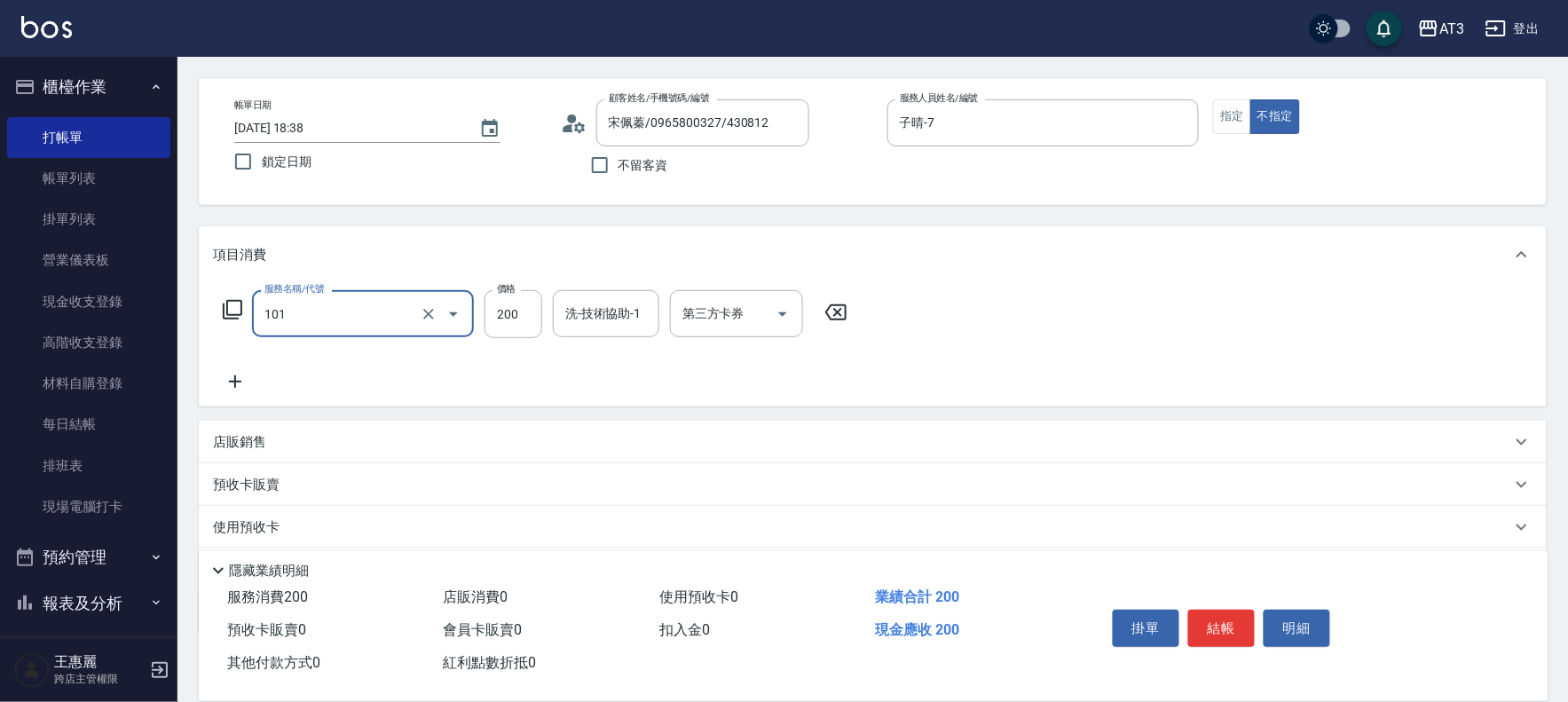
type input "洗髮(101)"
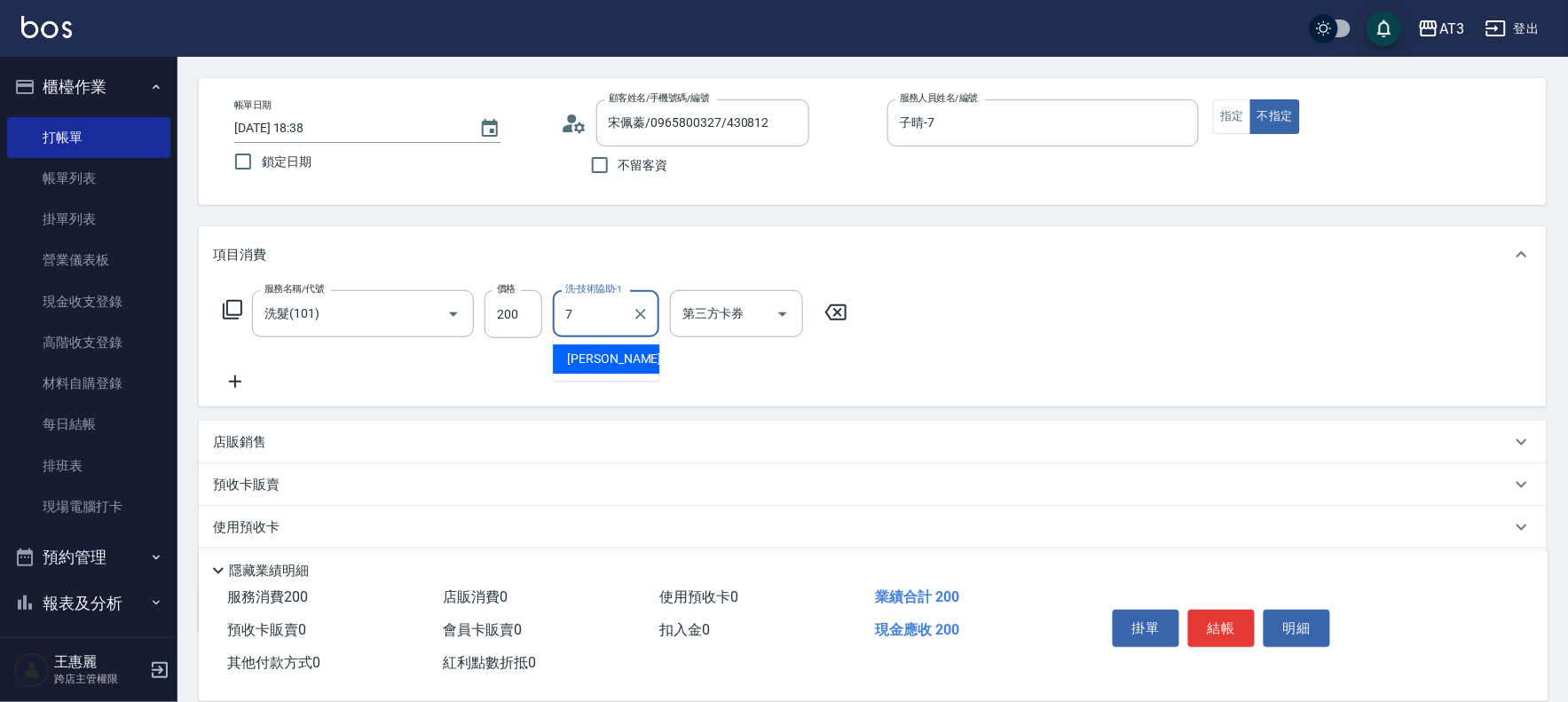
type input "子晴-7"
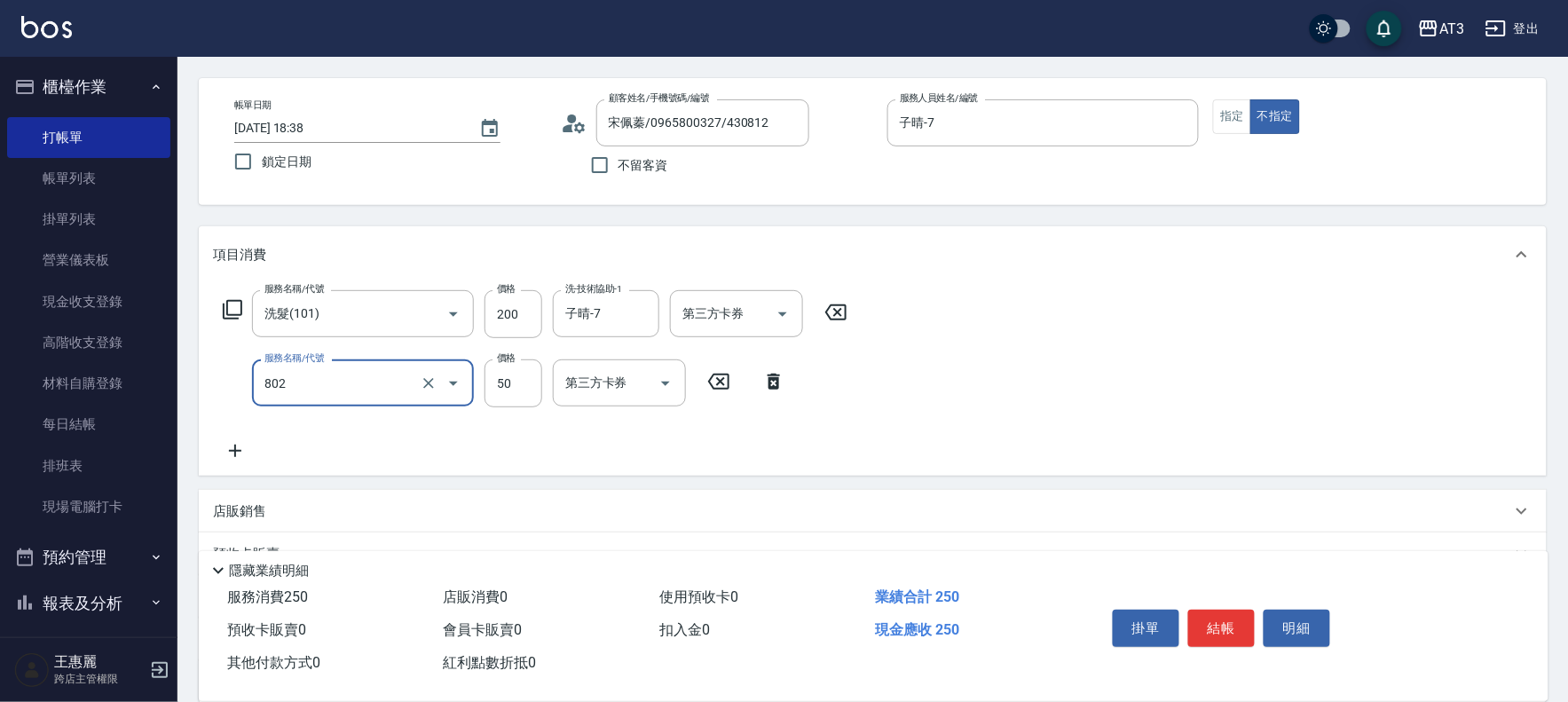
type input "潤絲/加精油(802)"
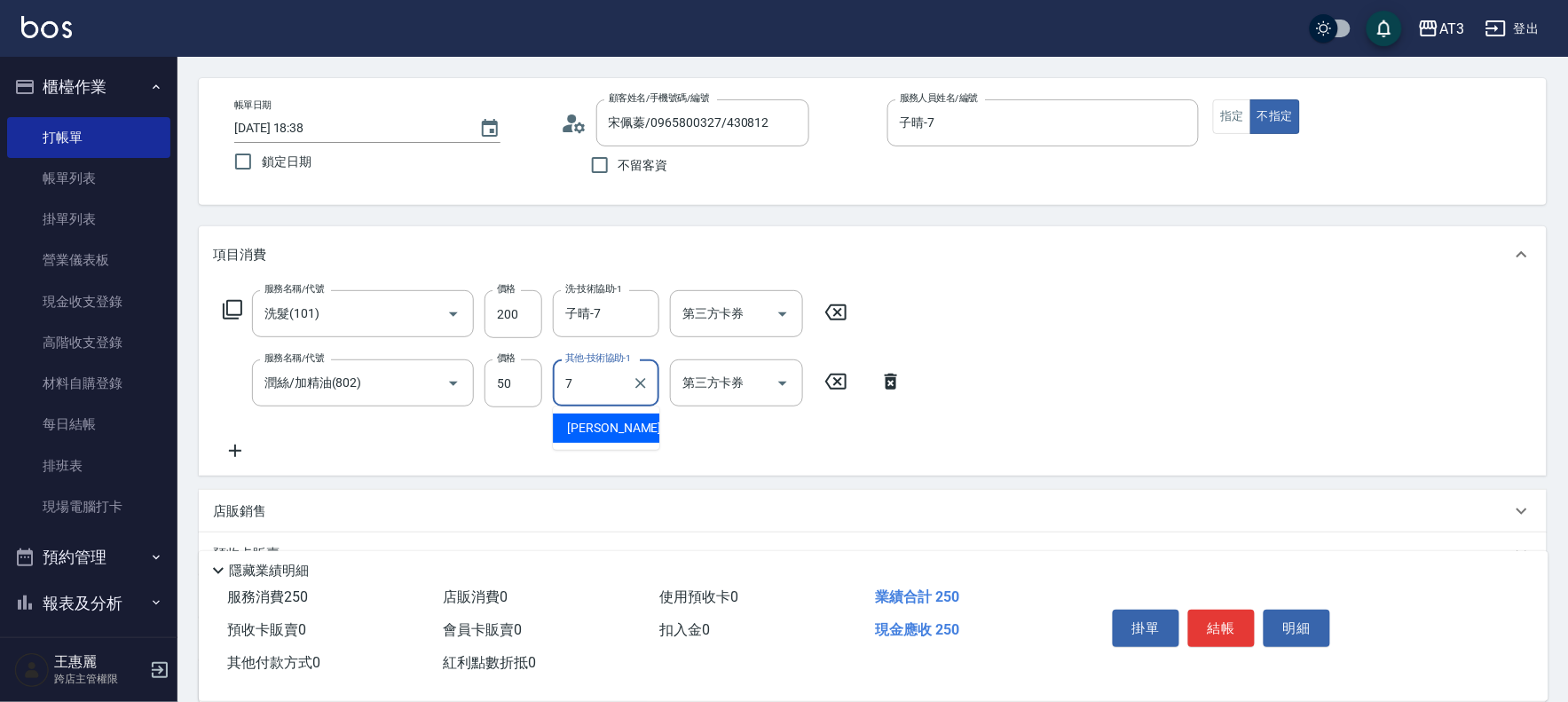
type input "子晴-7"
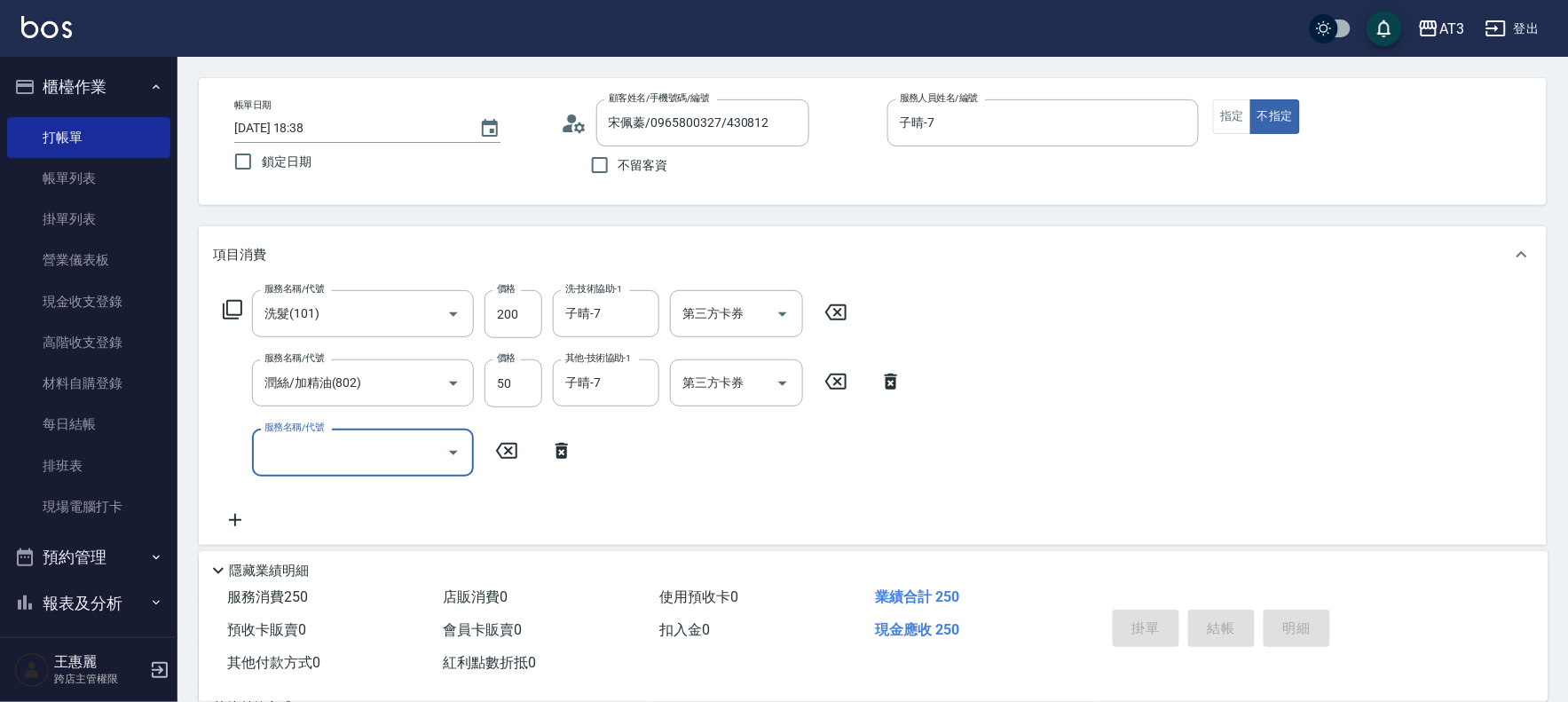
type input "[DATE] 18:42"
